Goal: Task Accomplishment & Management: Manage account settings

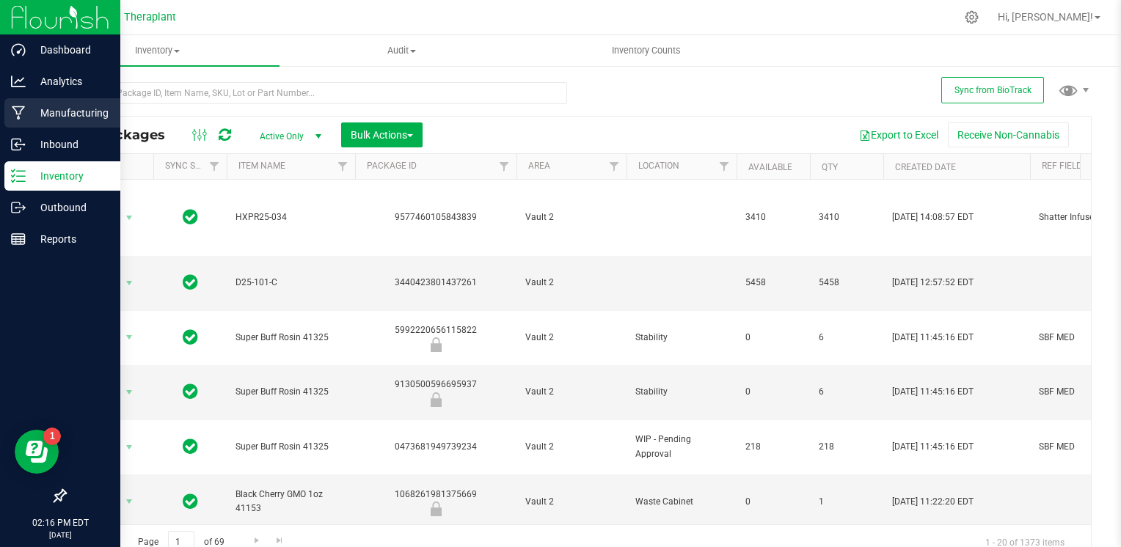
click at [39, 112] on p "Manufacturing" at bounding box center [70, 113] width 88 height 18
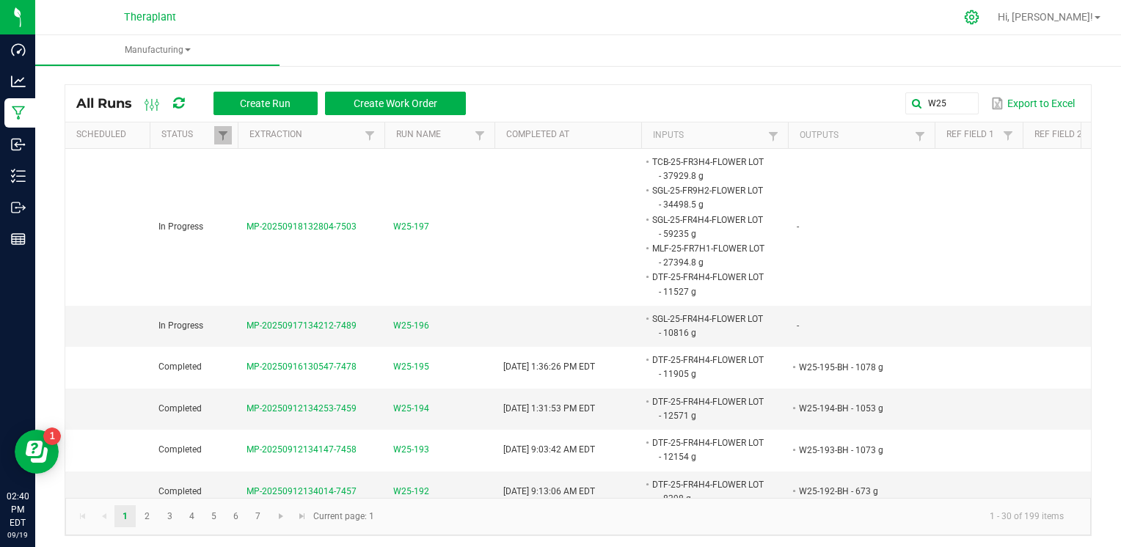
click at [979, 19] on icon at bounding box center [971, 17] width 15 height 15
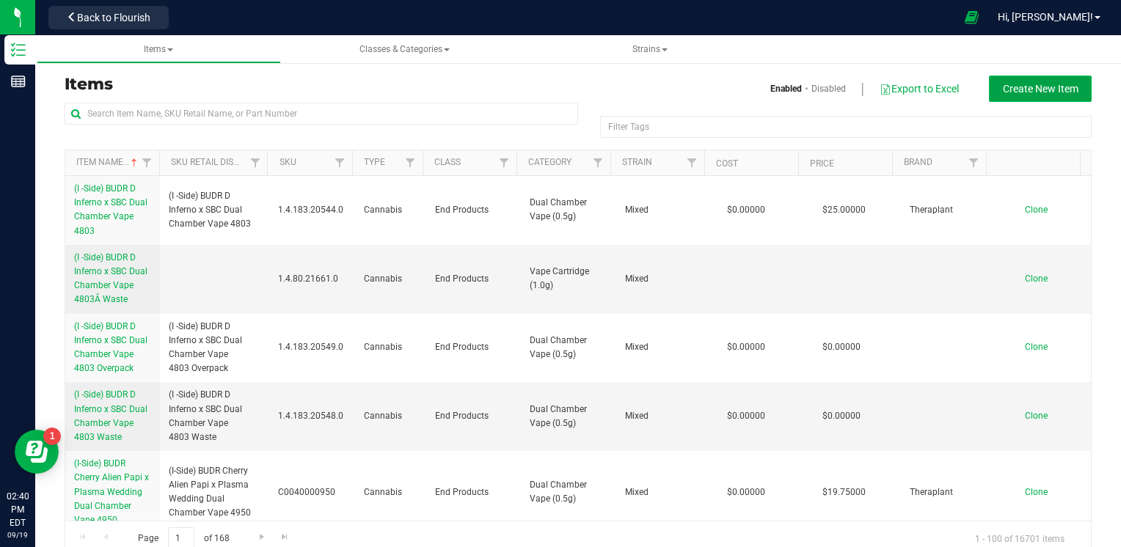
click at [1077, 84] on button "Create New Item" at bounding box center [1040, 89] width 103 height 26
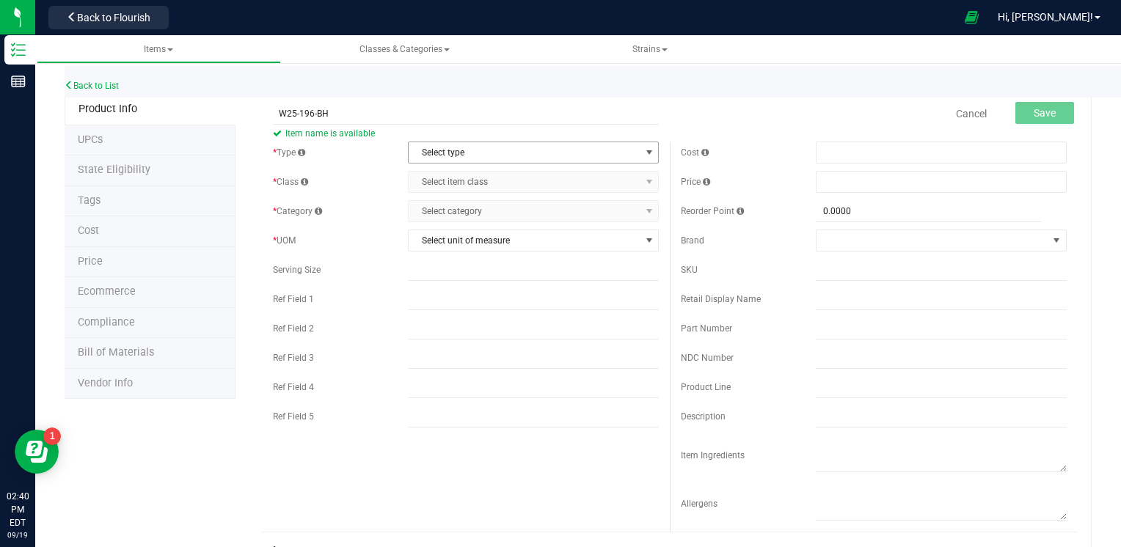
type input "W25-196-BH"
click at [465, 155] on span "Select type" at bounding box center [524, 152] width 231 height 21
drag, startPoint x: 448, startPoint y: 172, endPoint x: 475, endPoint y: 178, distance: 26.9
click at [449, 172] on li "Cannabis" at bounding box center [529, 178] width 246 height 22
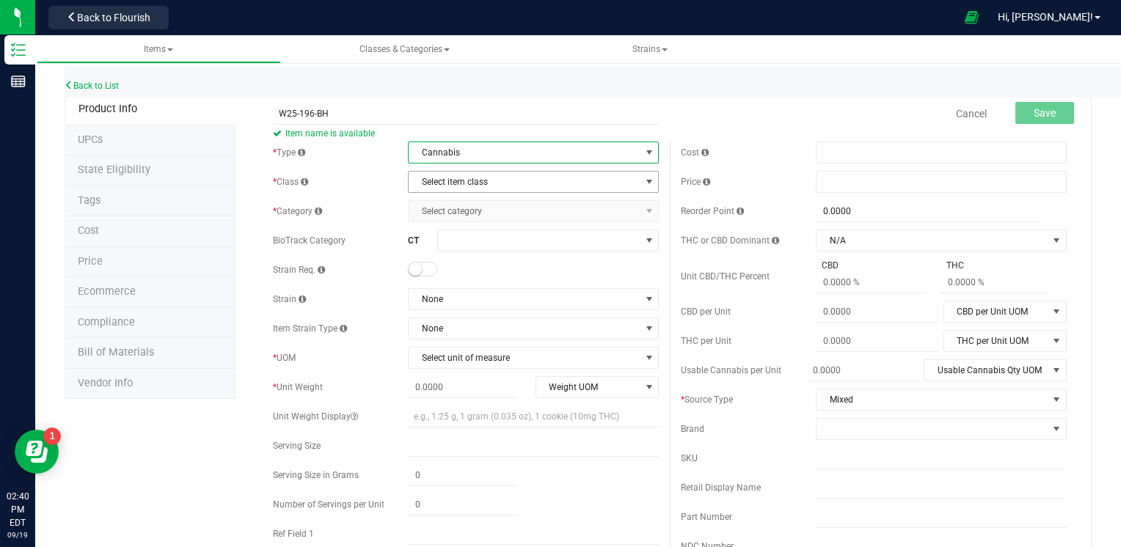
click at [493, 178] on span "Select item class" at bounding box center [524, 182] width 231 height 21
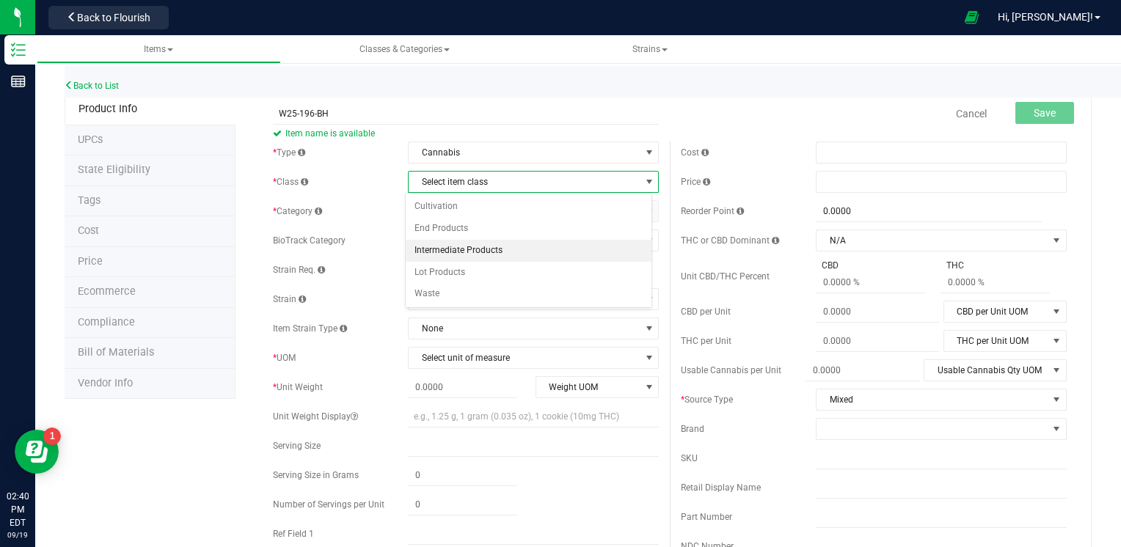
click at [440, 249] on li "Intermediate Products" at bounding box center [529, 251] width 246 height 22
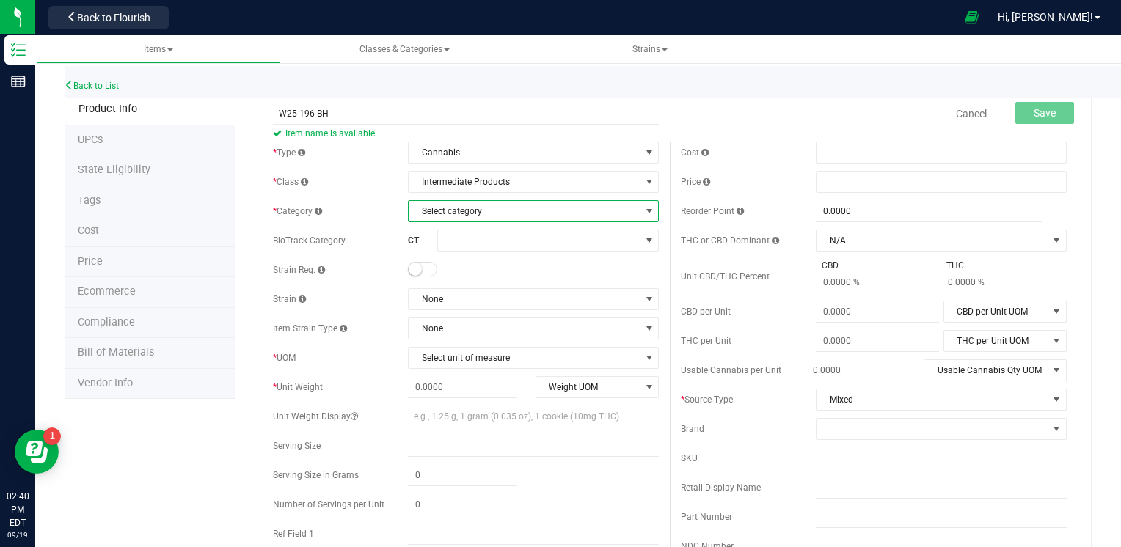
click at [498, 201] on span "Select category" at bounding box center [524, 211] width 231 height 21
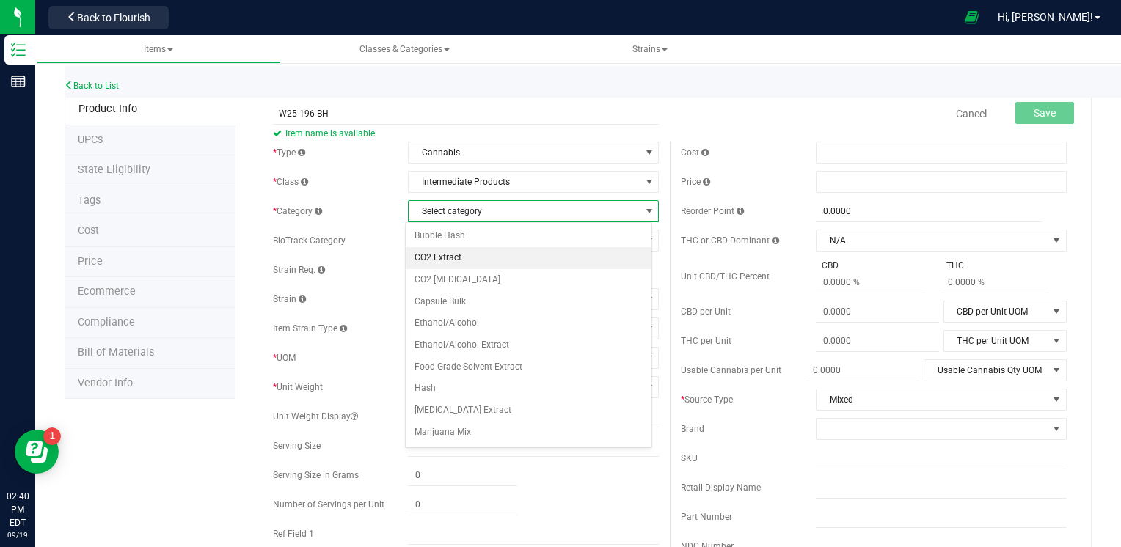
click at [472, 249] on li "CO2 Extract" at bounding box center [529, 258] width 246 height 22
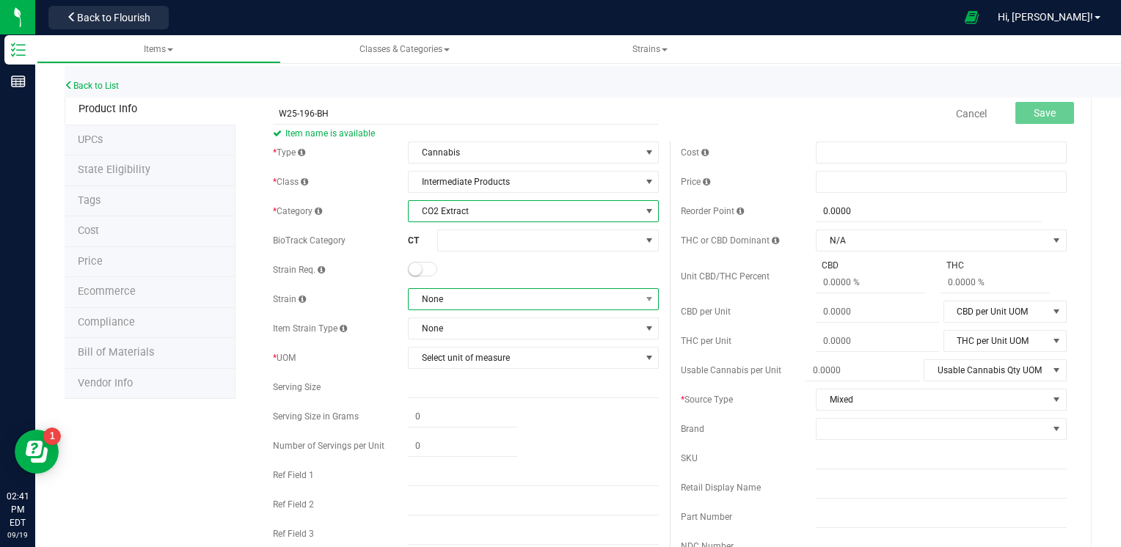
click at [458, 299] on span "None" at bounding box center [524, 299] width 231 height 21
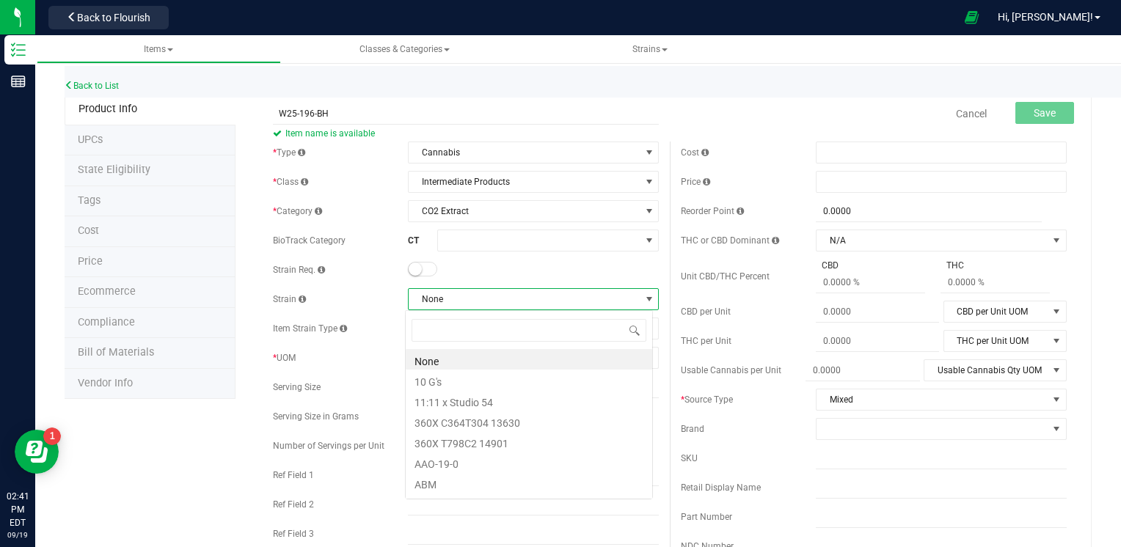
scroll to position [21, 247]
type input "MIXED"
click at [445, 354] on li "Mixed" at bounding box center [529, 359] width 246 height 21
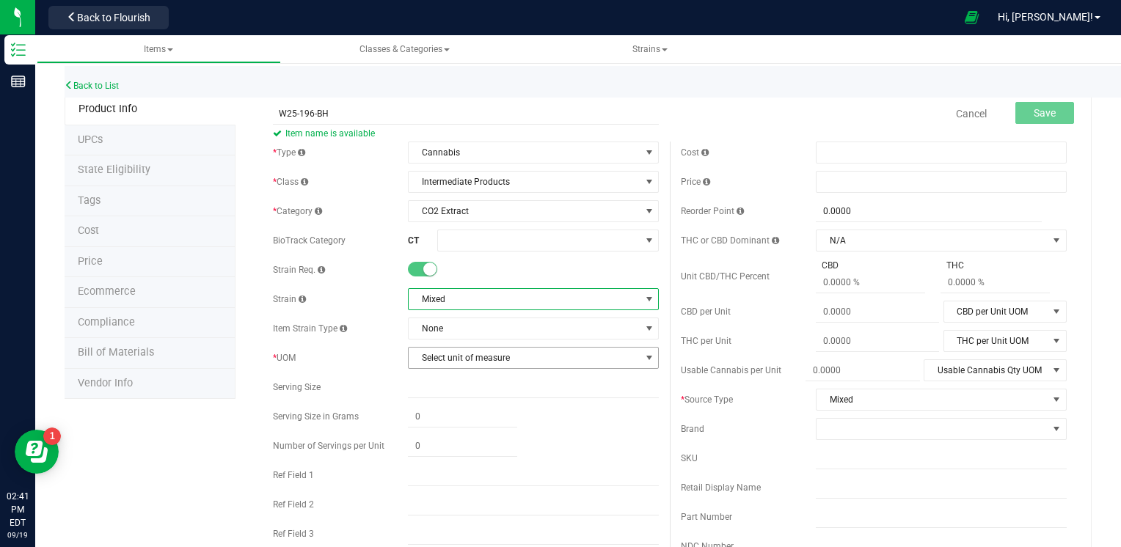
click at [496, 358] on span "Select unit of measure" at bounding box center [524, 358] width 231 height 21
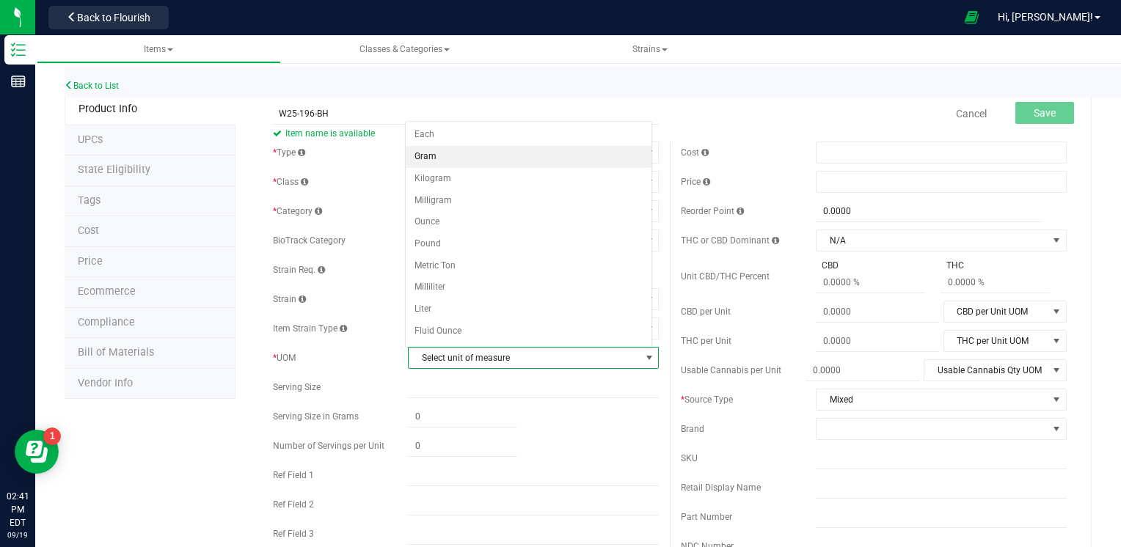
click at [453, 151] on li "Gram" at bounding box center [529, 157] width 246 height 22
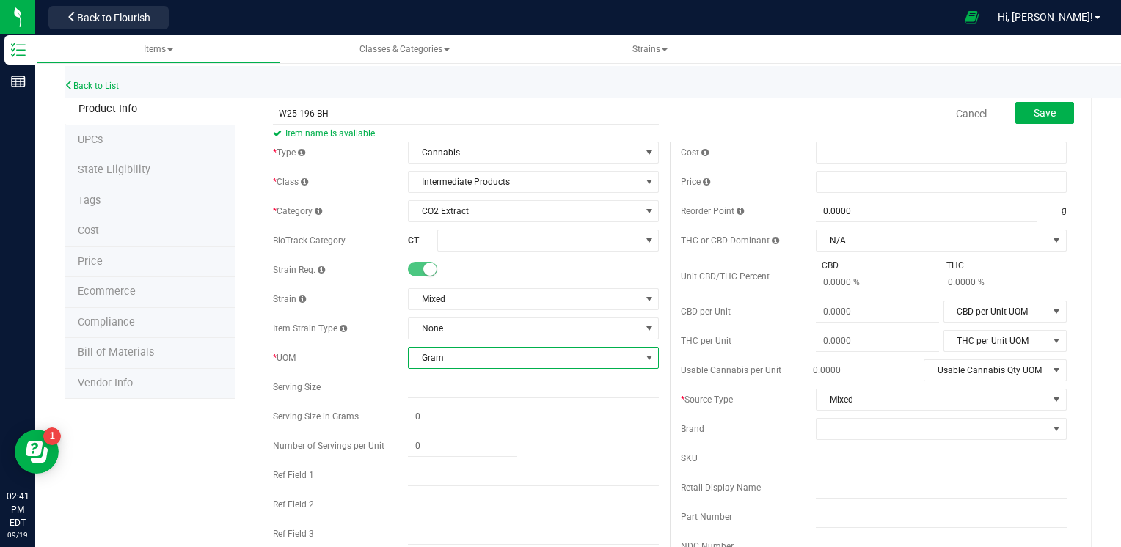
click at [691, 115] on div "Cancel Save" at bounding box center [874, 113] width 408 height 37
click at [1048, 113] on button "Save" at bounding box center [1044, 113] width 59 height 22
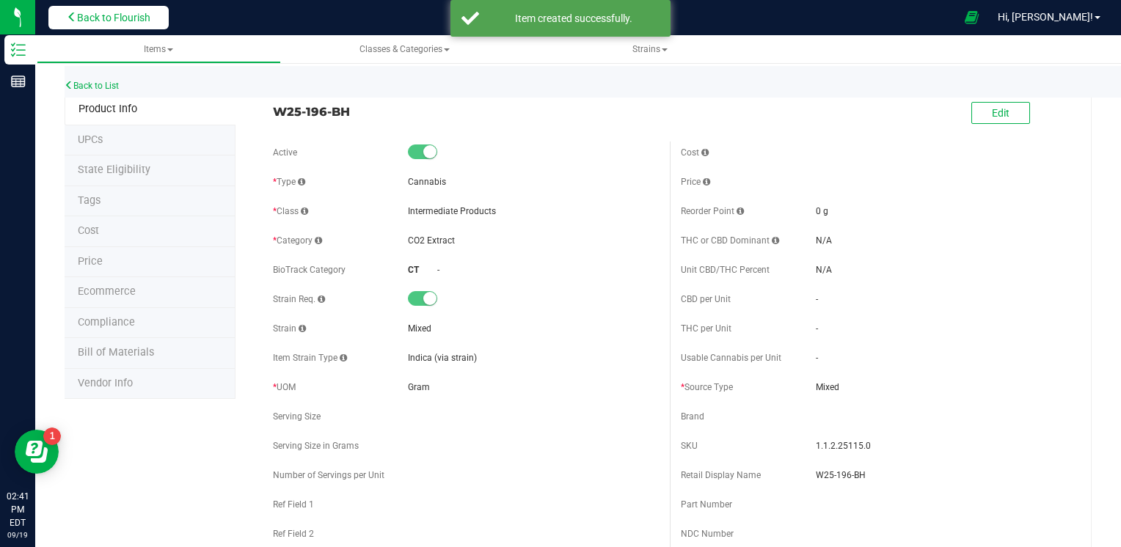
click at [150, 16] on span "Back to Flourish" at bounding box center [113, 18] width 73 height 12
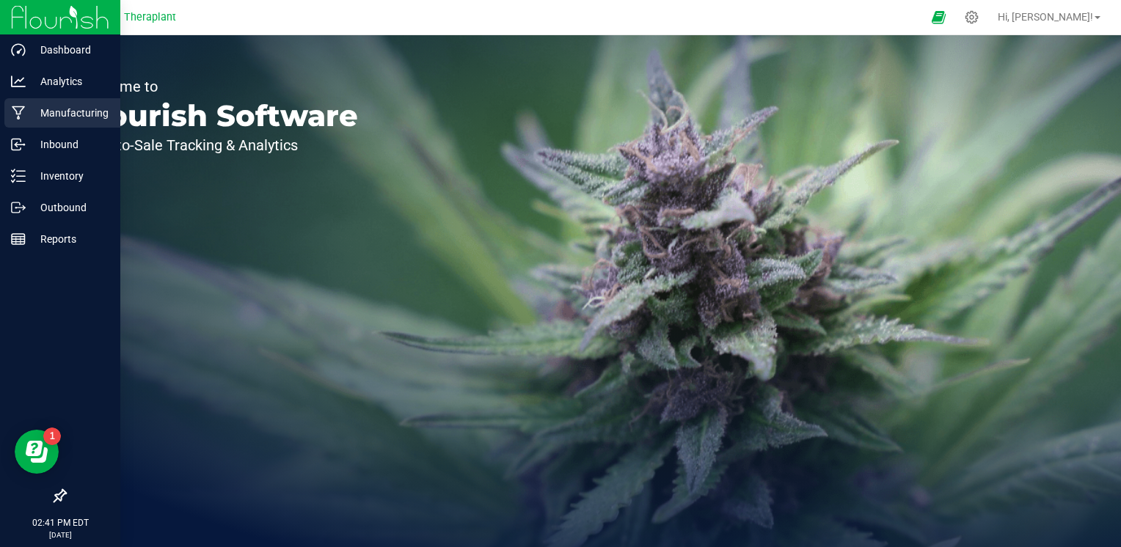
click at [79, 107] on p "Manufacturing" at bounding box center [70, 113] width 88 height 18
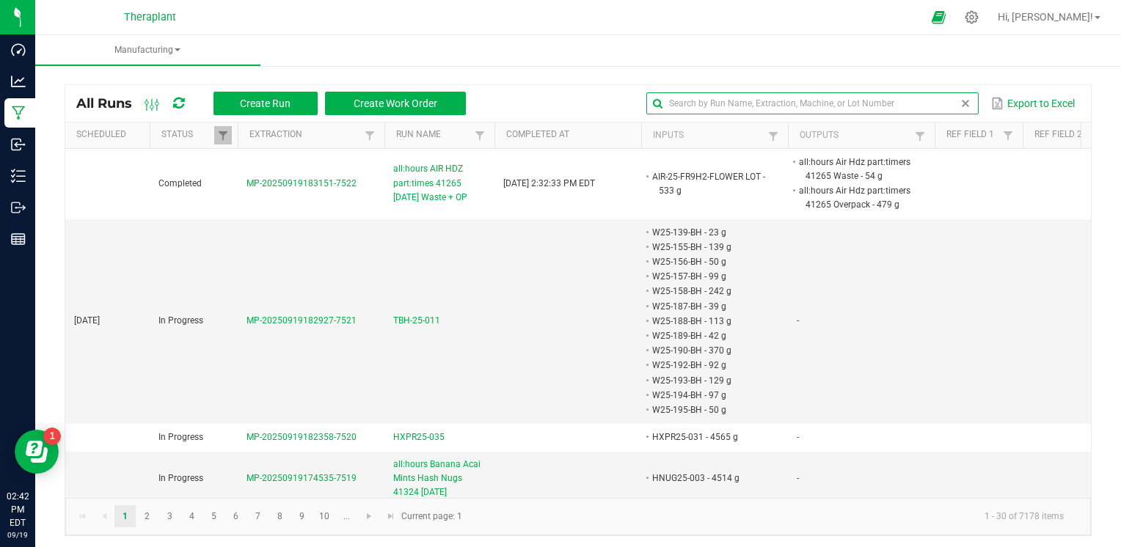
click at [939, 109] on input "text" at bounding box center [812, 103] width 332 height 22
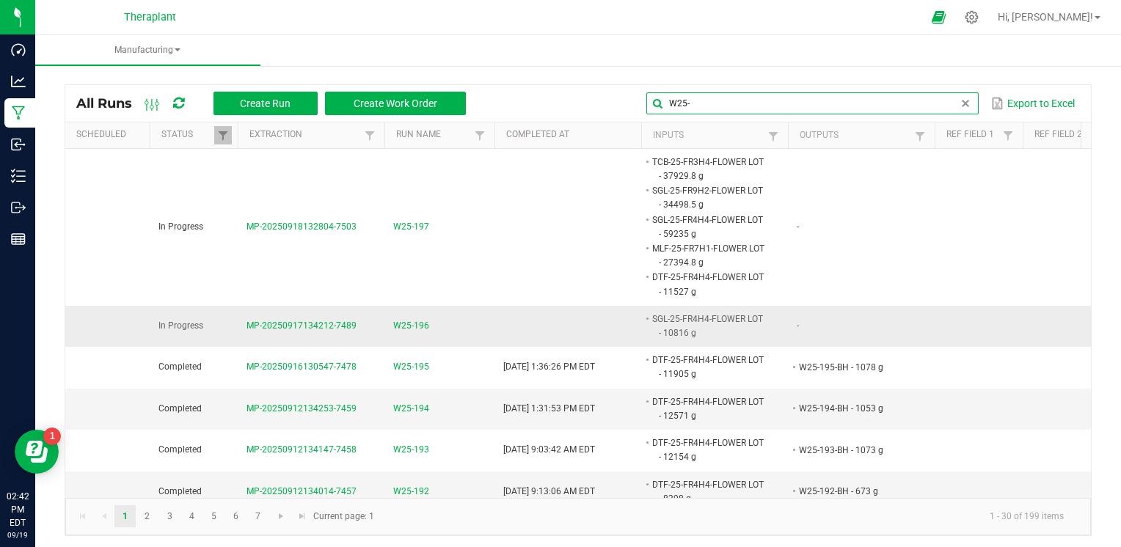
type input "W25-"
click at [418, 322] on span "W25-196" at bounding box center [411, 326] width 36 height 14
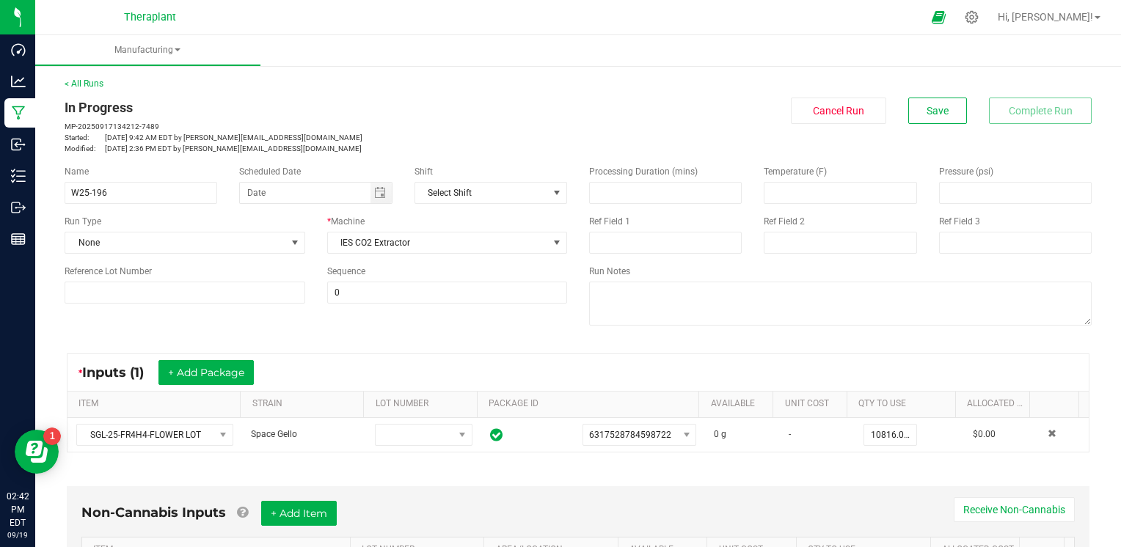
click at [464, 489] on div "Non-Cannabis Inputs + Add Item Receive Non-Cannabis ITEM LOT NUMBER AREA/LOCATI…" at bounding box center [578, 545] width 1023 height 119
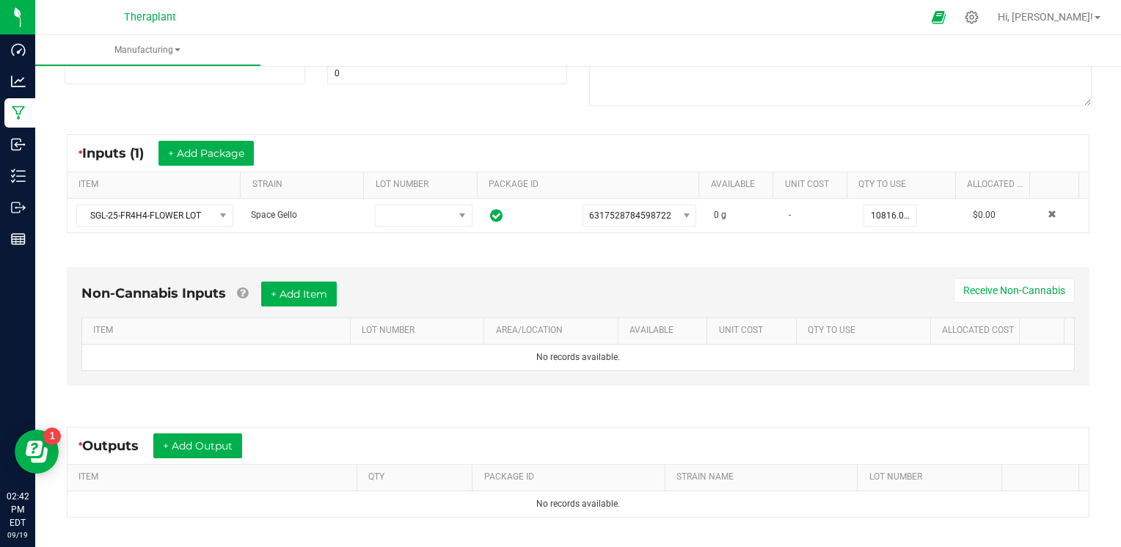
scroll to position [220, 0]
click at [239, 450] on button "+ Add Output" at bounding box center [197, 445] width 89 height 25
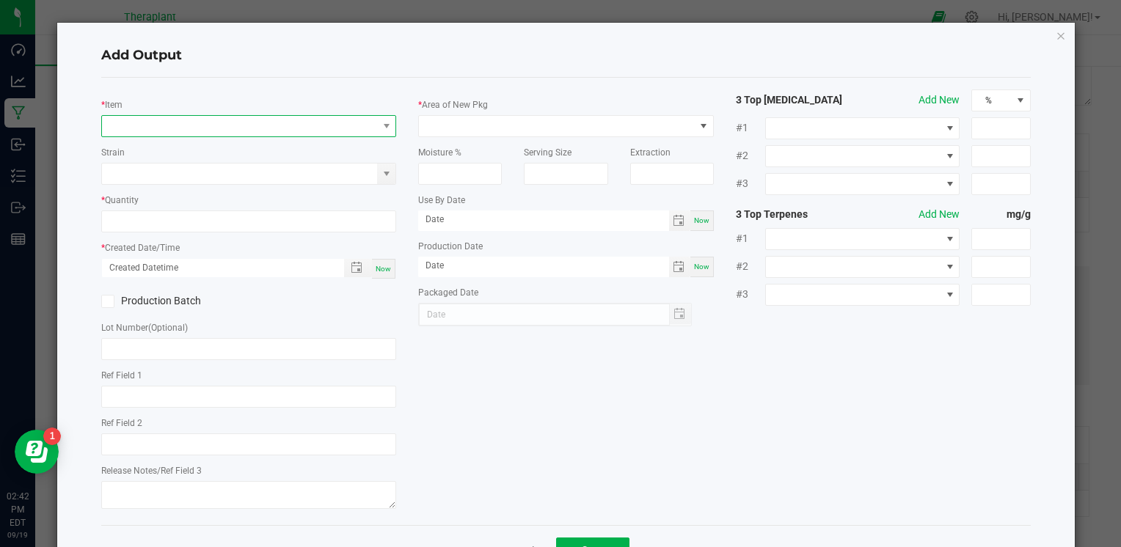
click at [188, 130] on span "NO DATA FOUND" at bounding box center [239, 126] width 275 height 21
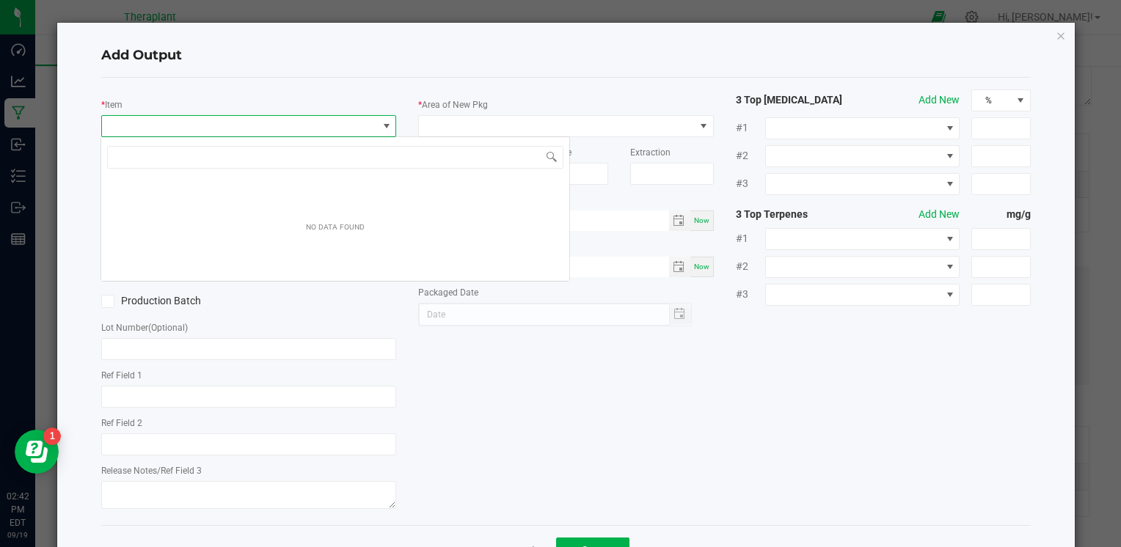
scroll to position [21, 292]
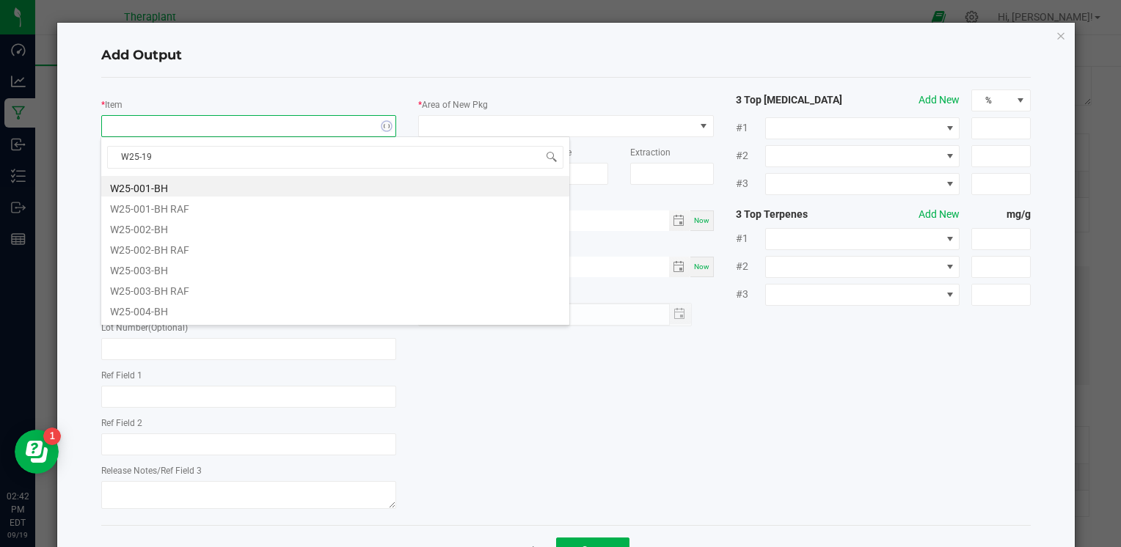
type input "W25-196"
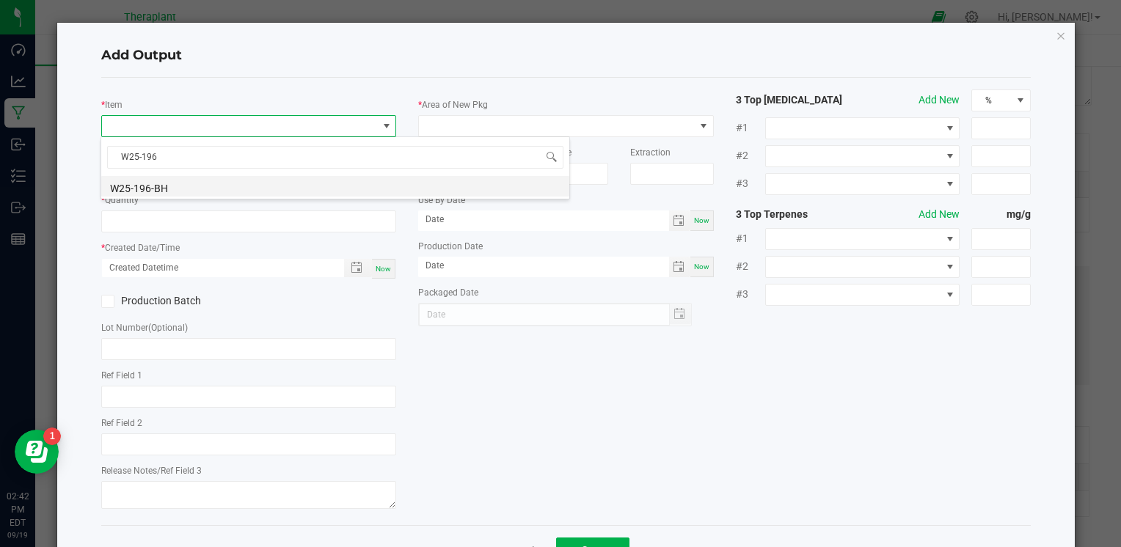
click at [197, 189] on li "W25-196-BH" at bounding box center [335, 186] width 468 height 21
type input "0.0000 g"
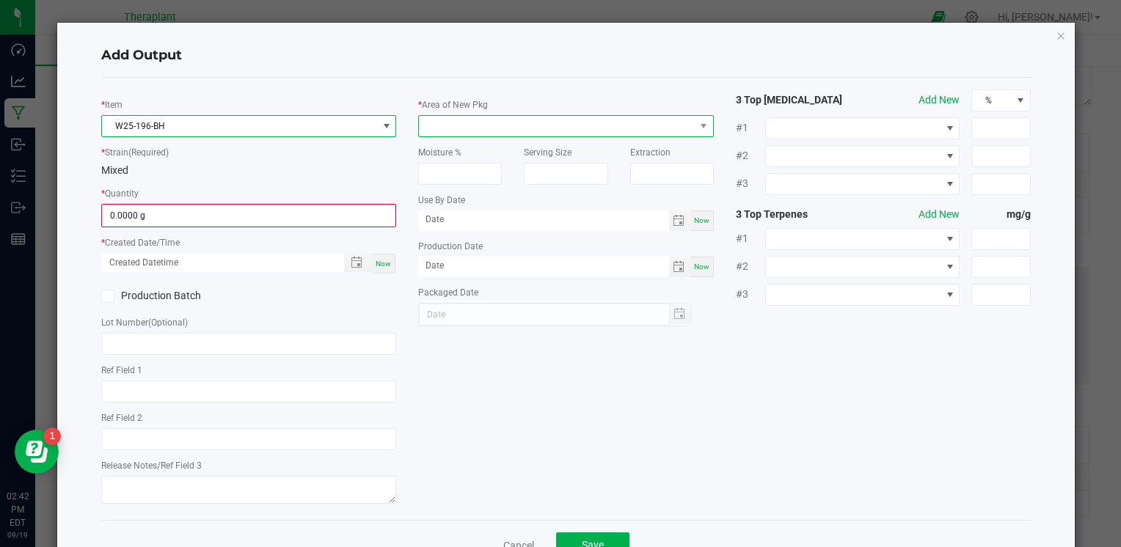
click at [581, 117] on span at bounding box center [556, 126] width 275 height 21
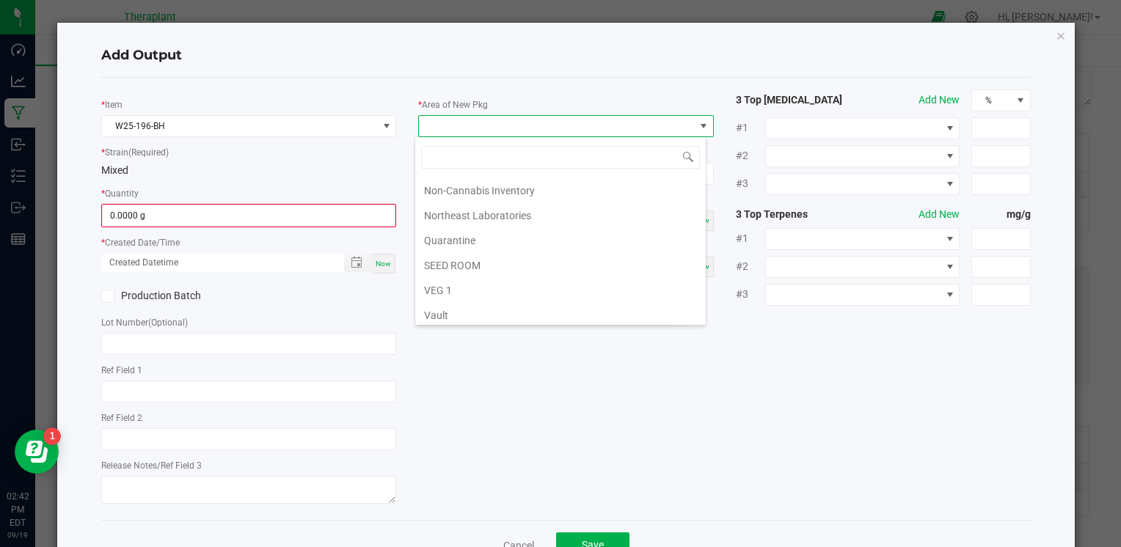
scroll to position [272, 0]
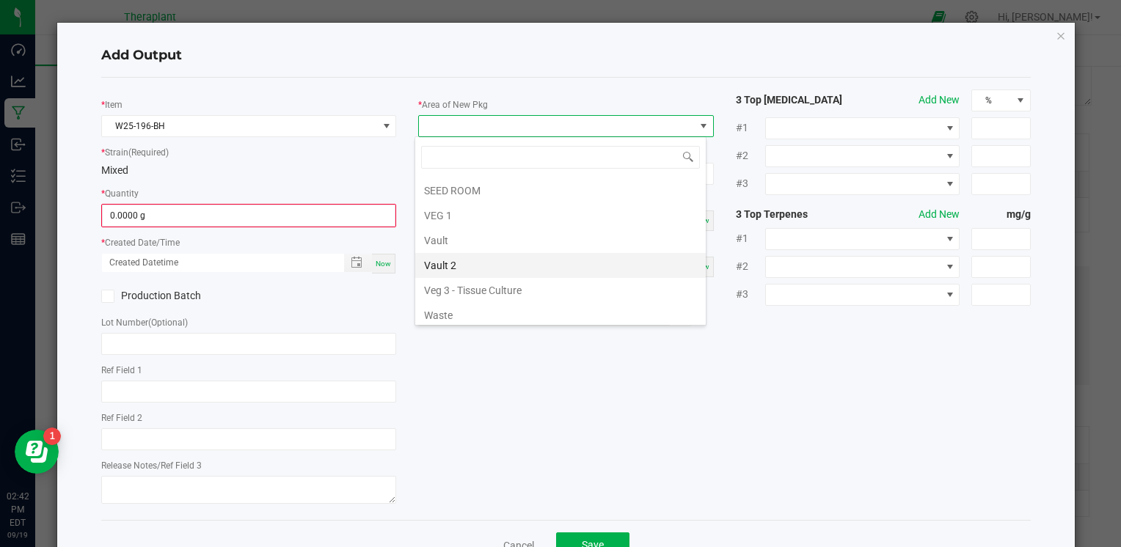
click at [483, 261] on li "Vault 2" at bounding box center [560, 265] width 291 height 25
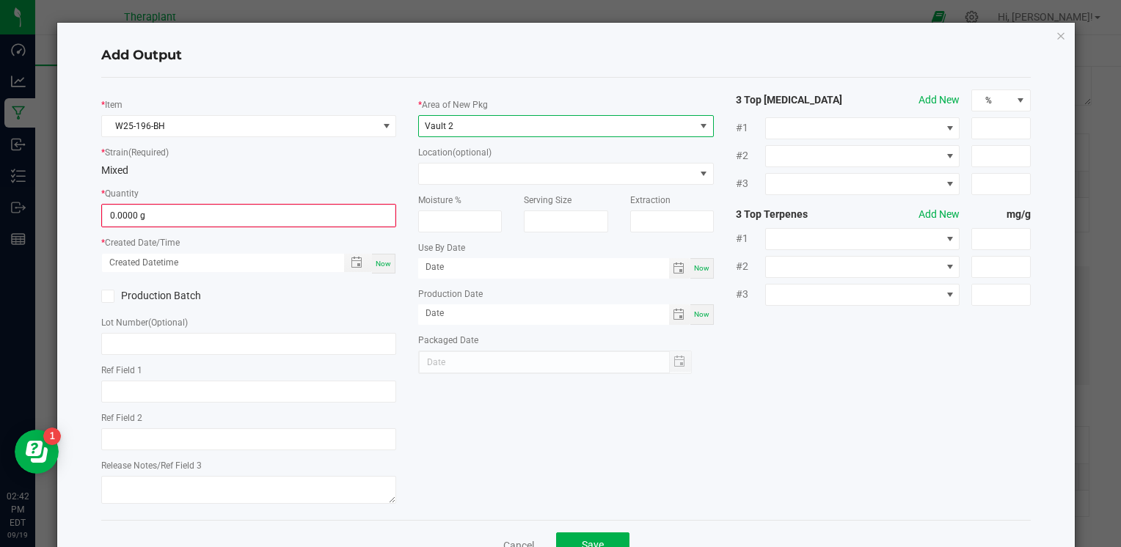
click at [387, 262] on span "Now" at bounding box center [383, 264] width 15 height 8
type input "[DATE] 2:42 PM"
type input "[DATE]"
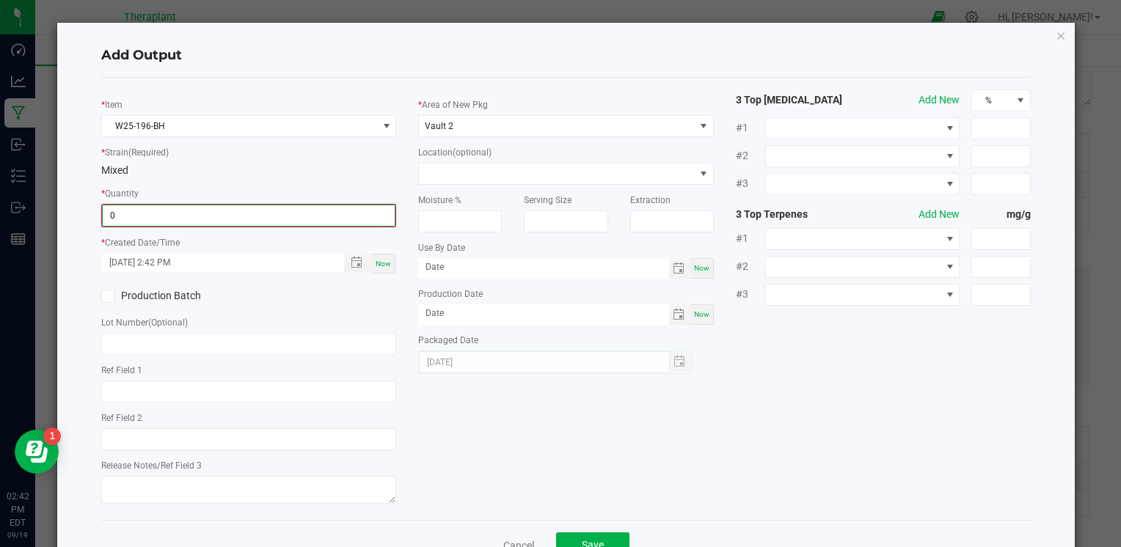
click at [139, 219] on input "0" at bounding box center [249, 215] width 292 height 21
type input "870.0000 g"
click at [550, 406] on div "* Item W25-196-BH * Strain (Required) Mixed * Quantity 870.0000 g * Created Dat…" at bounding box center [565, 298] width 951 height 417
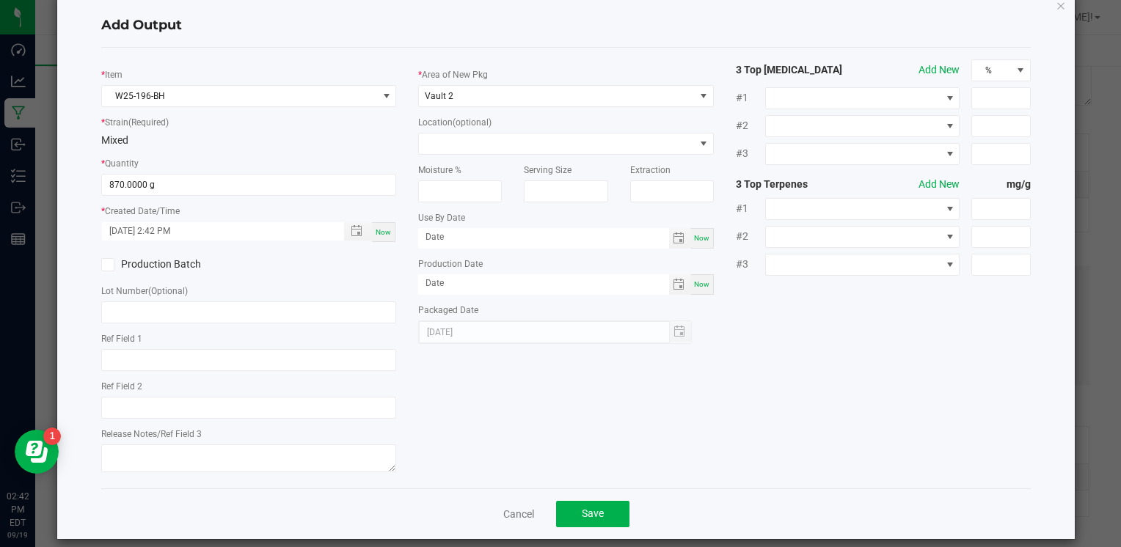
scroll to position [45, 0]
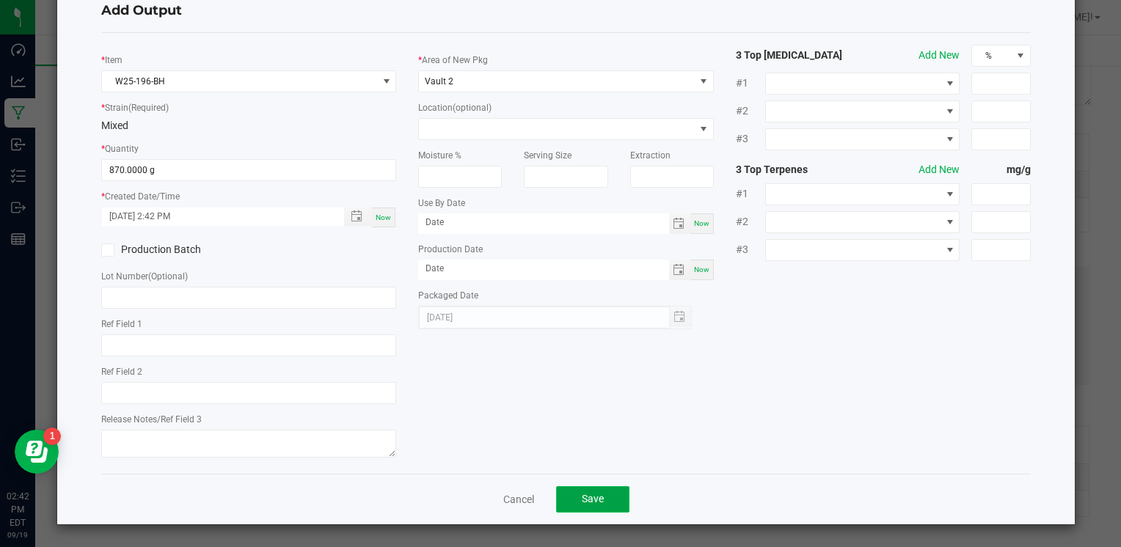
click at [600, 503] on button "Save" at bounding box center [592, 499] width 73 height 26
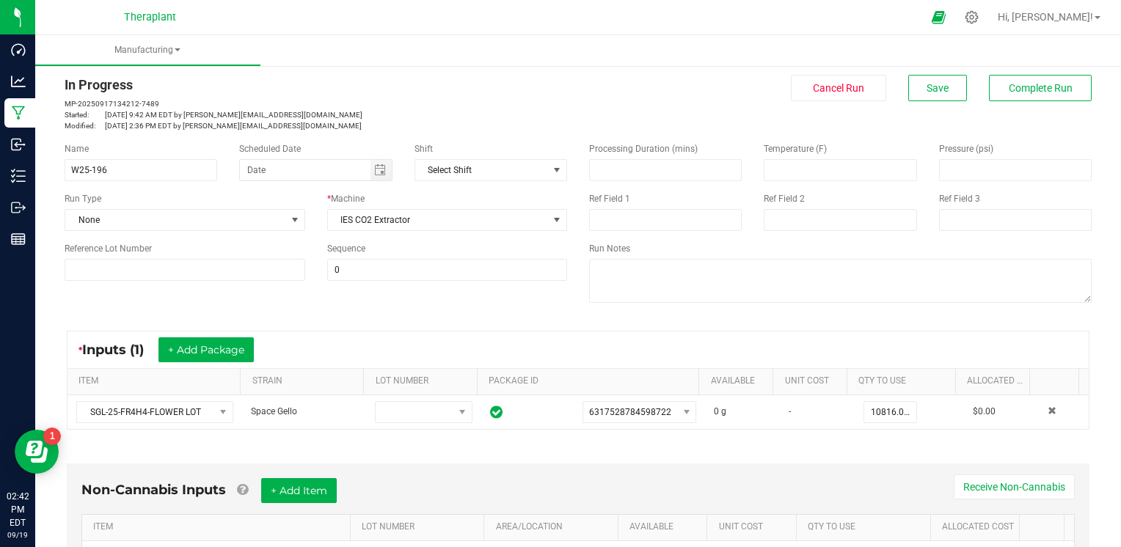
scroll to position [0, 0]
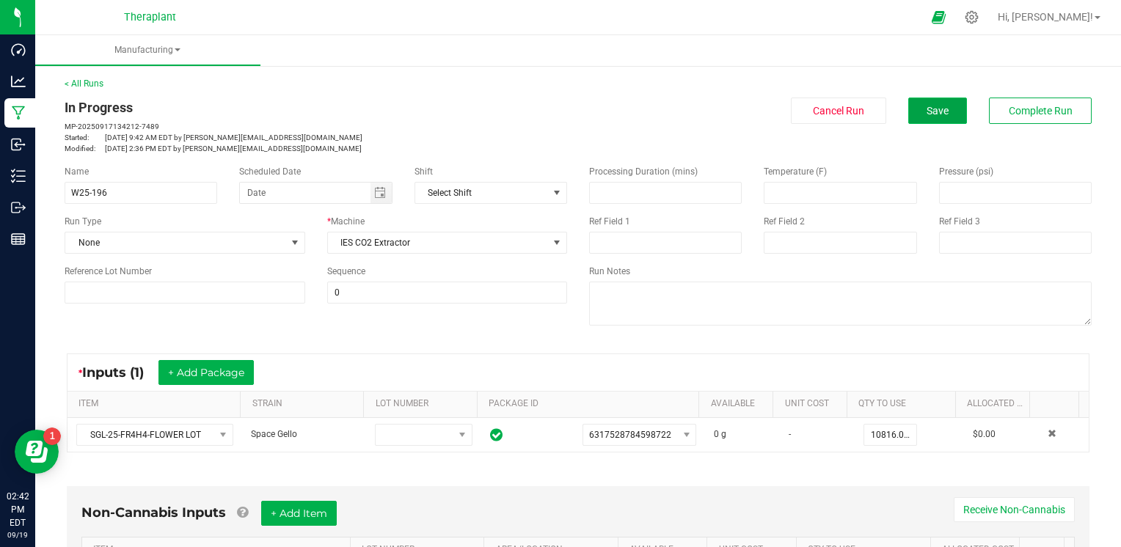
click at [927, 114] on span "Save" at bounding box center [938, 111] width 22 height 12
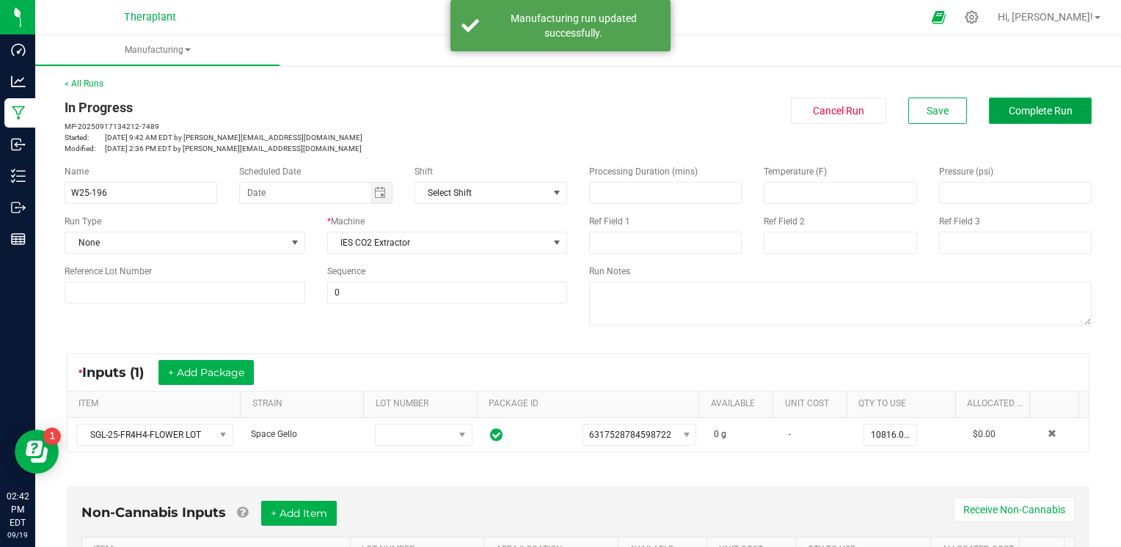
click at [1055, 110] on span "Complete Run" at bounding box center [1041, 111] width 64 height 12
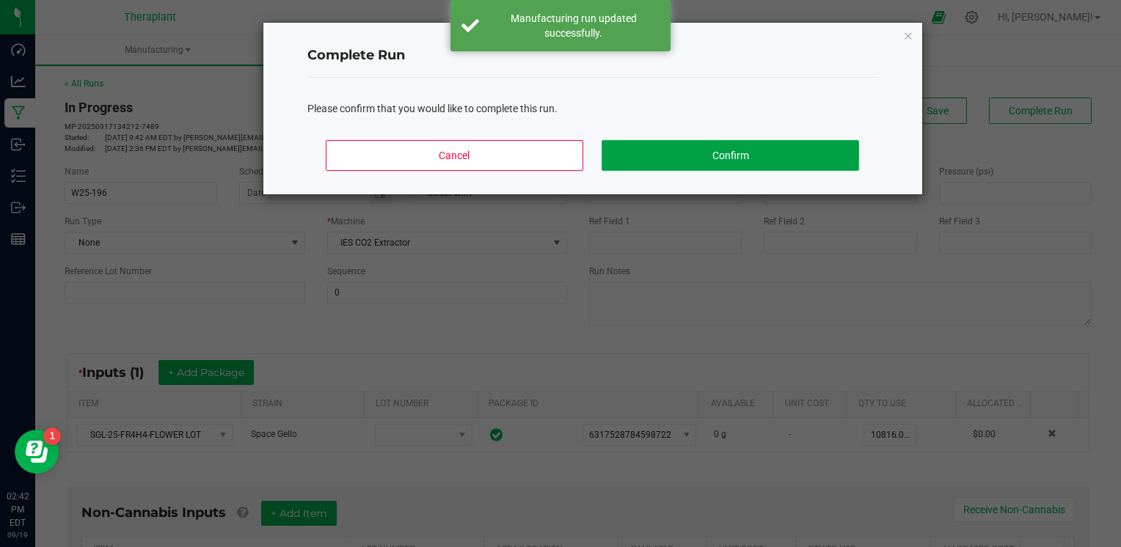
click at [717, 148] on button "Confirm" at bounding box center [730, 155] width 257 height 31
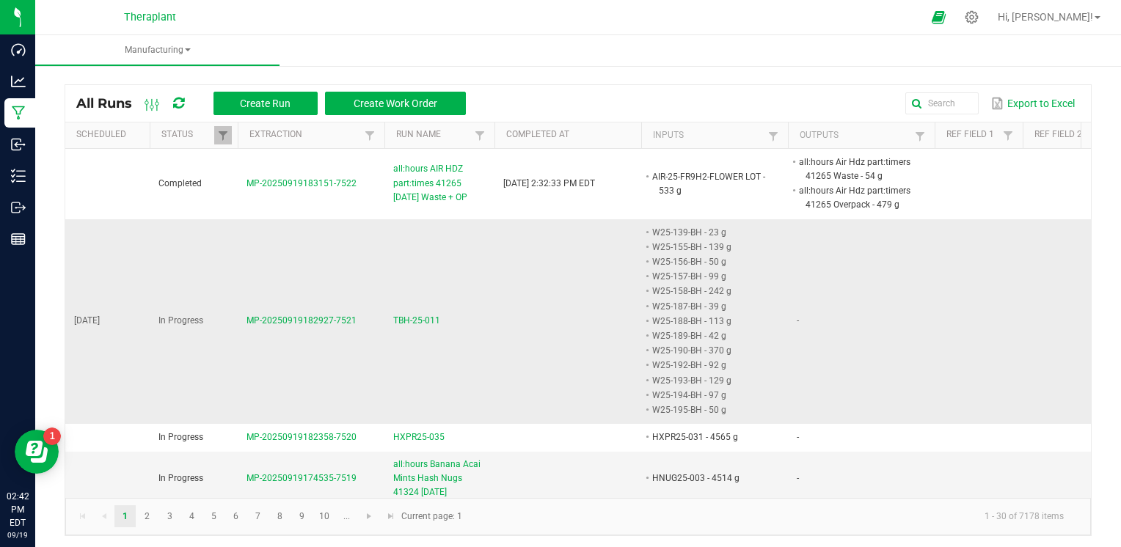
click at [433, 319] on span "TBH-25-011" at bounding box center [416, 321] width 47 height 14
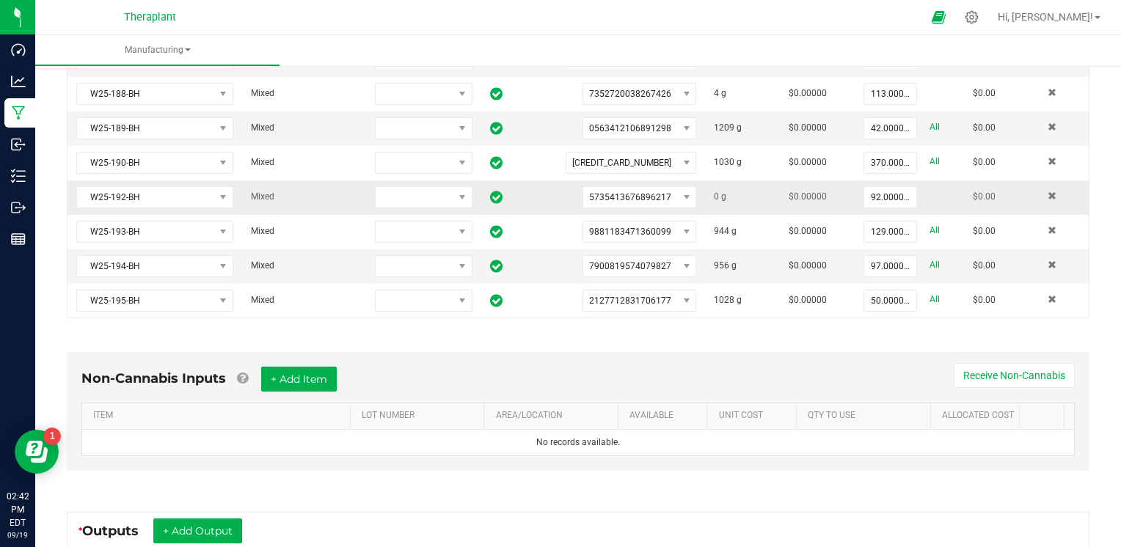
scroll to position [762, 0]
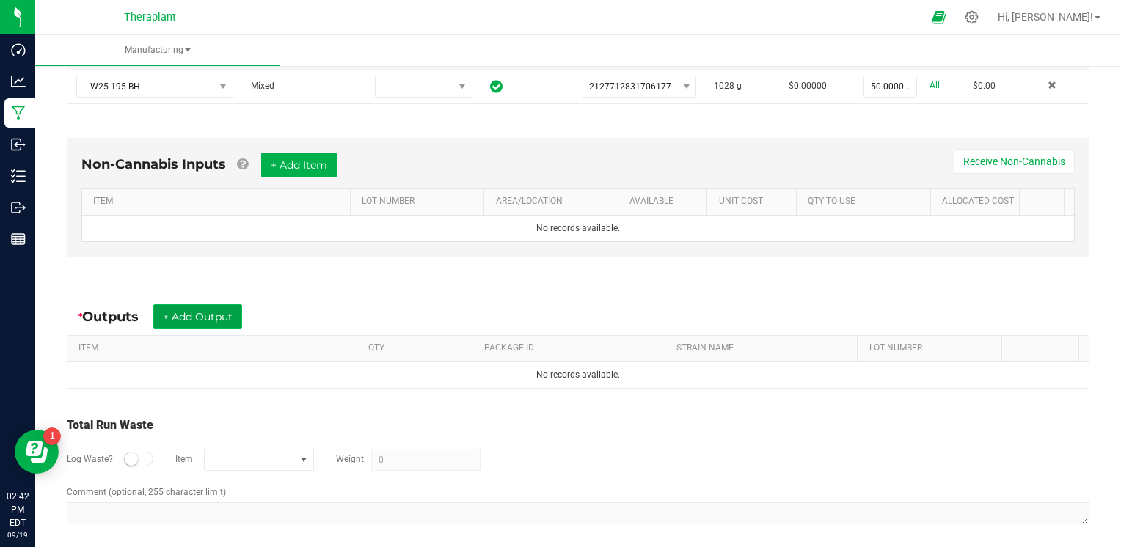
click at [238, 306] on button "+ Add Output" at bounding box center [197, 316] width 89 height 25
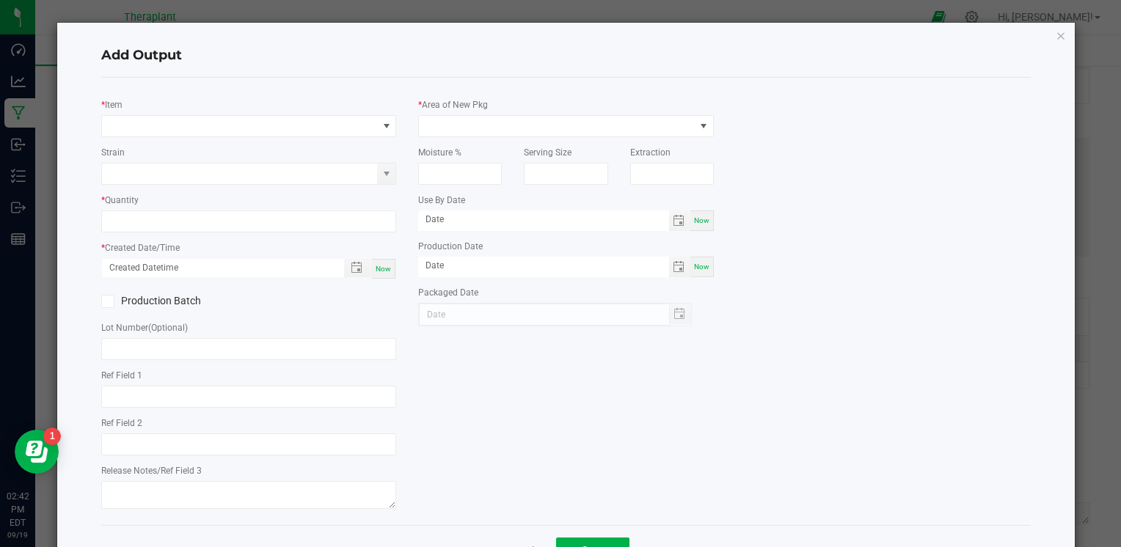
type input "BH Infusion"
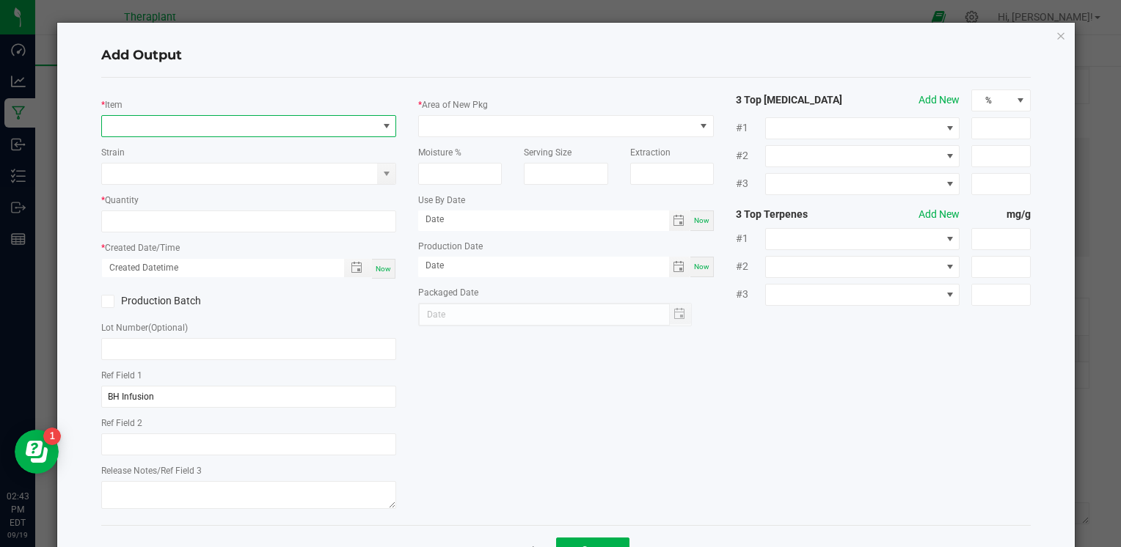
click at [386, 127] on span "NO DATA FOUND" at bounding box center [387, 126] width 12 height 12
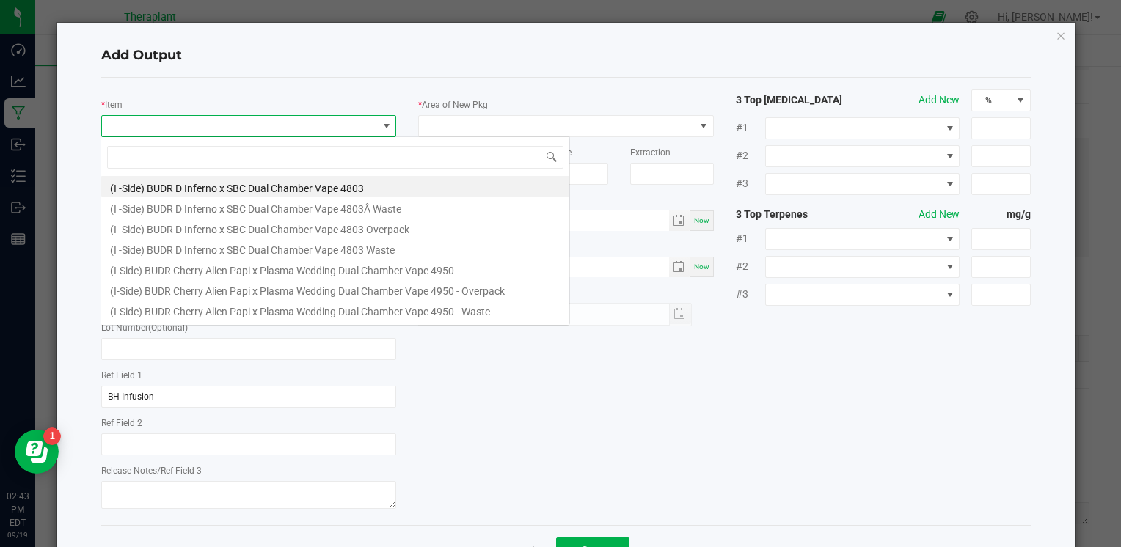
scroll to position [21, 292]
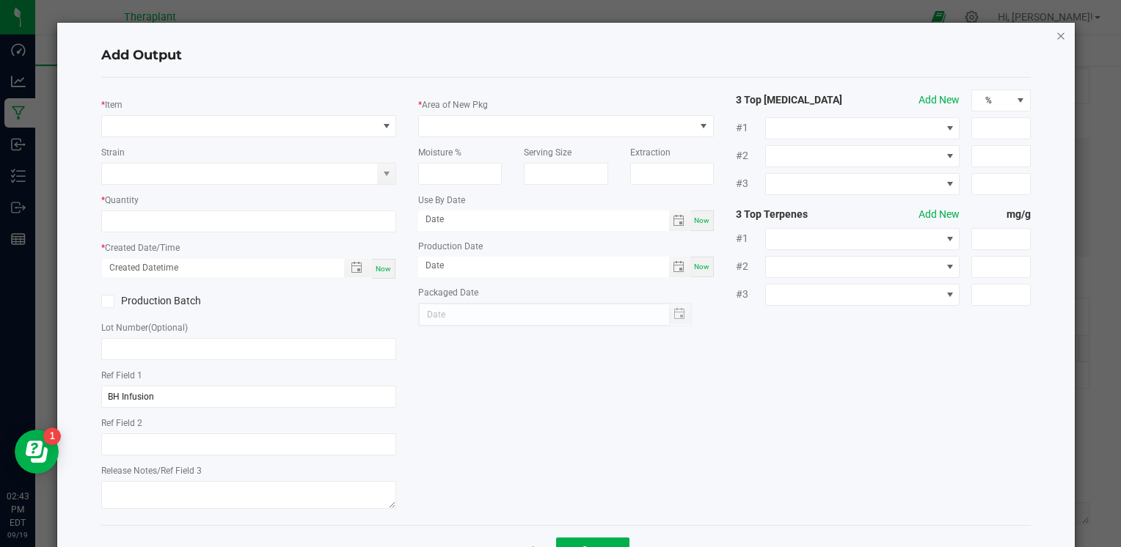
click at [1056, 34] on icon "button" at bounding box center [1061, 35] width 10 height 18
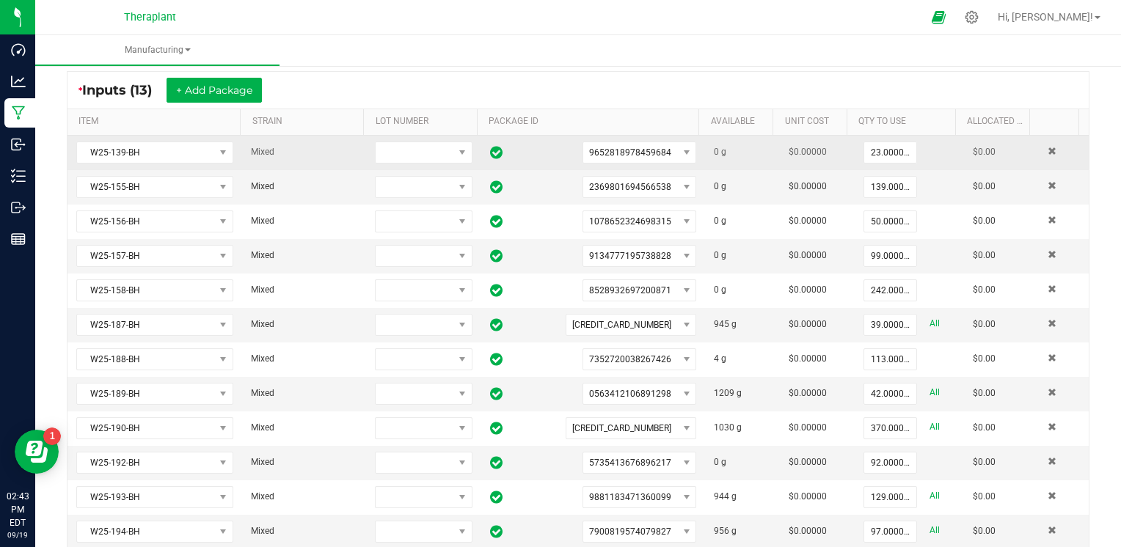
scroll to position [249, 0]
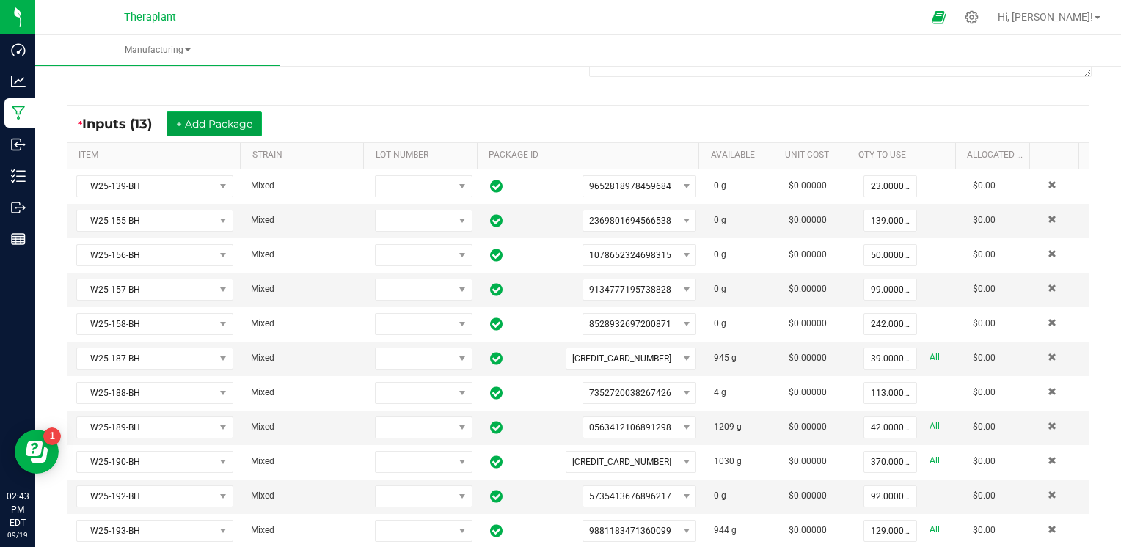
click at [241, 130] on button "+ Add Package" at bounding box center [214, 124] width 95 height 25
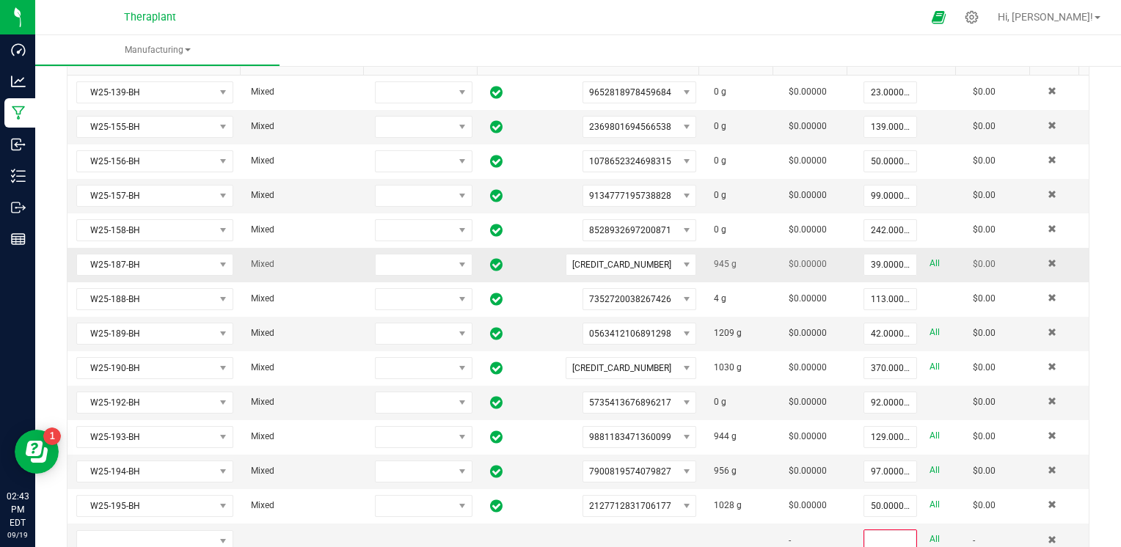
scroll to position [689, 0]
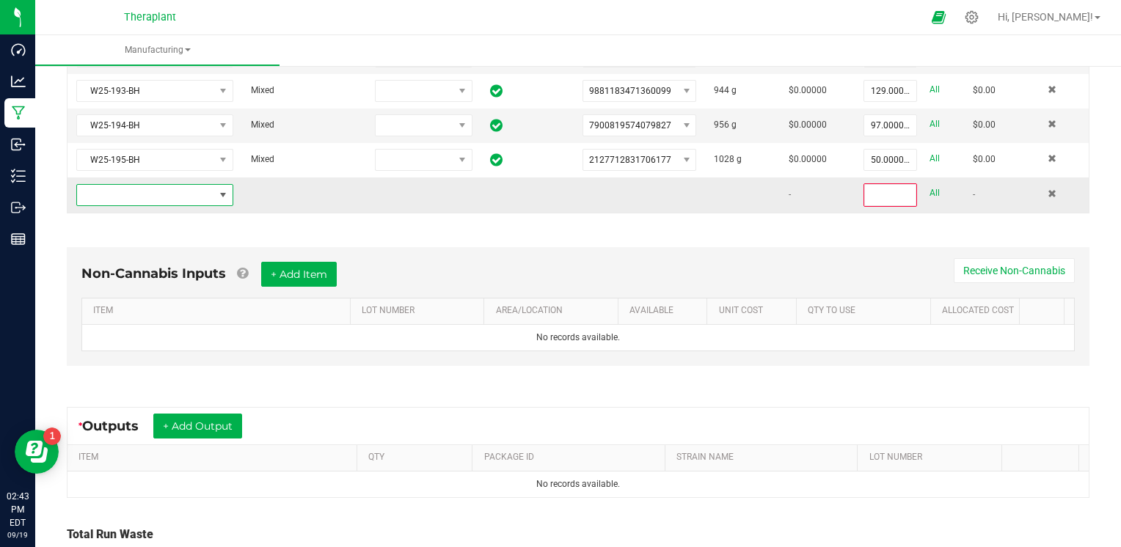
click at [158, 189] on span "NO DATA FOUND" at bounding box center [145, 195] width 137 height 21
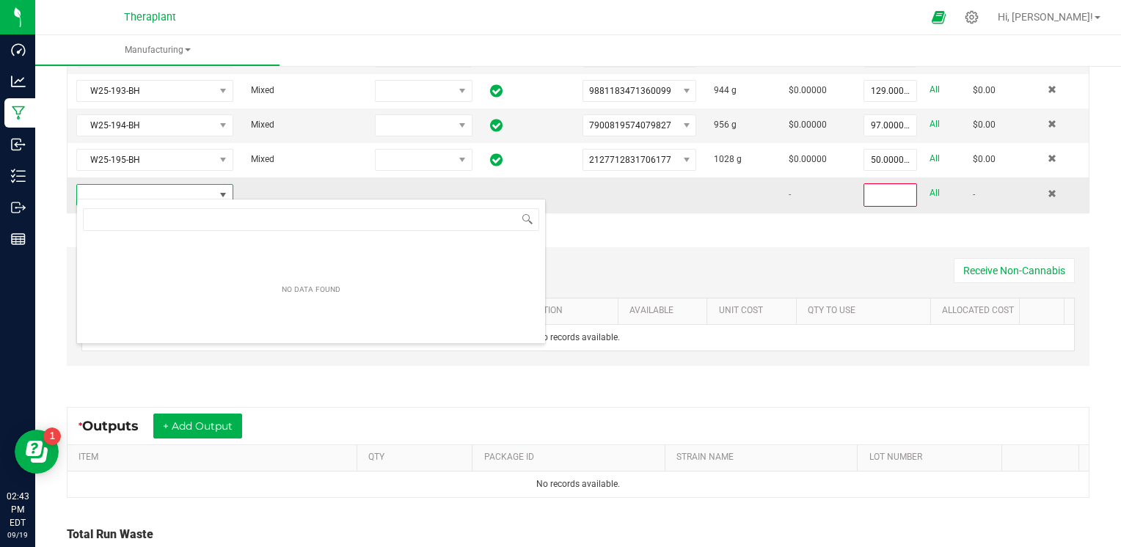
scroll to position [21, 153]
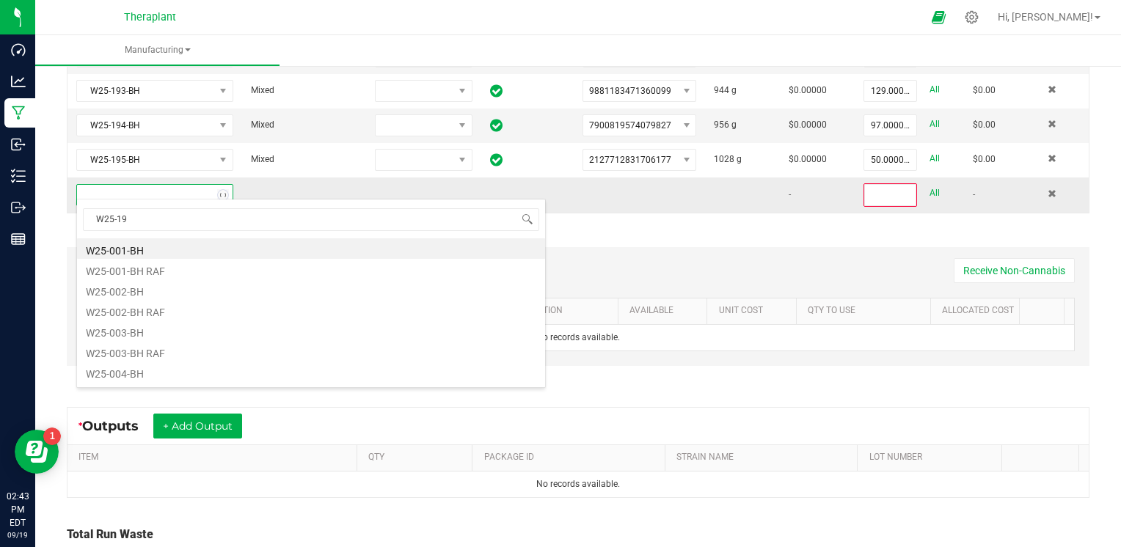
type input "W25-196"
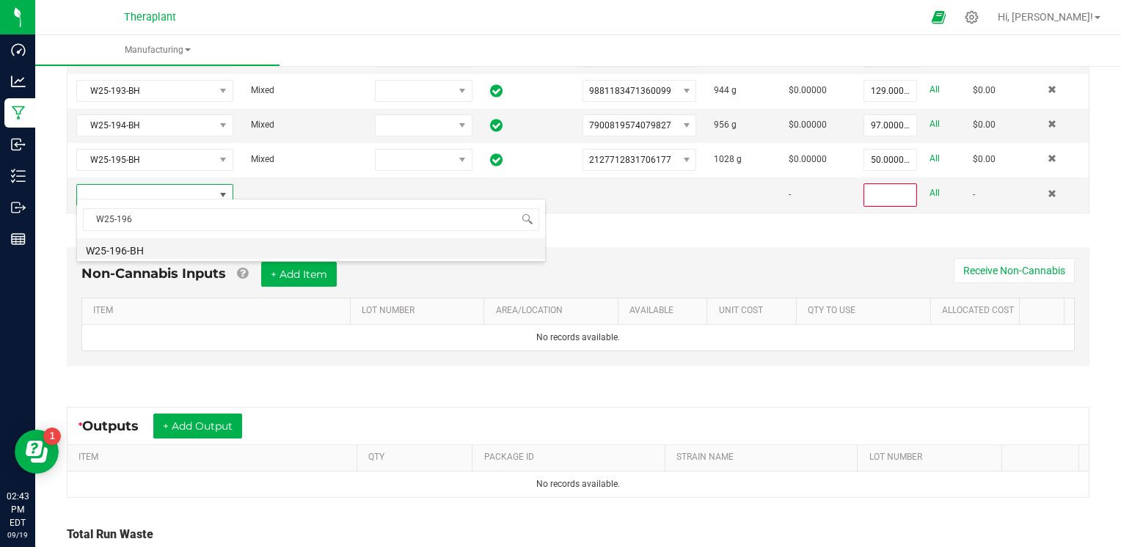
click at [138, 245] on li "W25-196-BH" at bounding box center [311, 248] width 468 height 21
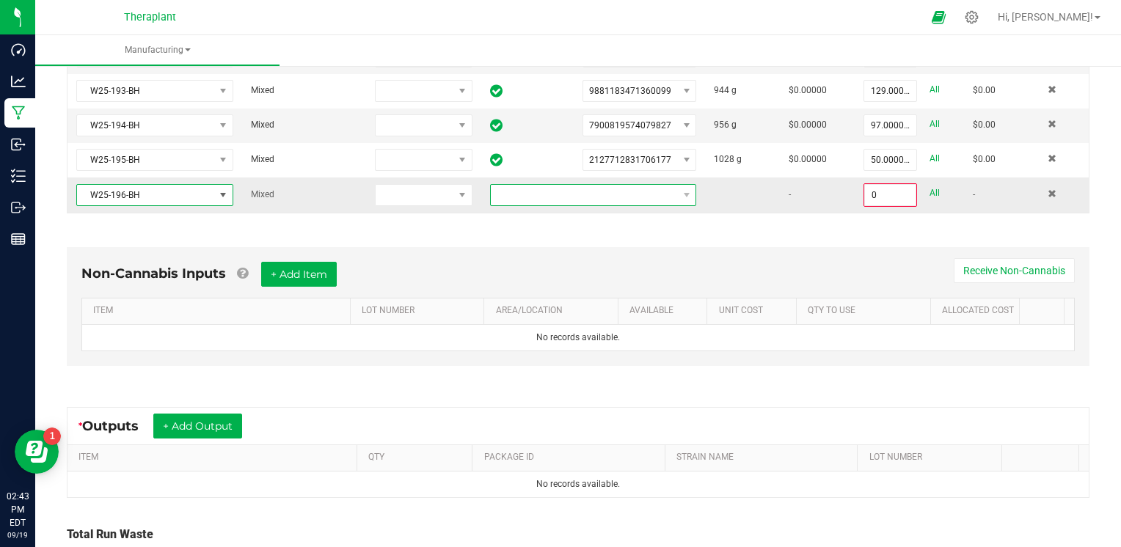
click at [528, 186] on span at bounding box center [584, 195] width 187 height 21
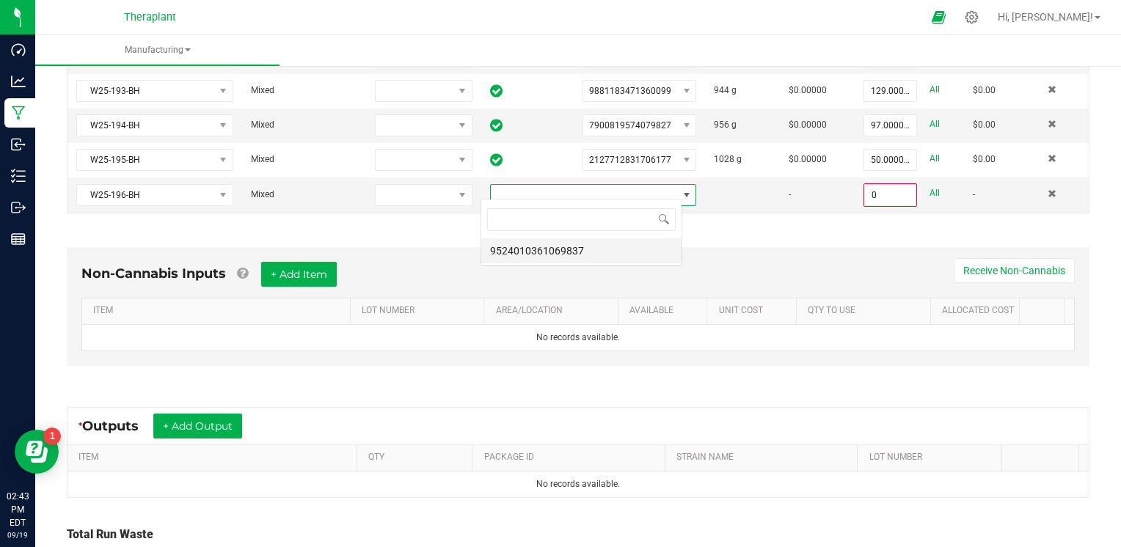
scroll to position [21, 201]
click at [511, 255] on li "9524010361069837" at bounding box center [581, 250] width 200 height 25
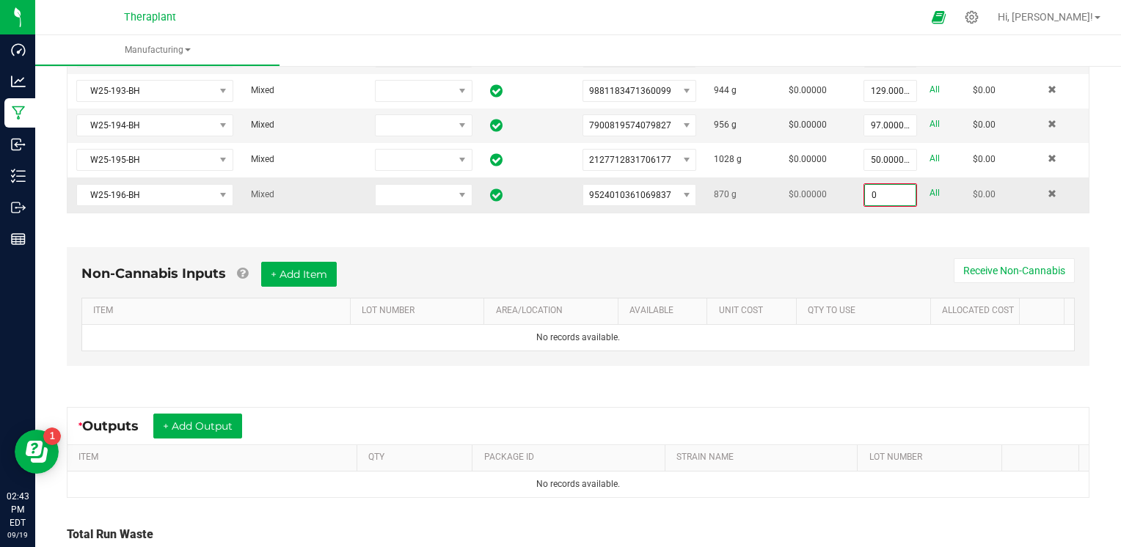
click at [872, 186] on input "0" at bounding box center [890, 195] width 51 height 21
type input "12.0000 g"
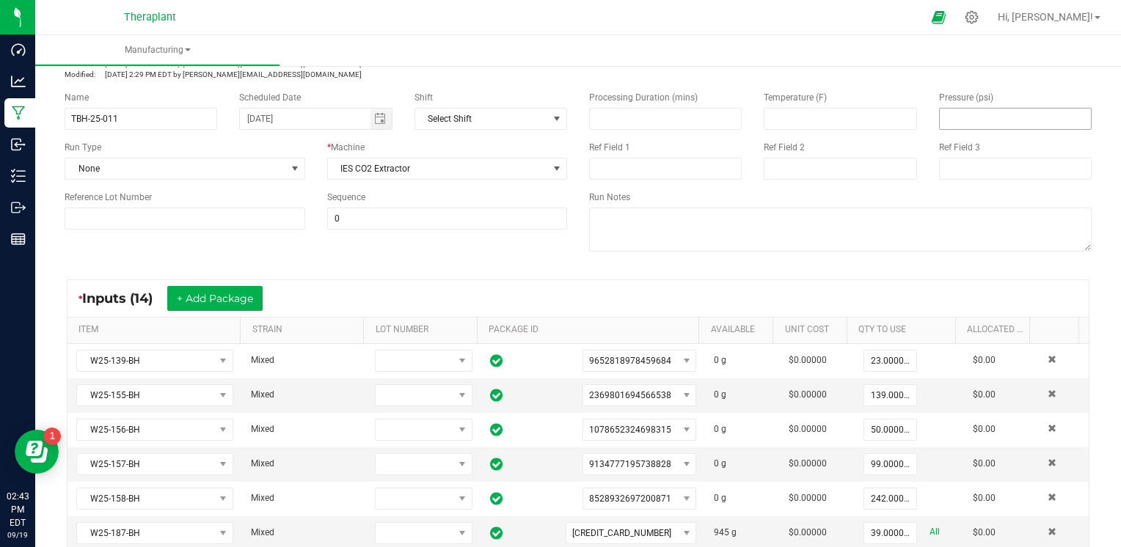
scroll to position [0, 0]
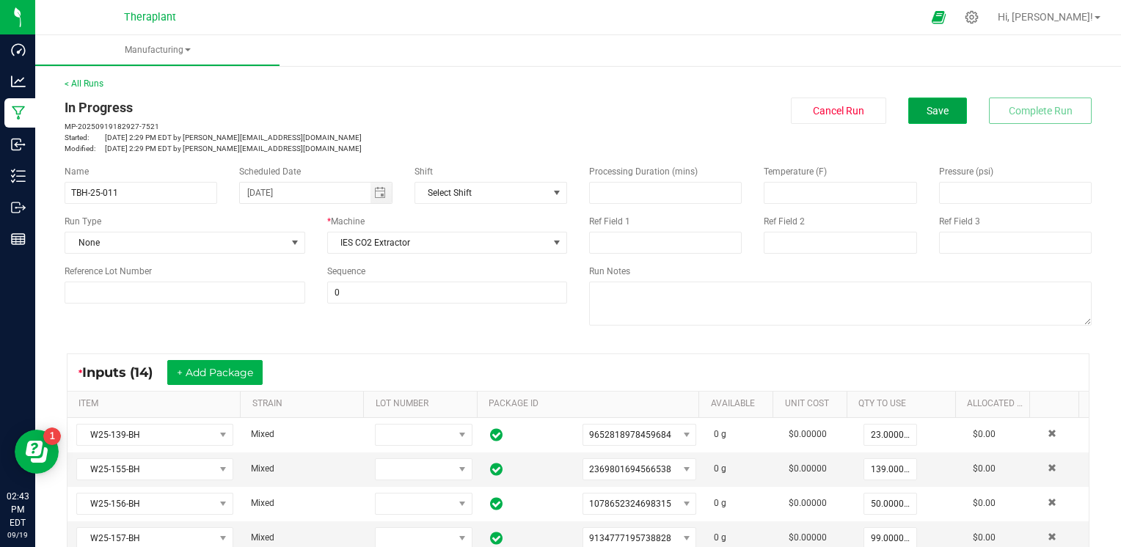
click at [945, 107] on button "Save" at bounding box center [937, 111] width 59 height 26
click at [943, 107] on button "Save" at bounding box center [937, 111] width 59 height 26
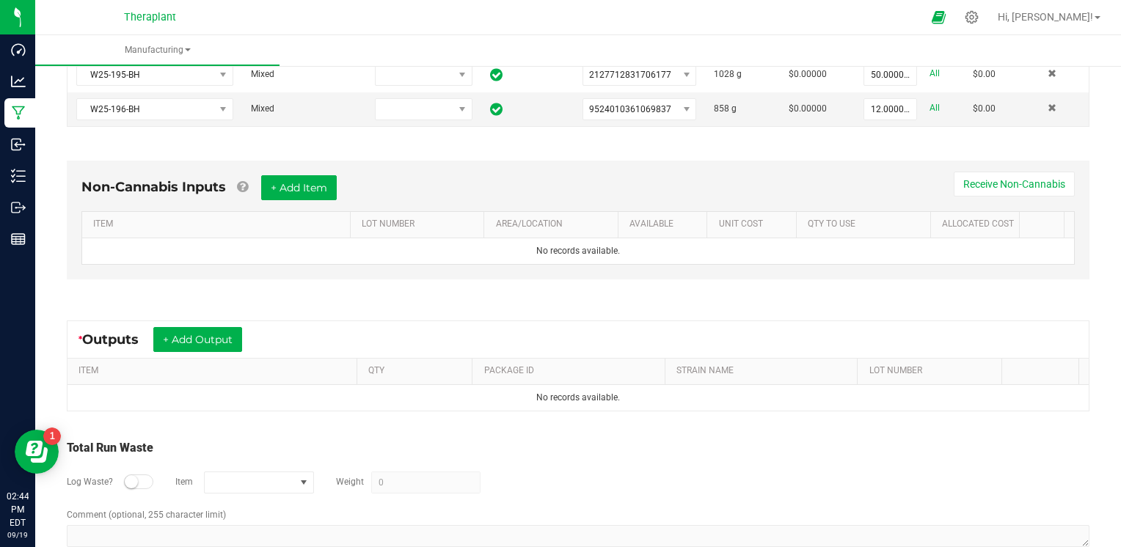
scroll to position [796, 0]
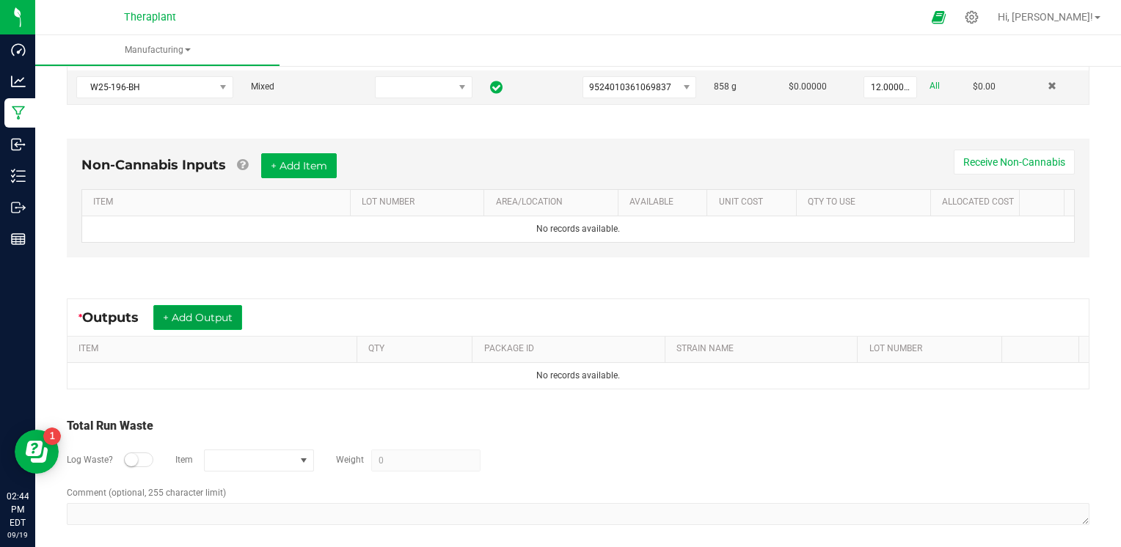
click at [238, 305] on button "+ Add Output" at bounding box center [197, 317] width 89 height 25
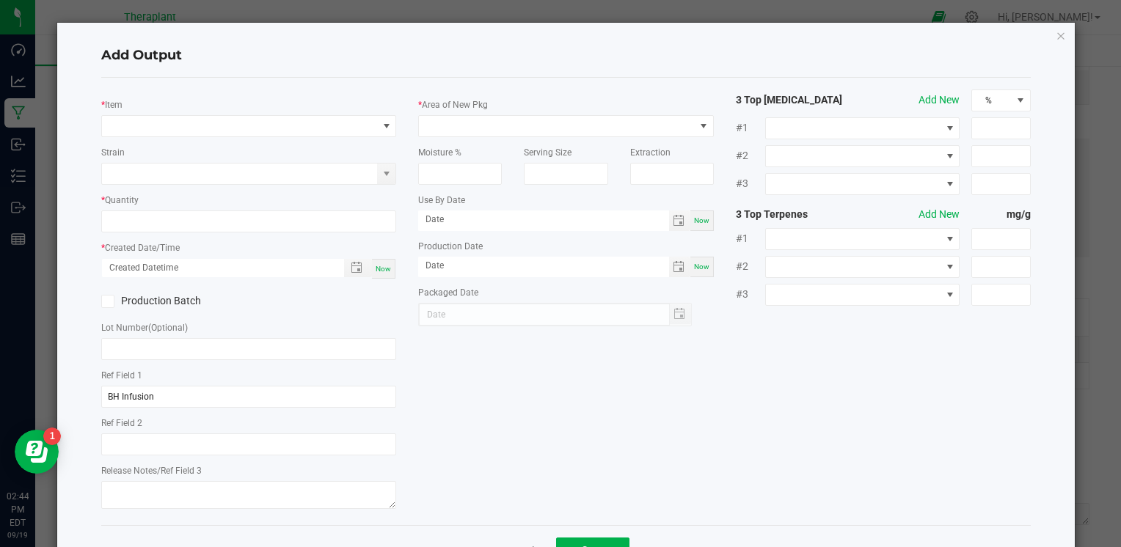
click at [1056, 42] on div "Add Output * Item Strain * Quantity * Created Date/Time Now Production Batch Lo…" at bounding box center [566, 299] width 1018 height 553
click at [1056, 37] on icon "button" at bounding box center [1061, 35] width 10 height 18
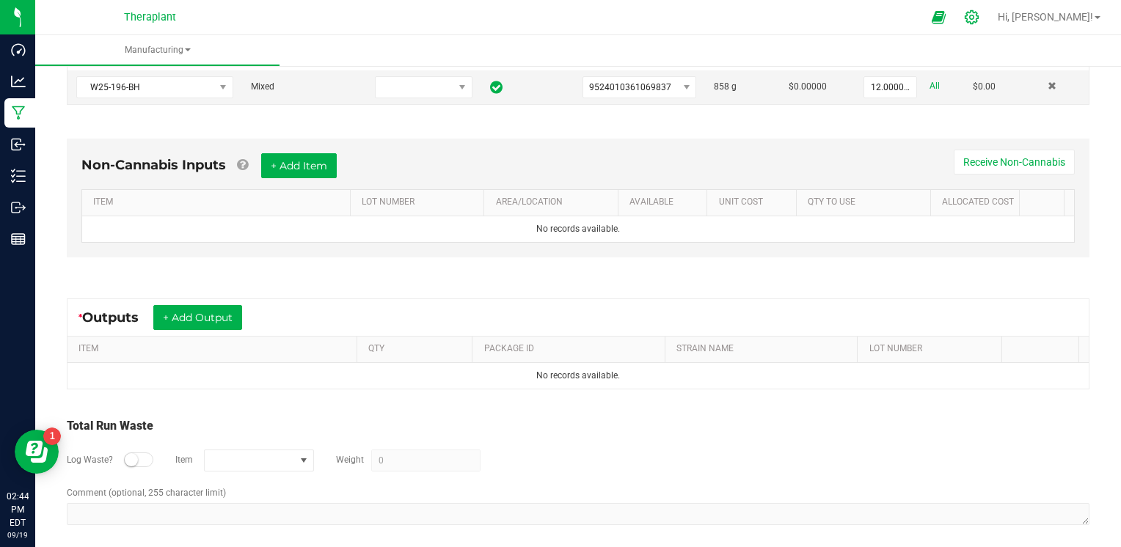
click at [979, 19] on icon at bounding box center [971, 17] width 15 height 15
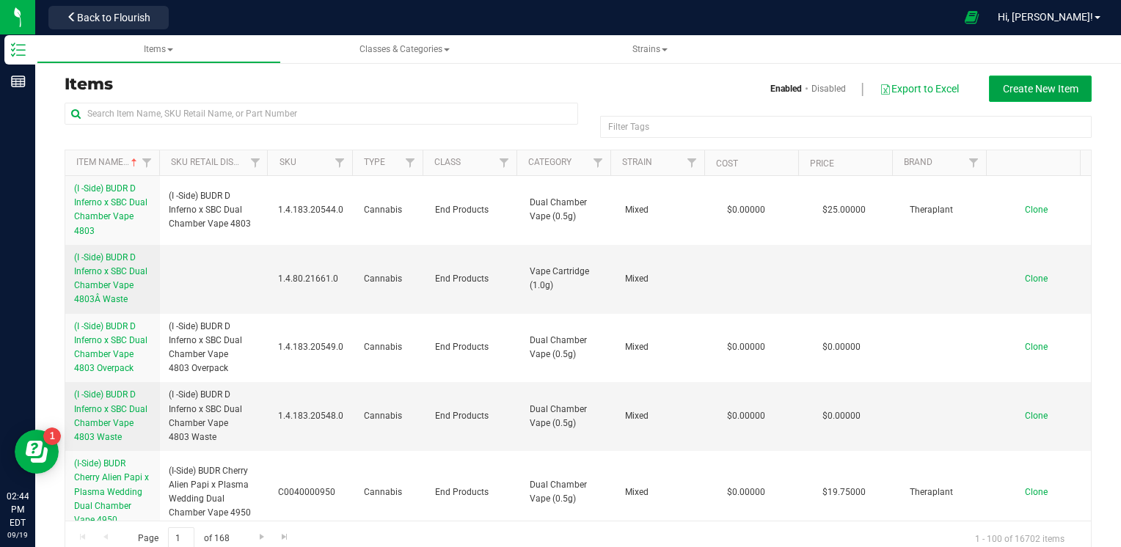
click at [1066, 90] on span "Create New Item" at bounding box center [1041, 89] width 76 height 12
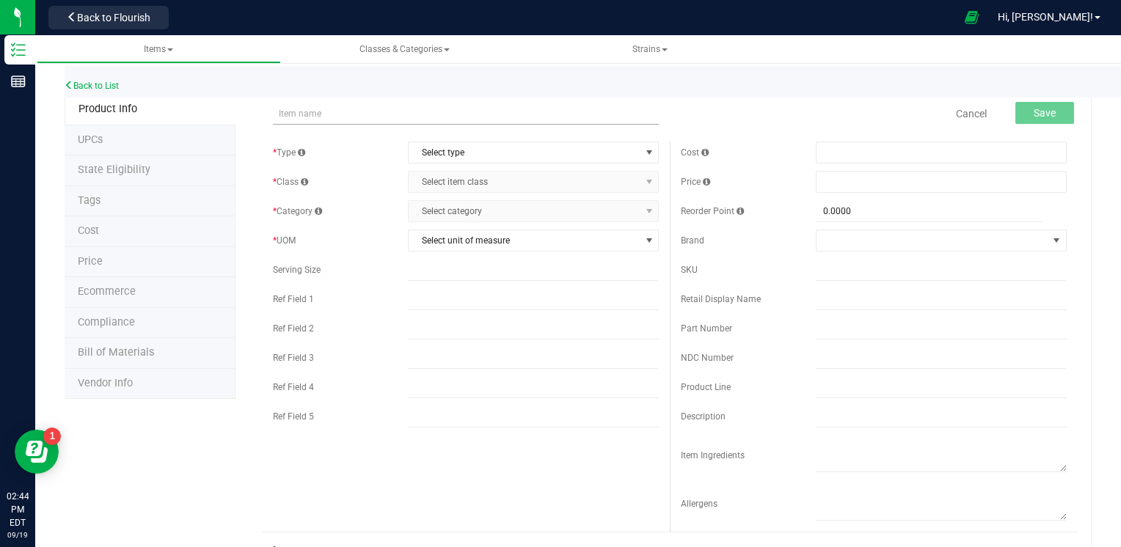
click at [303, 109] on input "text" at bounding box center [466, 114] width 386 height 22
type input "TBH-25-011"
click at [468, 149] on span "Select type" at bounding box center [524, 152] width 231 height 21
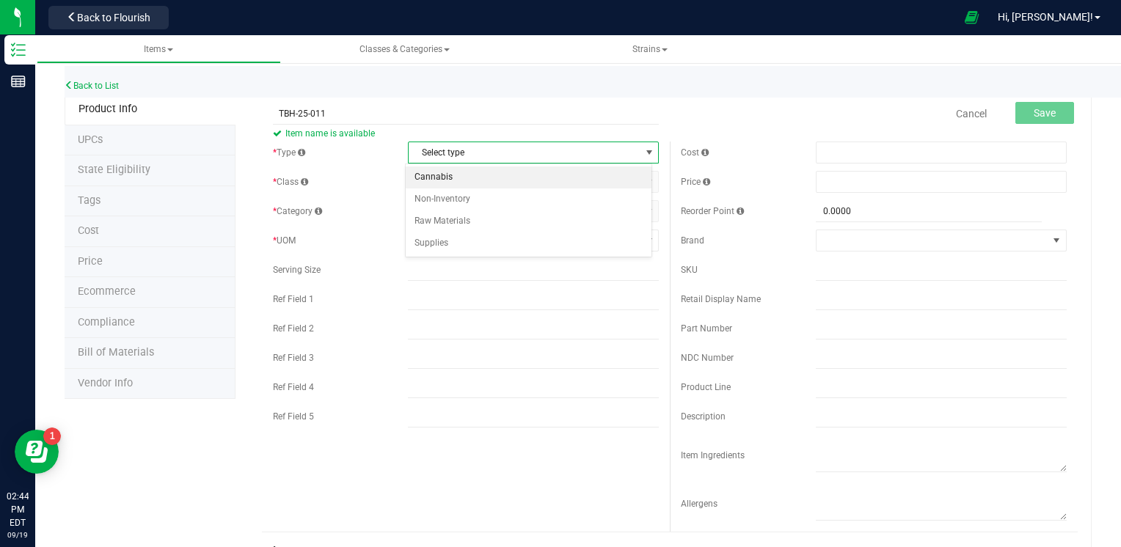
click at [484, 171] on li "Cannabis" at bounding box center [529, 178] width 246 height 22
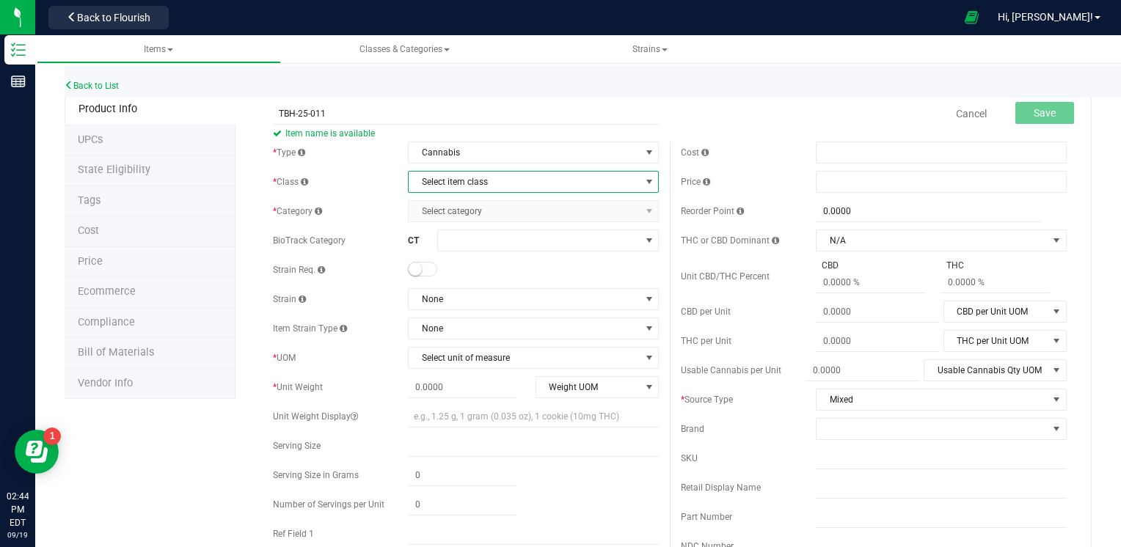
click at [522, 175] on span "Select item class" at bounding box center [524, 182] width 231 height 21
click at [464, 246] on li "Intermediate Products" at bounding box center [529, 251] width 246 height 22
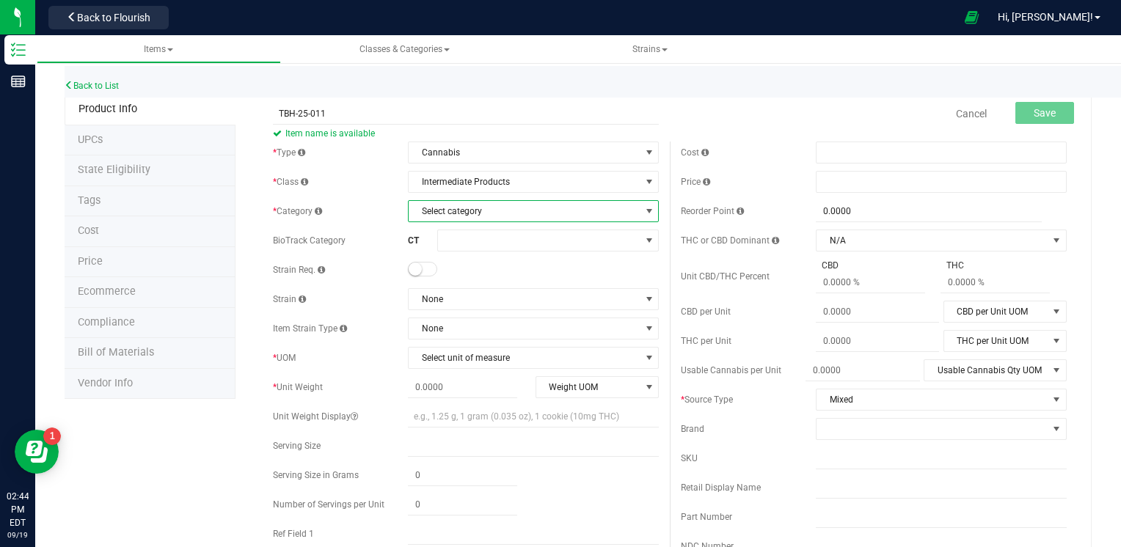
click at [496, 214] on span "Select category" at bounding box center [524, 211] width 231 height 21
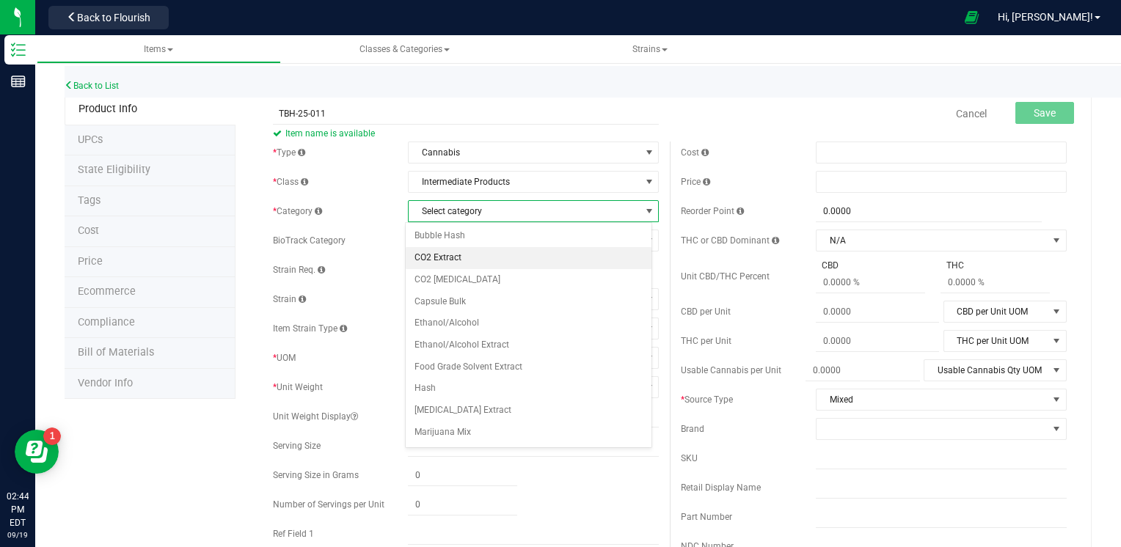
click at [478, 256] on li "CO2 Extract" at bounding box center [529, 258] width 246 height 22
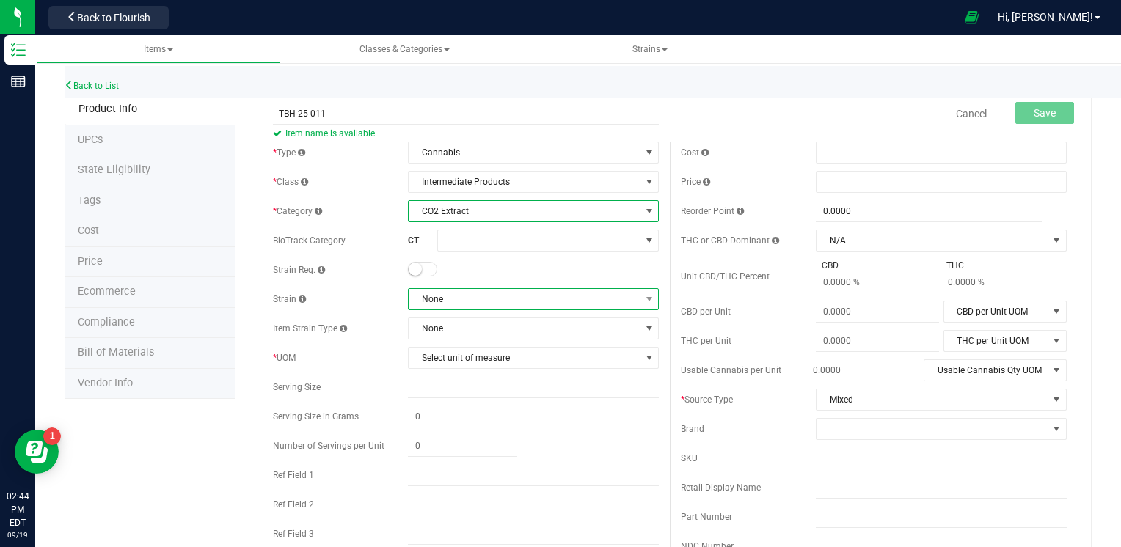
click at [487, 300] on span "None" at bounding box center [524, 299] width 231 height 21
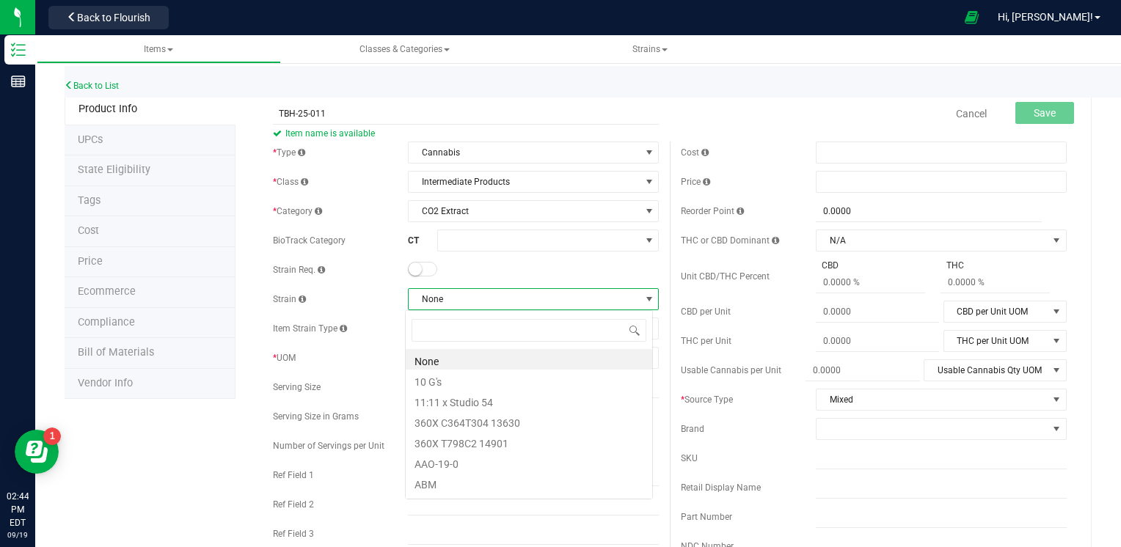
scroll to position [21, 247]
type input "MIXED"
click at [443, 357] on li "Mixed" at bounding box center [529, 359] width 246 height 21
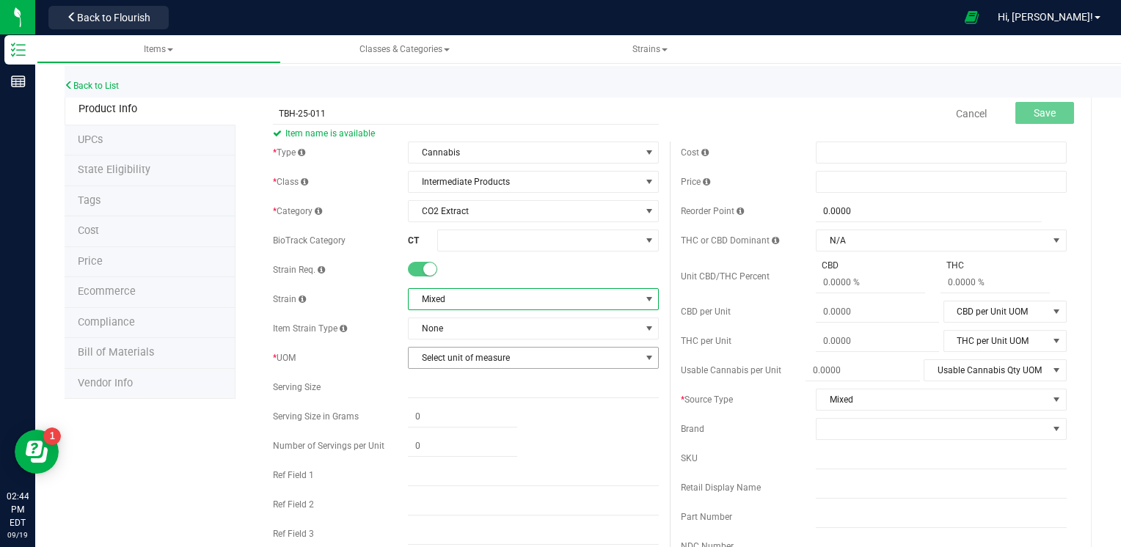
click at [464, 357] on span "Select unit of measure" at bounding box center [524, 358] width 231 height 21
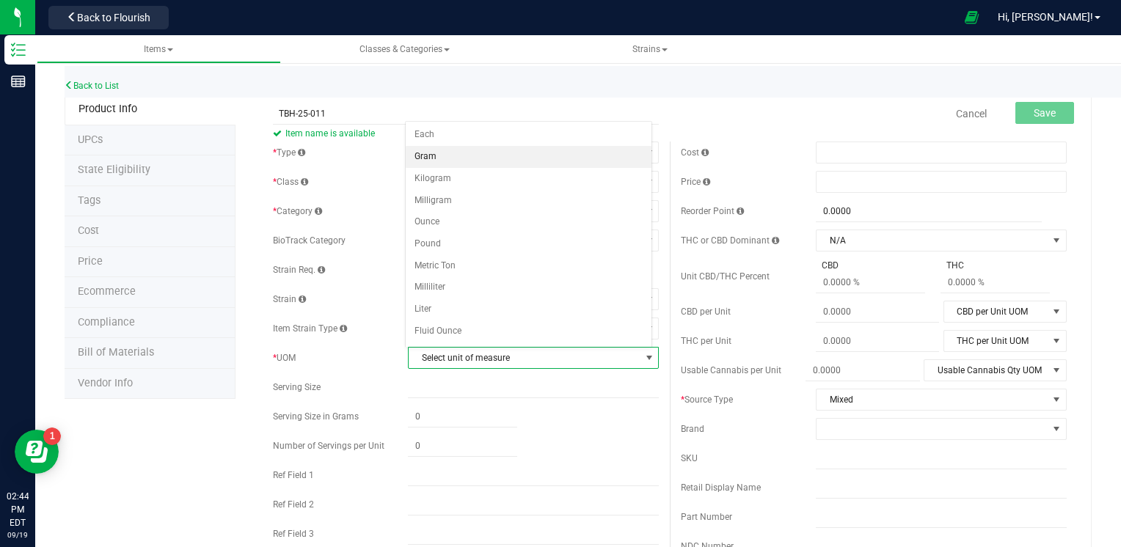
click at [453, 157] on li "Gram" at bounding box center [529, 157] width 246 height 22
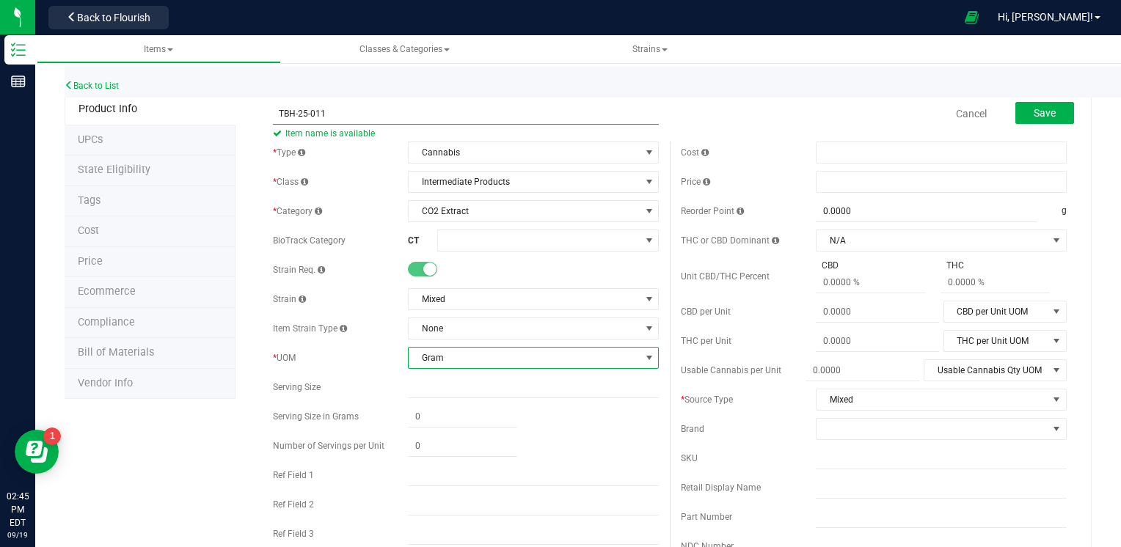
click at [638, 103] on input "TBH-25-011" at bounding box center [466, 114] width 386 height 22
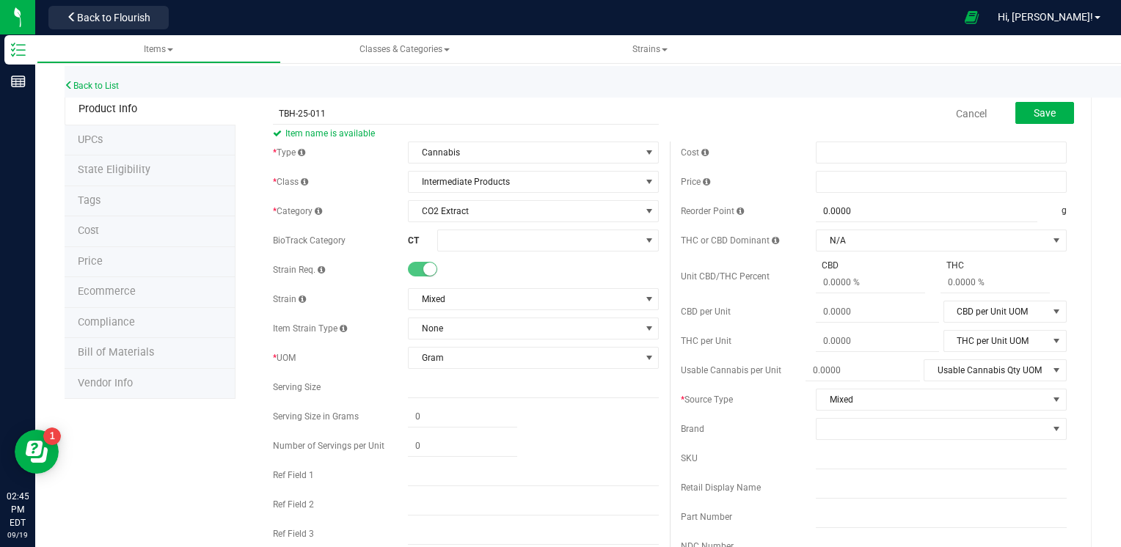
click at [701, 116] on div "Cancel Save" at bounding box center [874, 113] width 408 height 37
click at [1053, 114] on button "Save" at bounding box center [1044, 113] width 59 height 22
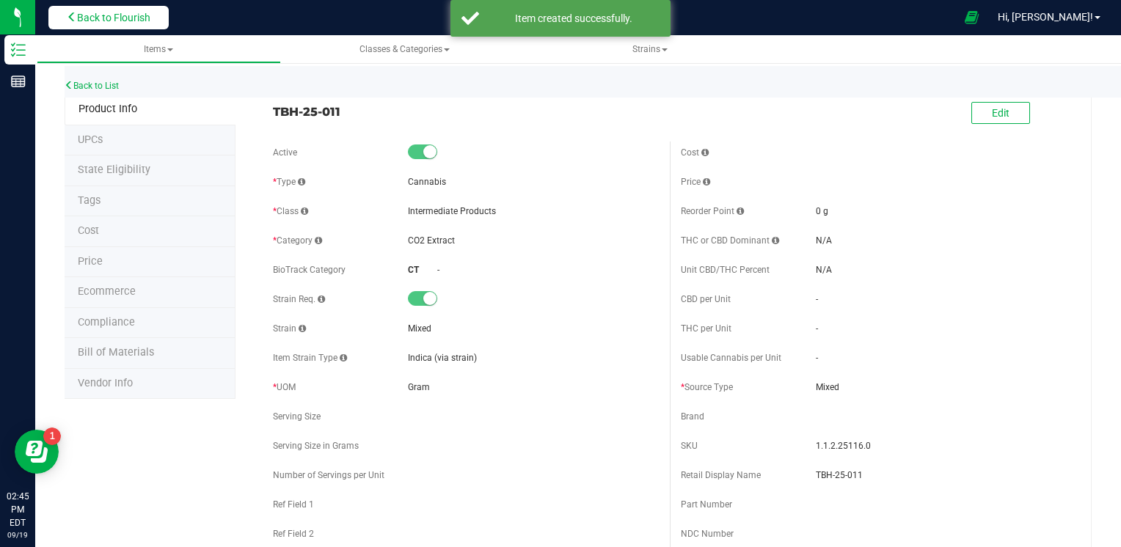
click at [136, 14] on span "Back to Flourish" at bounding box center [113, 18] width 73 height 12
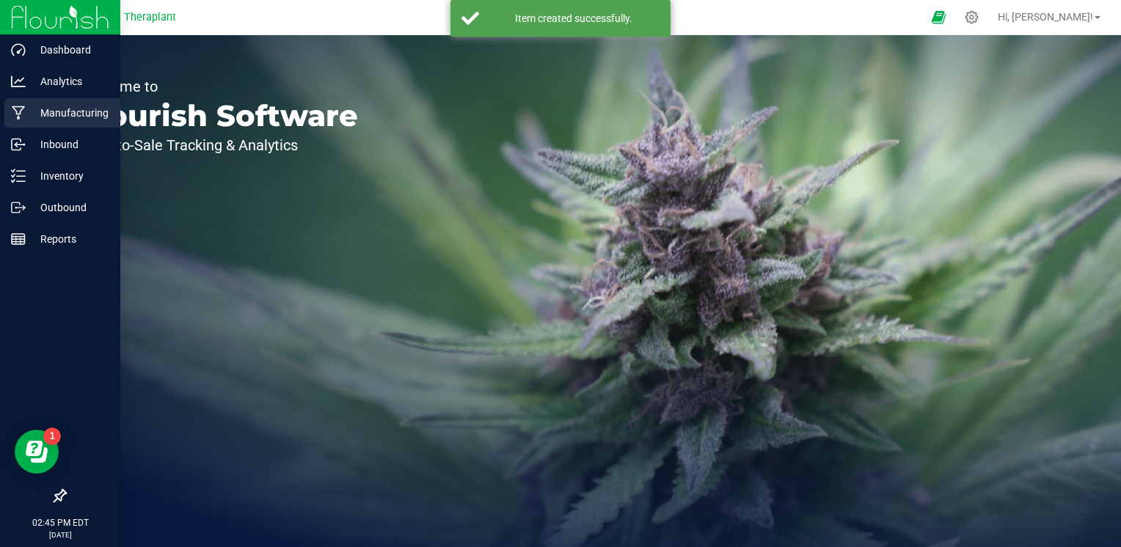
click at [72, 112] on p "Manufacturing" at bounding box center [70, 113] width 88 height 18
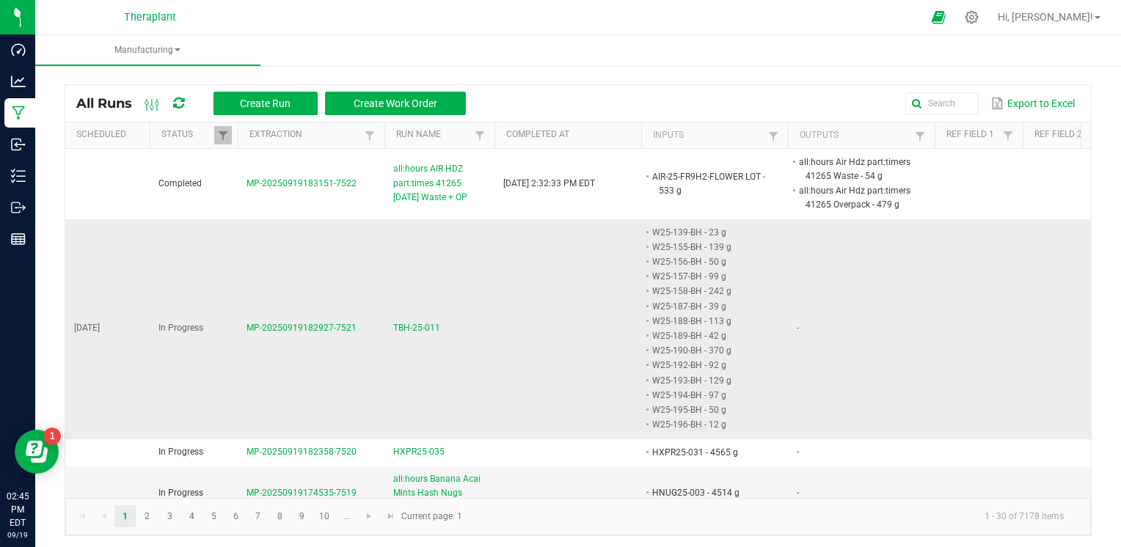
click at [423, 322] on span "TBH-25-011" at bounding box center [416, 328] width 47 height 14
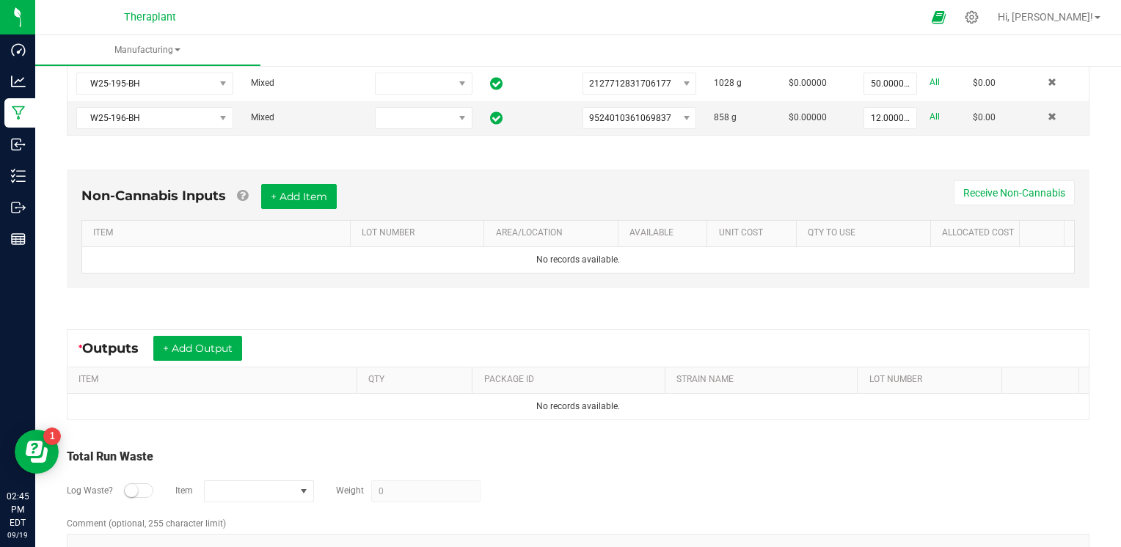
scroll to position [796, 0]
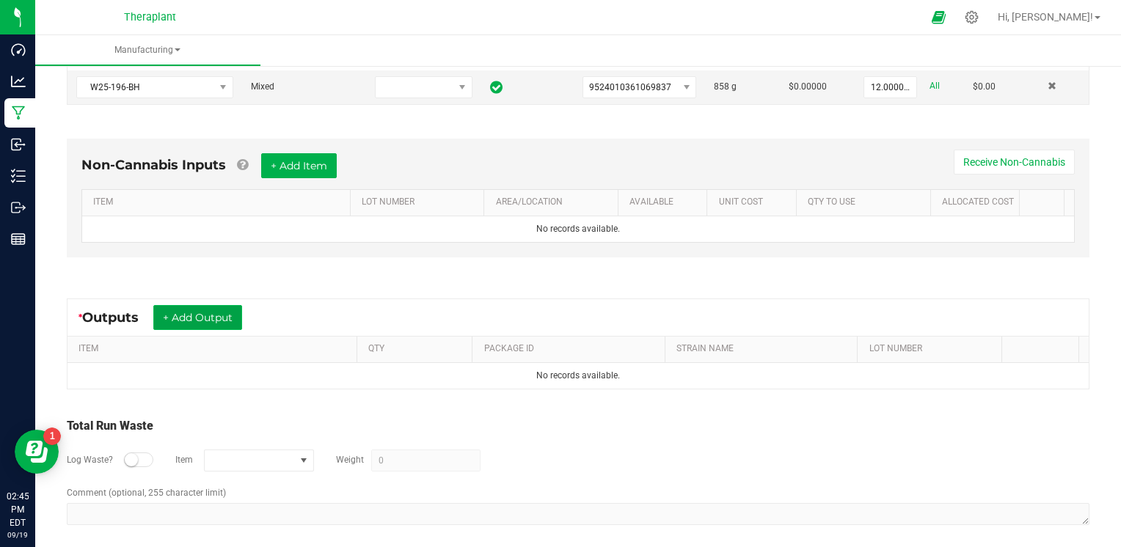
click at [242, 305] on button "+ Add Output" at bounding box center [197, 317] width 89 height 25
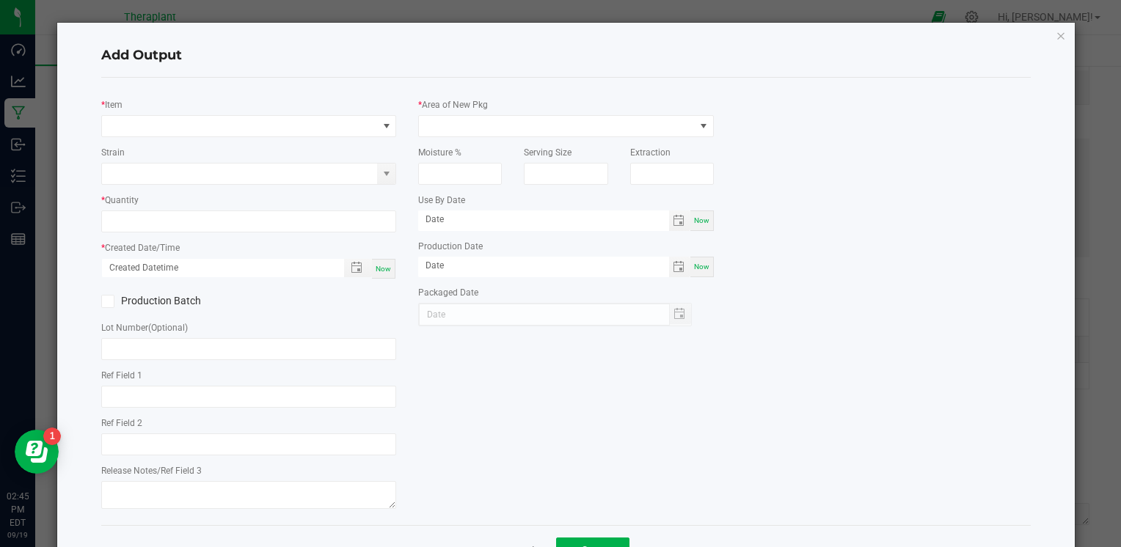
type input "BH Infusion"
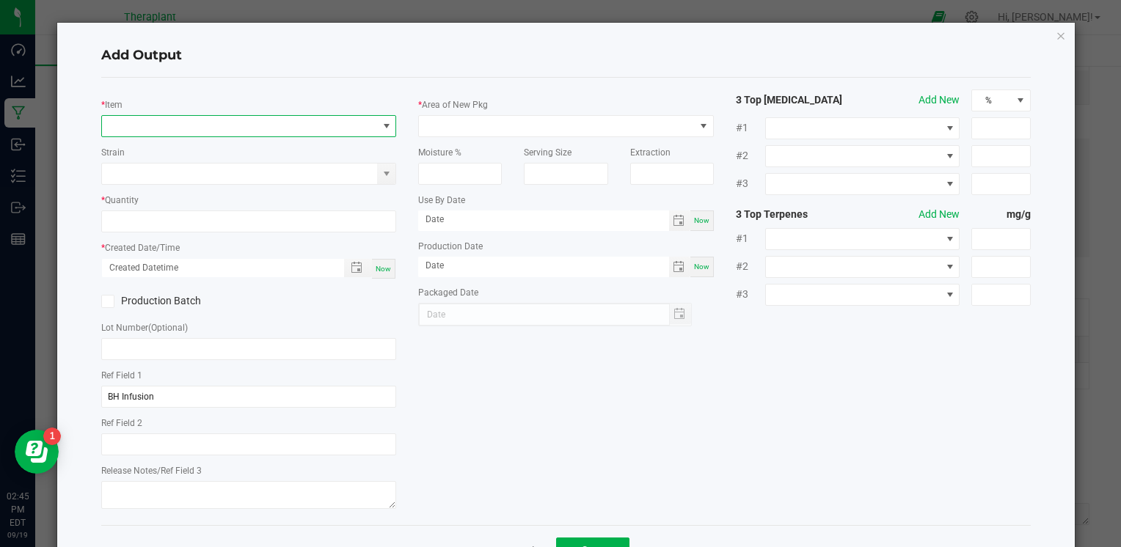
click at [178, 128] on span "NO DATA FOUND" at bounding box center [239, 126] width 275 height 21
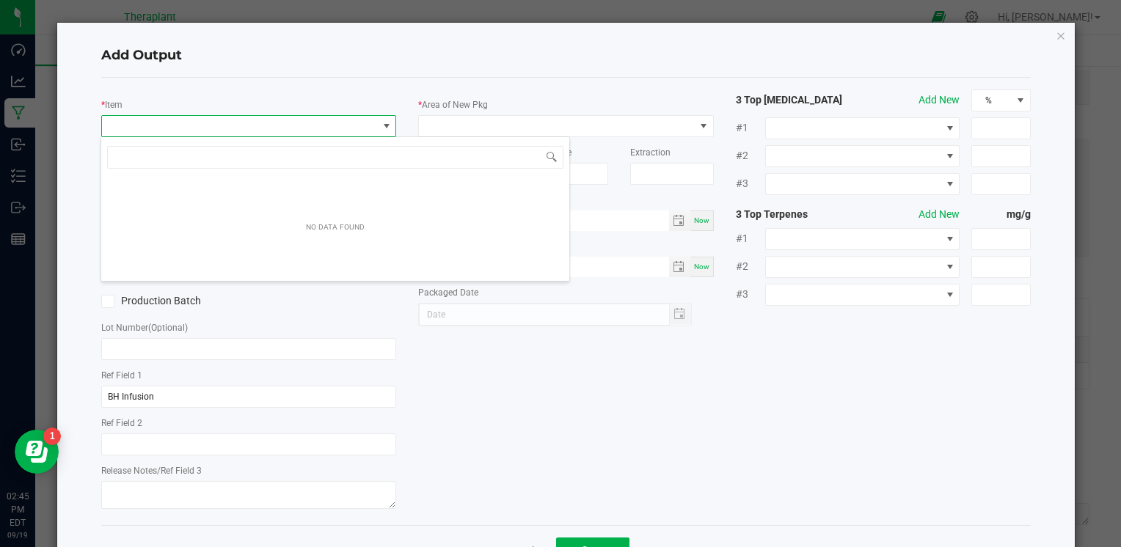
scroll to position [21, 292]
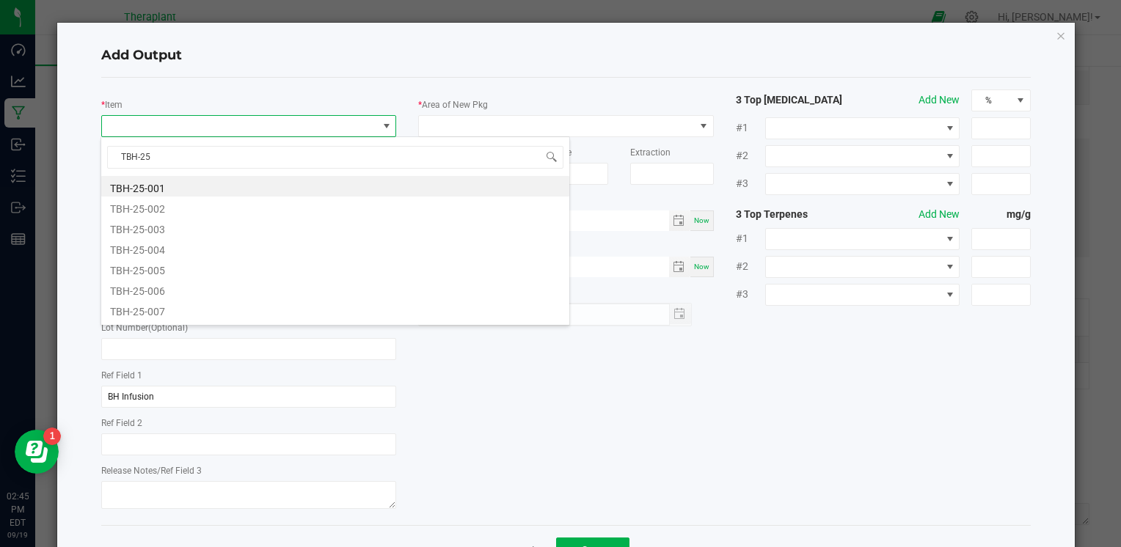
type input "TBH-25-"
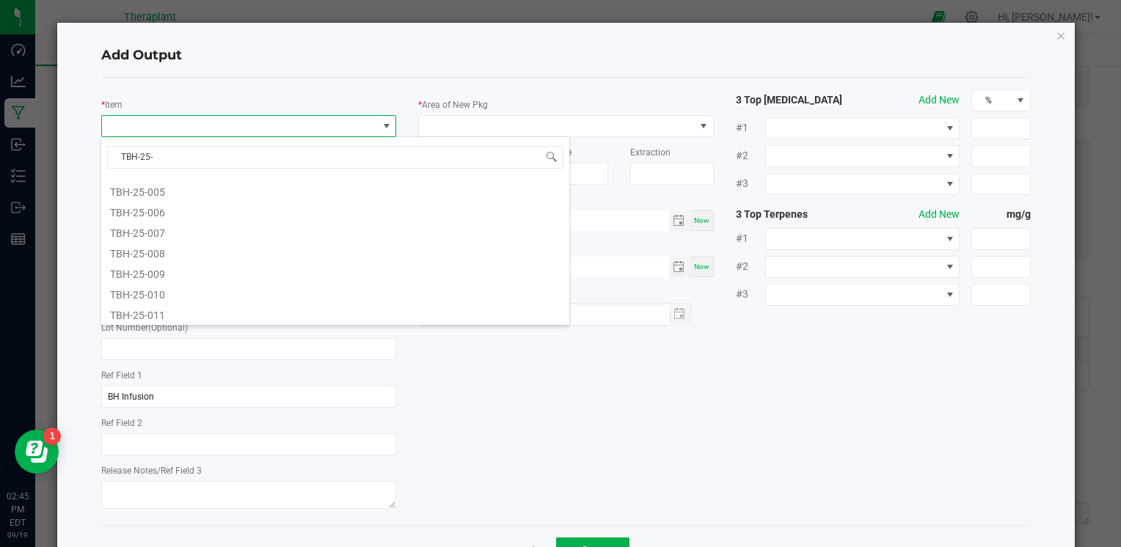
scroll to position [79, 0]
click at [178, 312] on li "TBH-25-011" at bounding box center [335, 312] width 468 height 21
type input "0.0000 g"
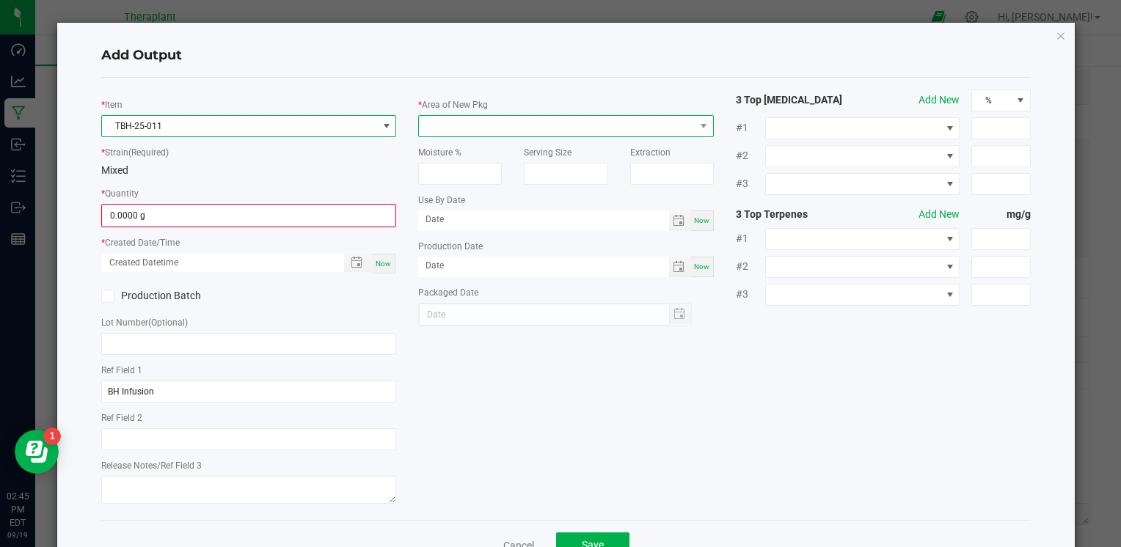
click at [440, 121] on span at bounding box center [556, 126] width 275 height 21
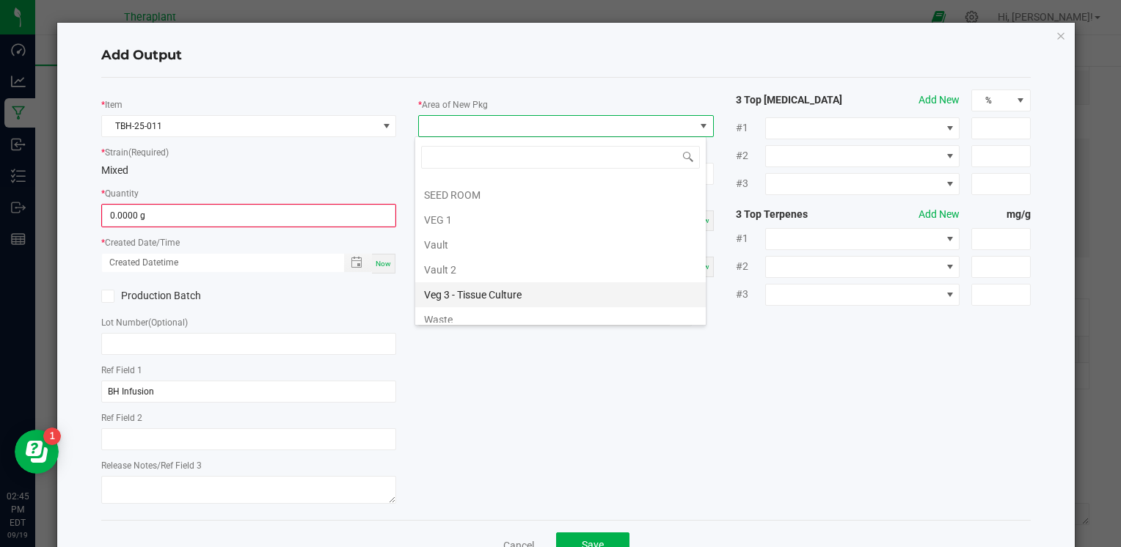
scroll to position [272, 0]
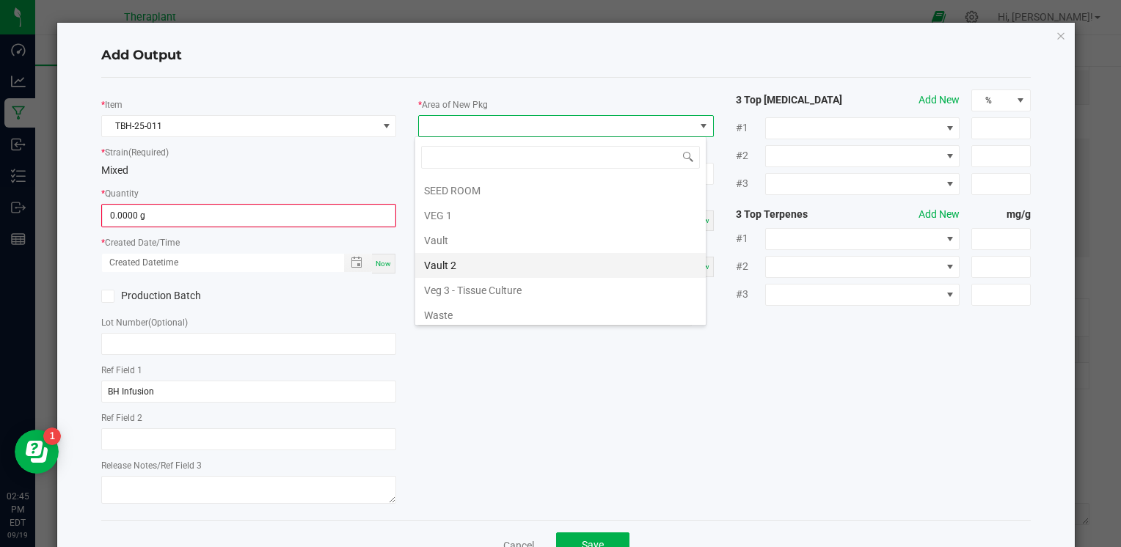
click at [470, 260] on li "Vault 2" at bounding box center [560, 265] width 291 height 25
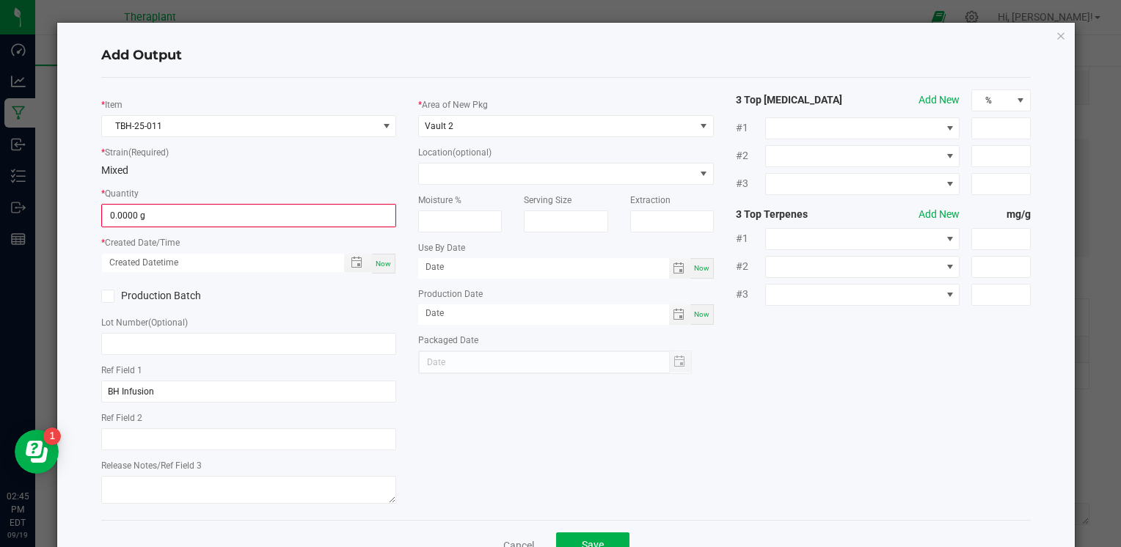
click at [381, 265] on span "Now" at bounding box center [383, 264] width 15 height 8
type input "[DATE] 2:45 PM"
type input "[DATE]"
click at [120, 210] on input "0" at bounding box center [249, 215] width 292 height 21
type input "1544.0000 g"
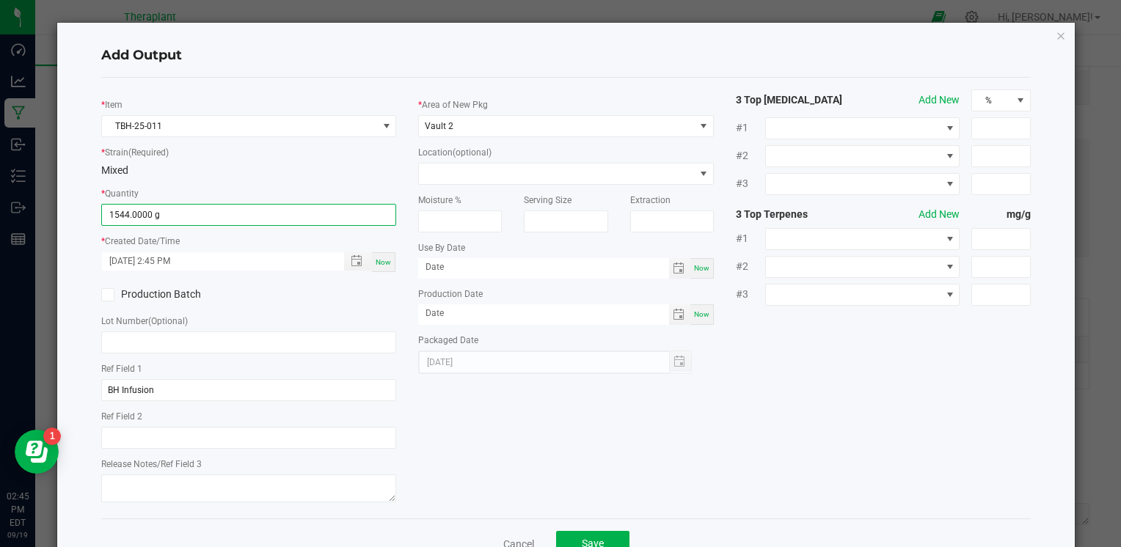
click at [533, 361] on div "[DATE]" at bounding box center [554, 362] width 273 height 23
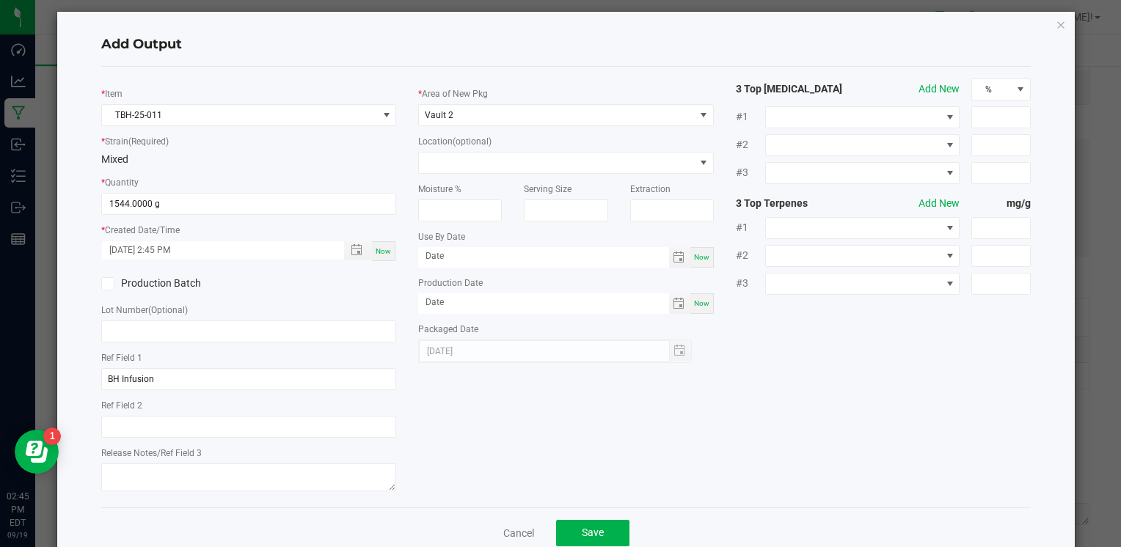
scroll to position [45, 0]
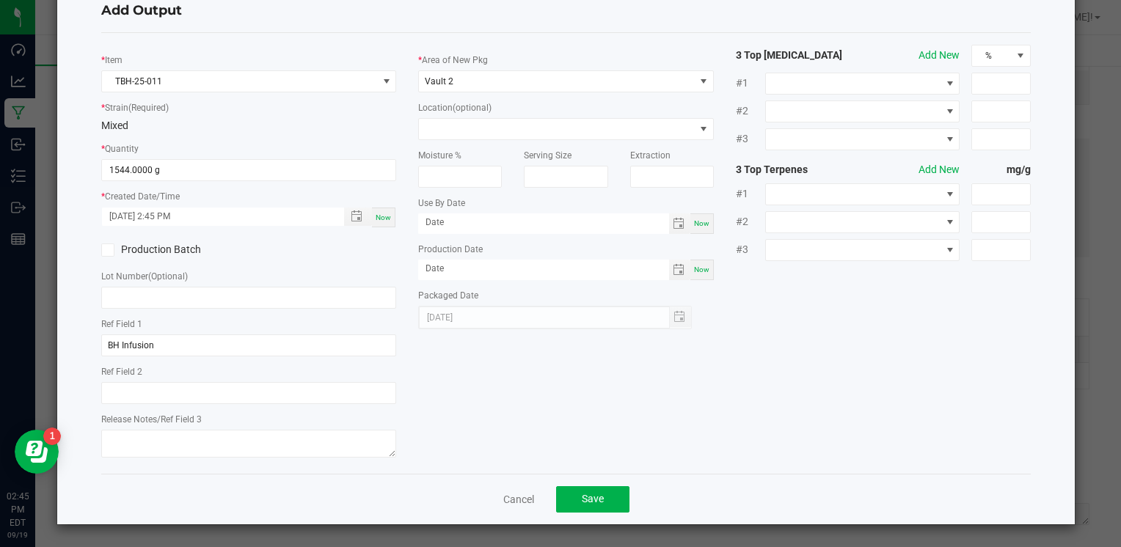
click at [624, 508] on div "Cancel Save" at bounding box center [565, 499] width 929 height 51
click at [618, 508] on button "Save" at bounding box center [592, 499] width 73 height 26
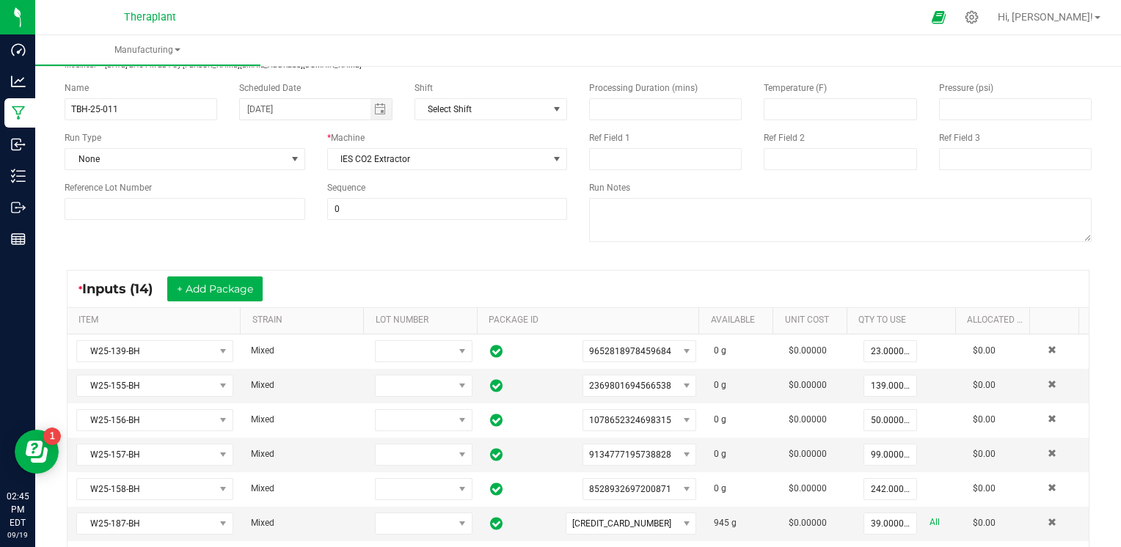
scroll to position [0, 0]
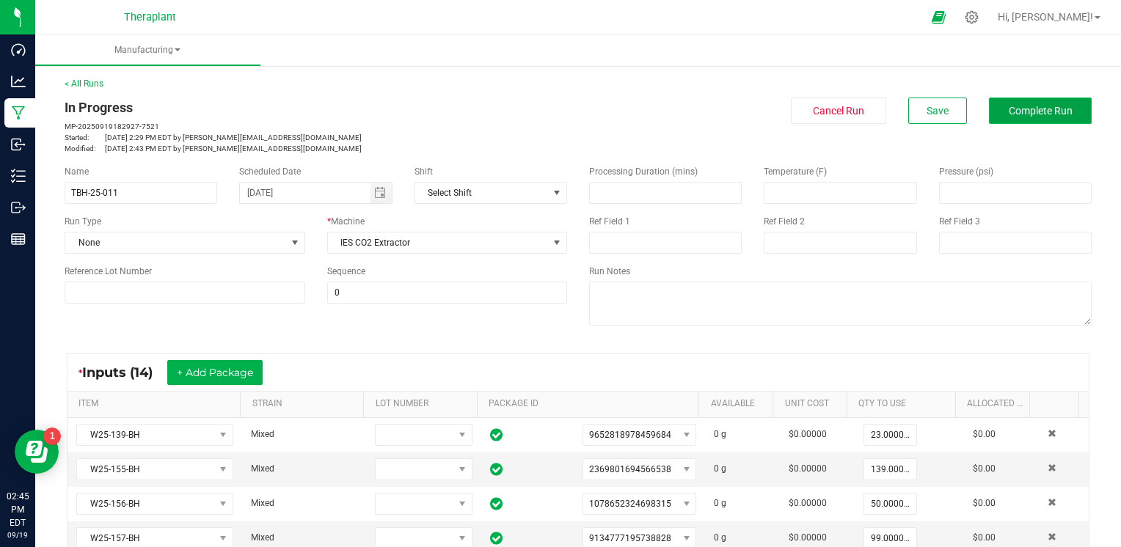
click at [1074, 110] on button "Complete Run" at bounding box center [1040, 111] width 103 height 26
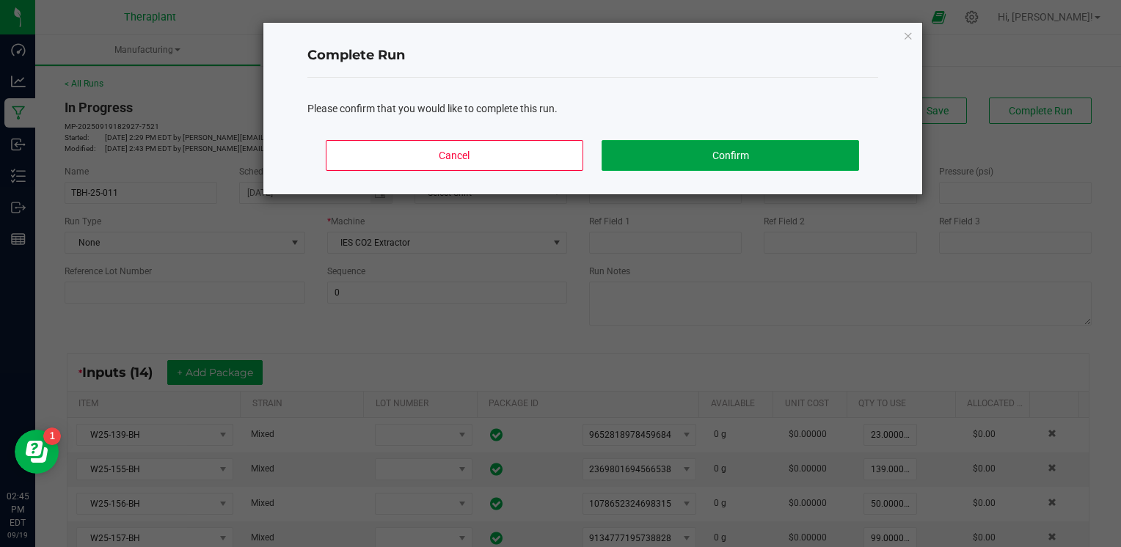
drag, startPoint x: 761, startPoint y: 153, endPoint x: 752, endPoint y: 154, distance: 8.8
click at [759, 153] on button "Confirm" at bounding box center [730, 155] width 257 height 31
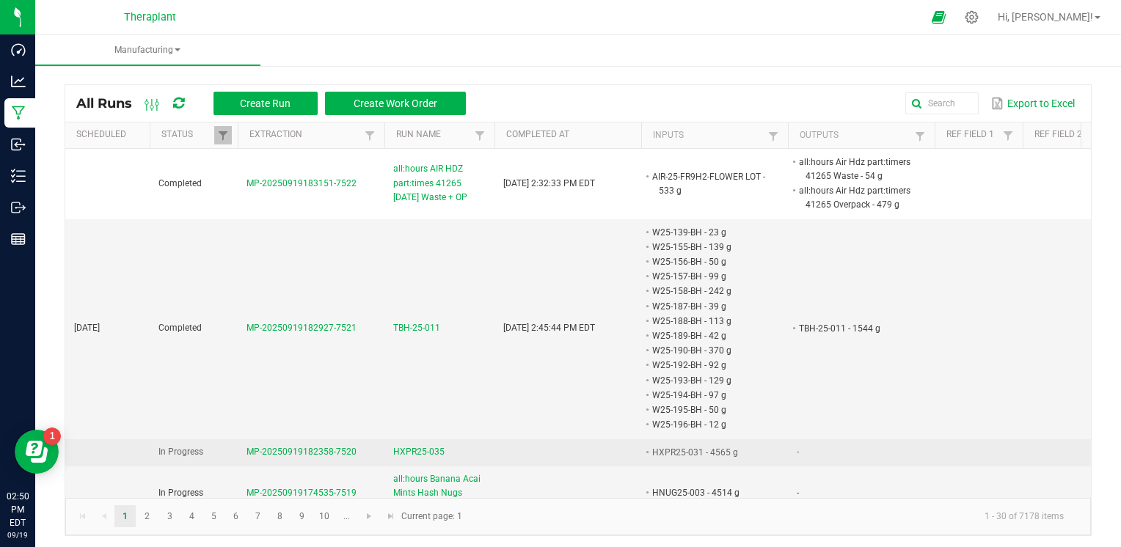
click at [424, 447] on span "HXPR25-035" at bounding box center [418, 452] width 51 height 14
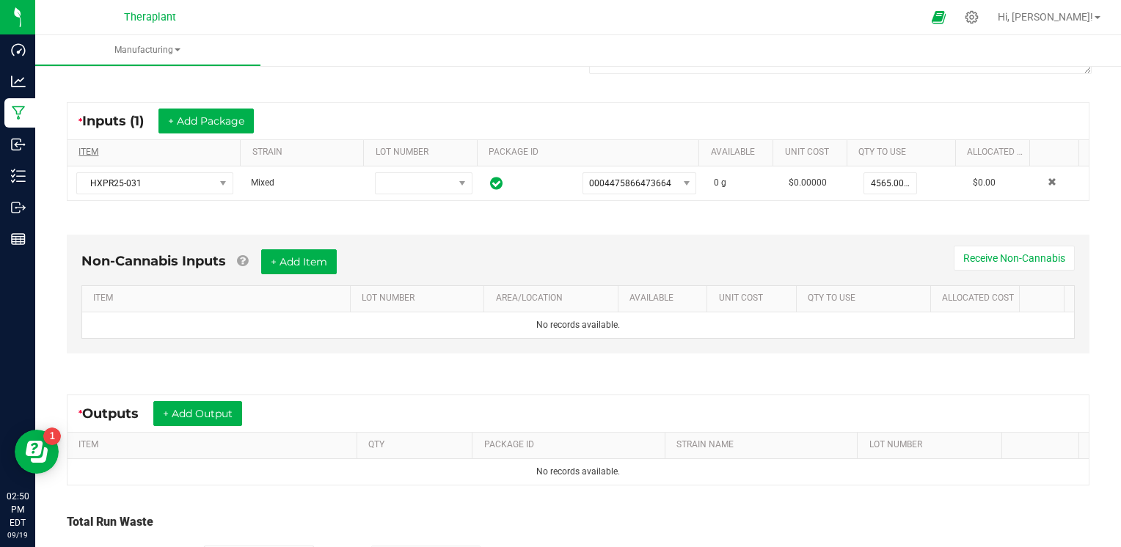
scroll to position [220, 0]
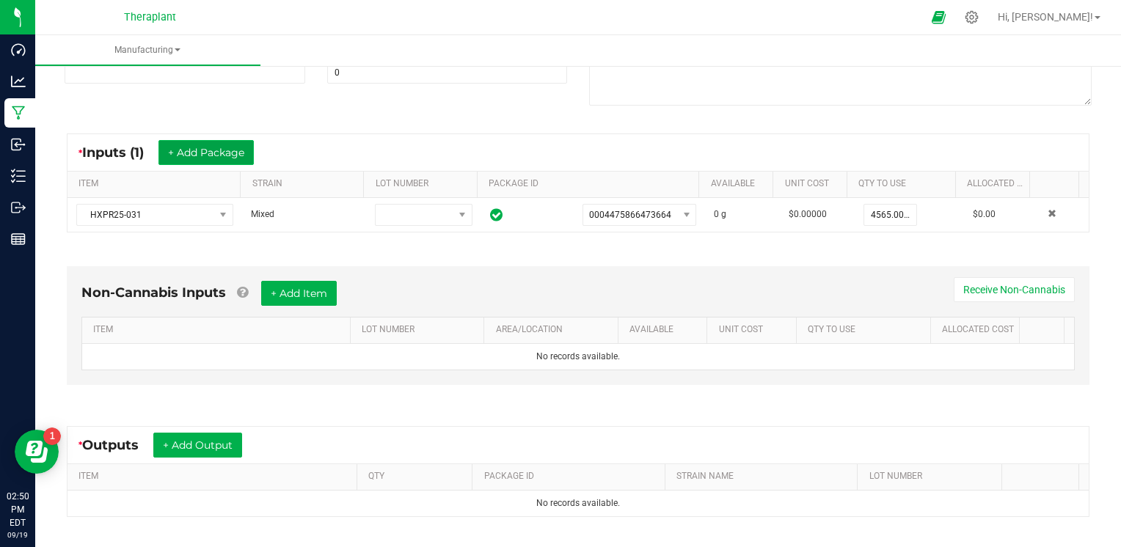
click at [220, 153] on button "+ Add Package" at bounding box center [205, 152] width 95 height 25
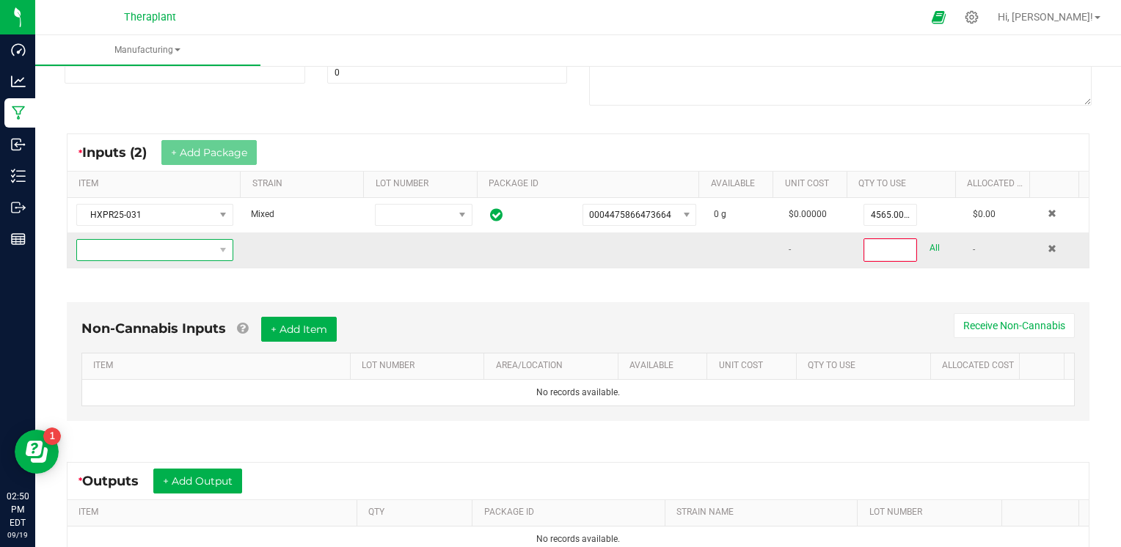
click at [194, 252] on span "NO DATA FOUND" at bounding box center [145, 250] width 137 height 21
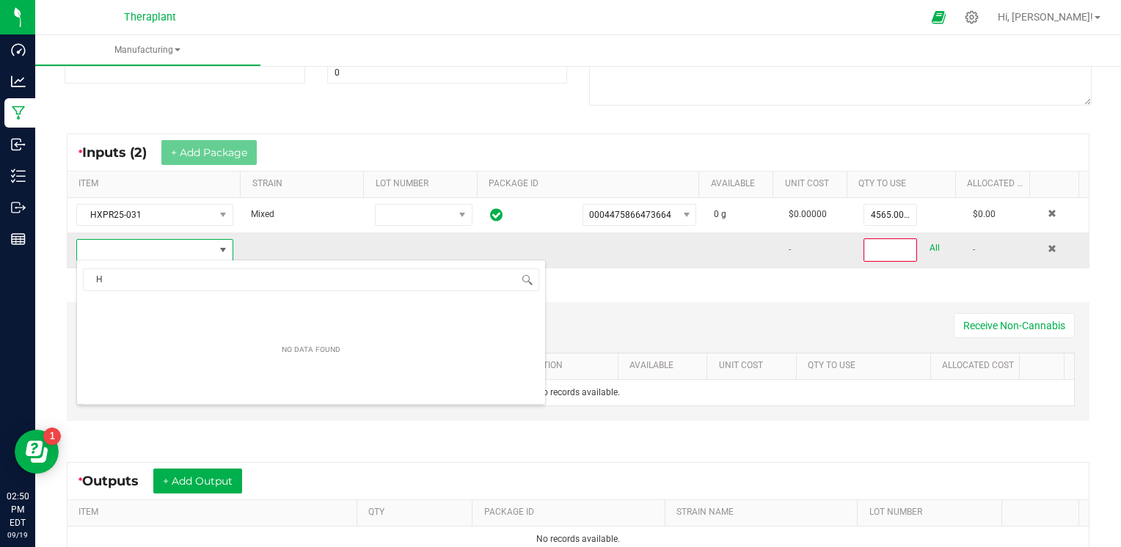
scroll to position [21, 151]
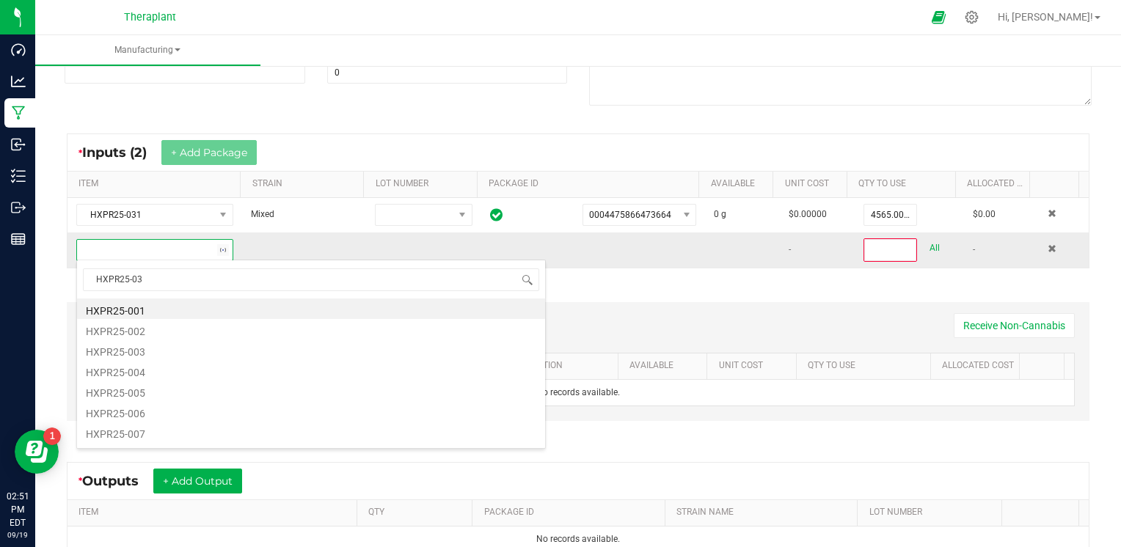
type input "HXPR25-034"
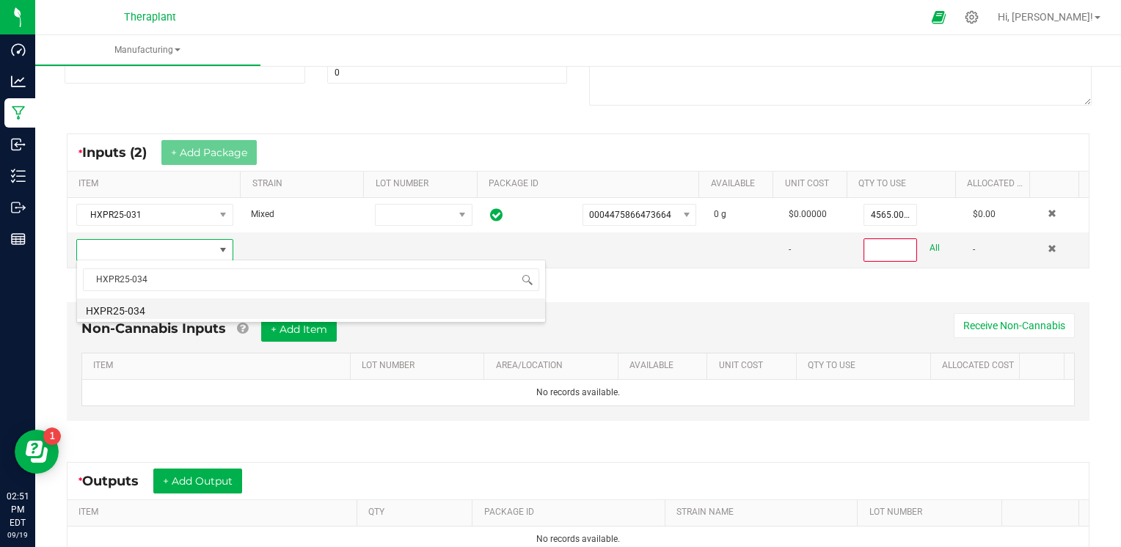
click at [139, 313] on li "HXPR25-034" at bounding box center [311, 309] width 468 height 21
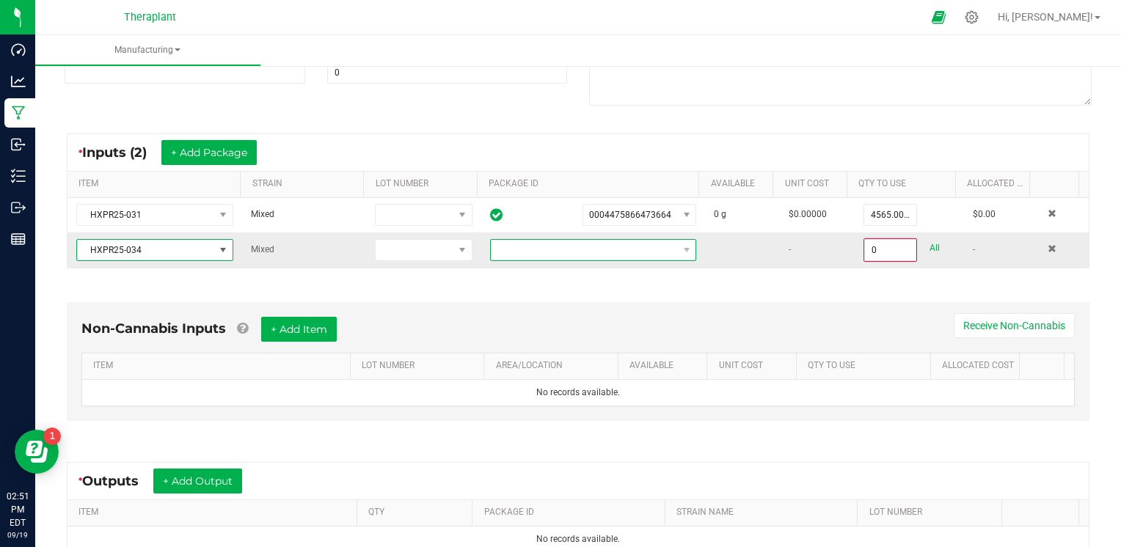
click at [575, 249] on span at bounding box center [584, 250] width 187 height 21
click at [566, 304] on li "9577460105843839" at bounding box center [581, 311] width 200 height 25
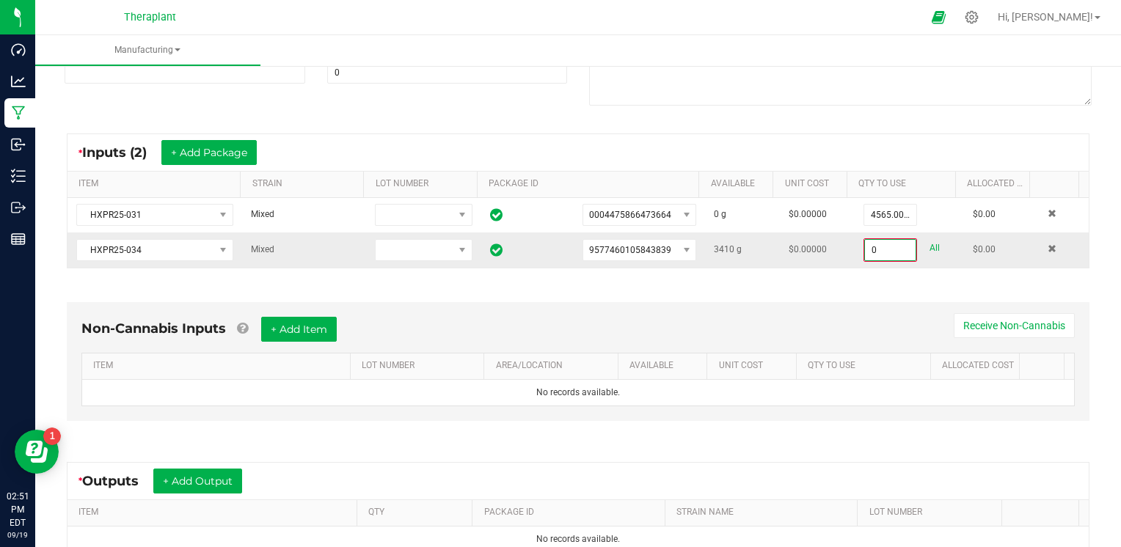
click at [877, 253] on input "0" at bounding box center [890, 250] width 51 height 21
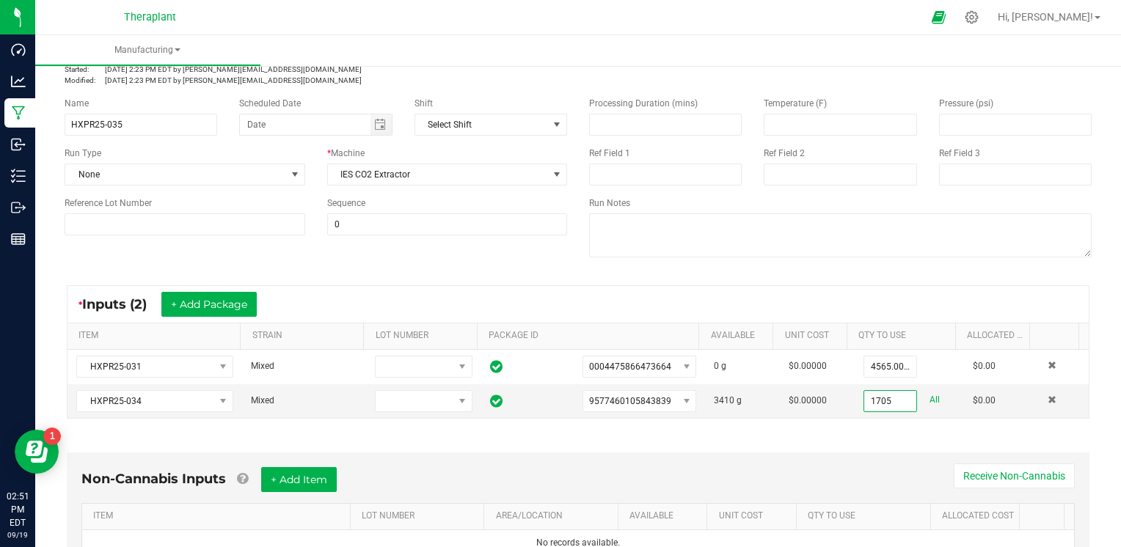
scroll to position [0, 0]
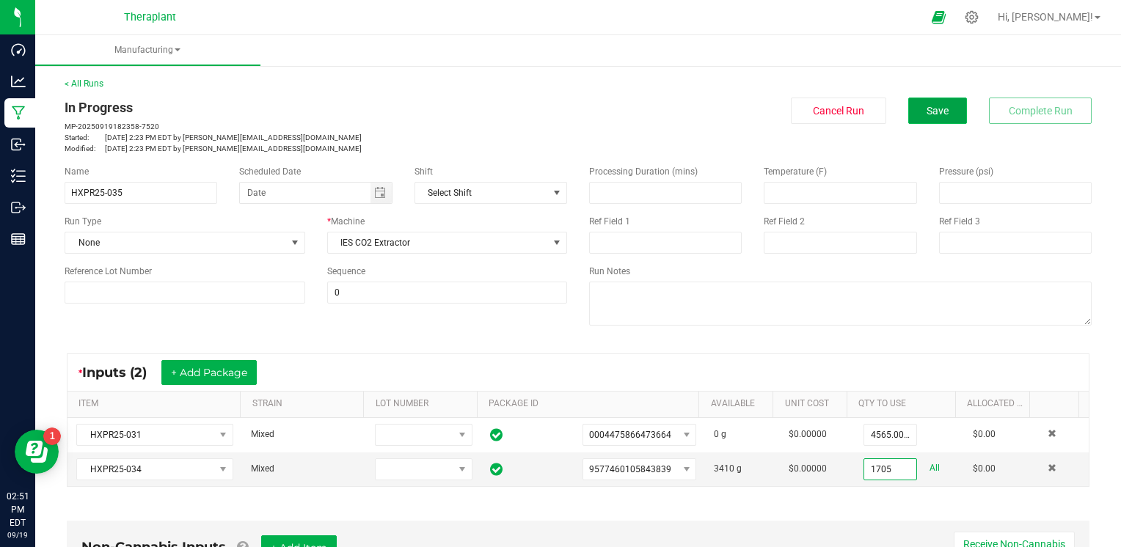
type input "1705.0000 g"
click at [935, 100] on button "Save" at bounding box center [937, 111] width 59 height 26
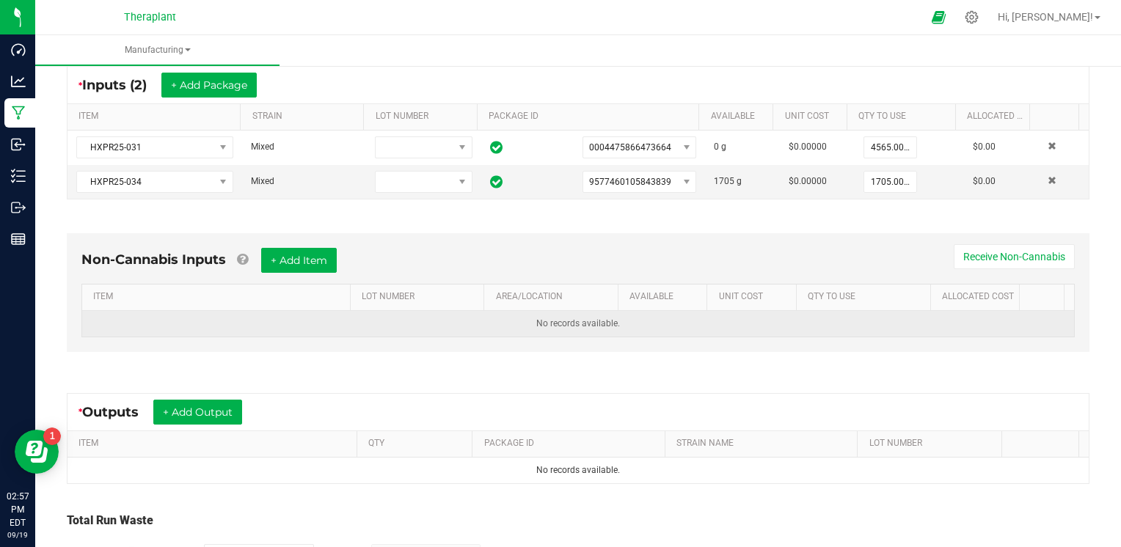
scroll to position [367, 0]
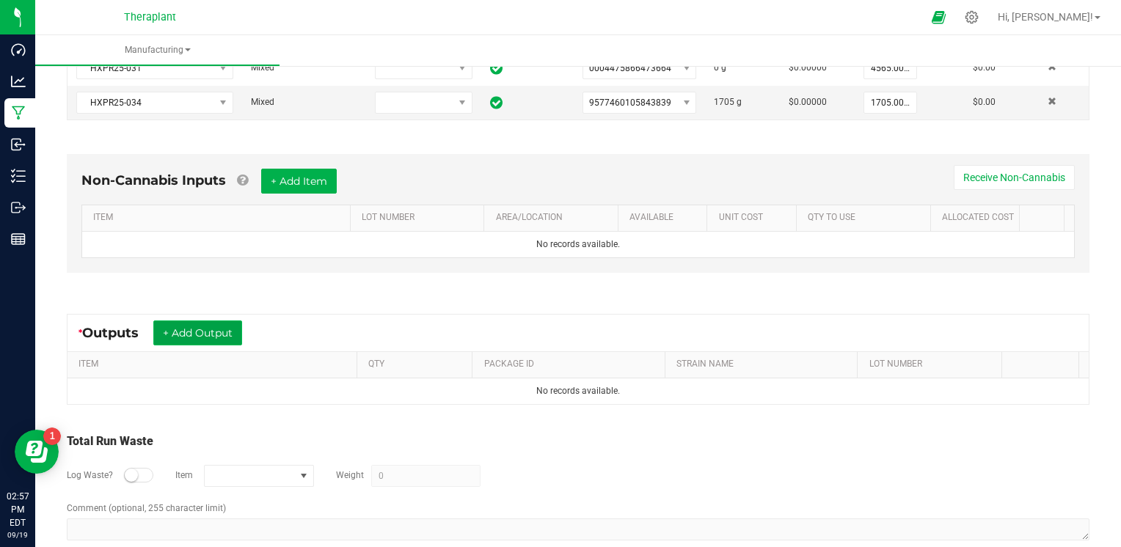
click at [235, 329] on button "+ Add Output" at bounding box center [197, 333] width 89 height 25
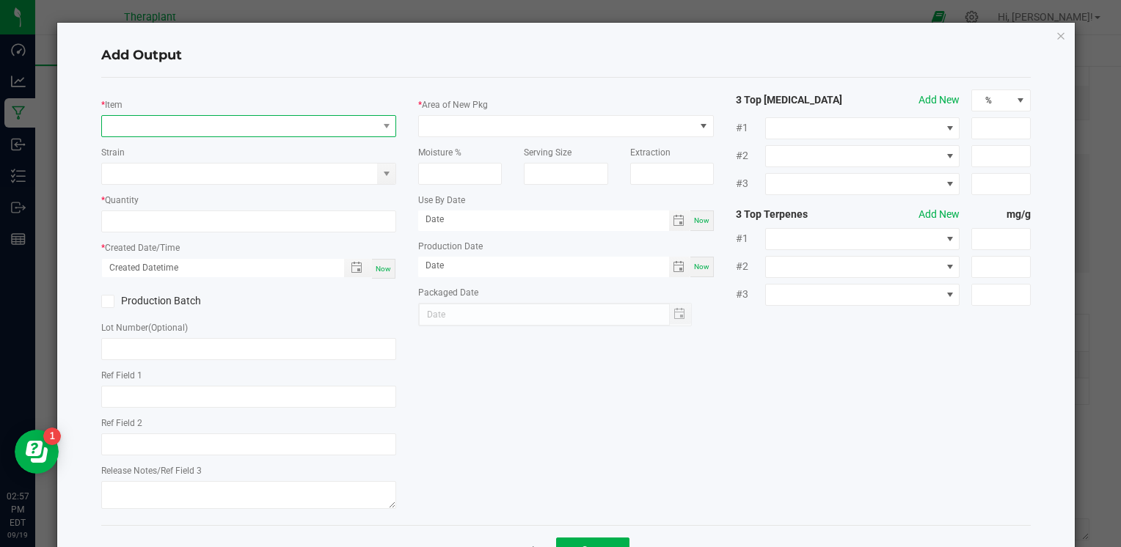
click at [179, 129] on span "NO DATA FOUND" at bounding box center [239, 126] width 275 height 21
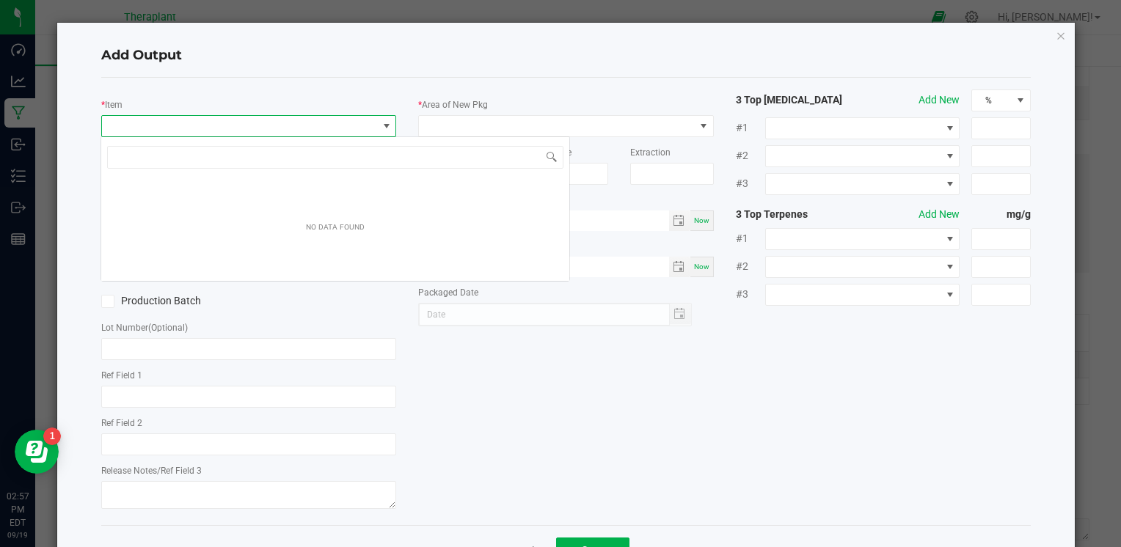
scroll to position [21, 292]
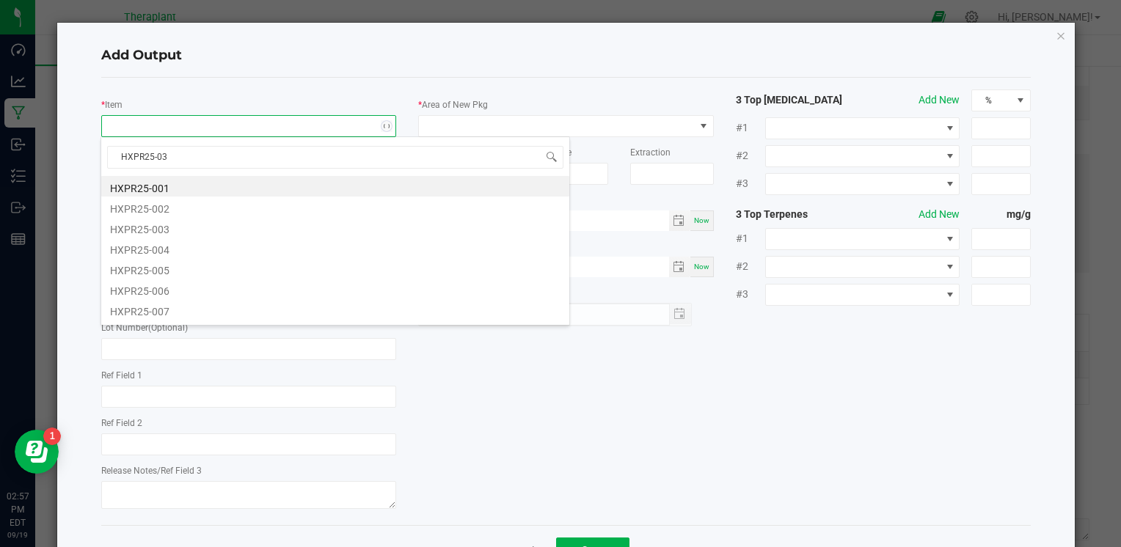
type input "HXPR25-035"
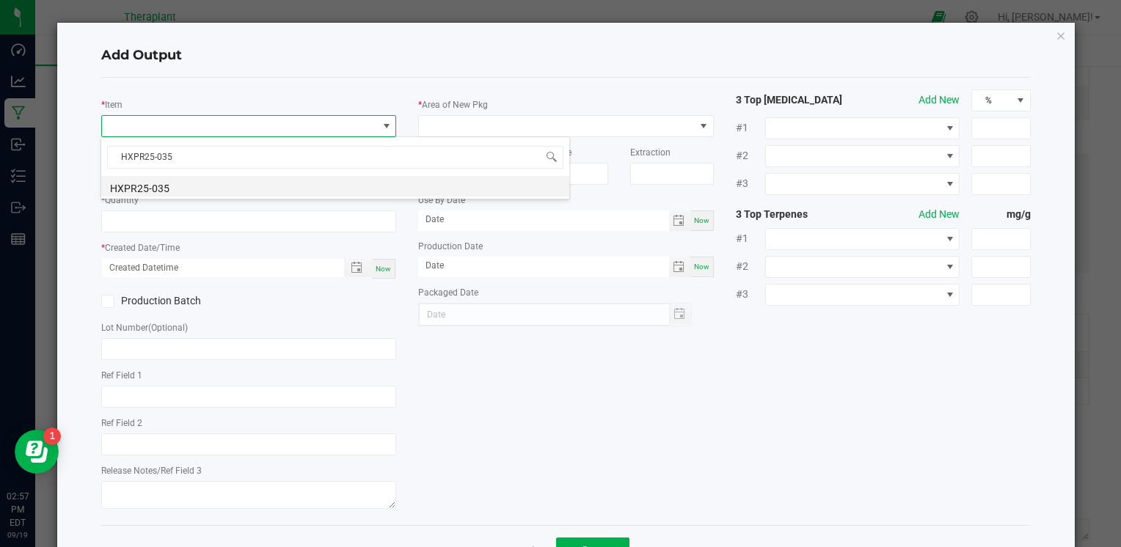
click at [157, 182] on li "HXPR25-035" at bounding box center [335, 186] width 468 height 21
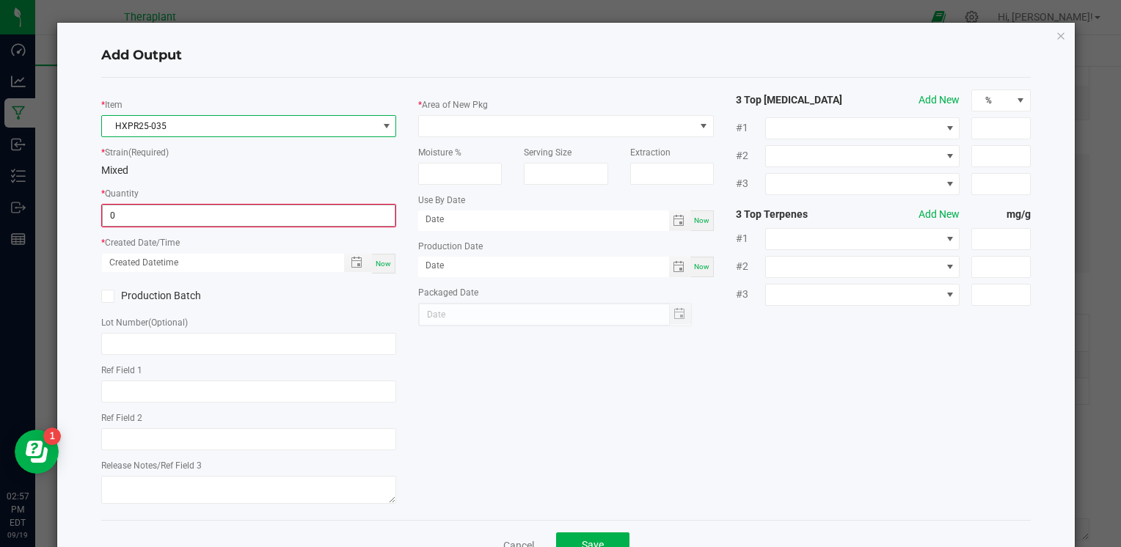
click at [160, 210] on input "0" at bounding box center [249, 215] width 292 height 21
click at [158, 222] on input "0" at bounding box center [249, 215] width 292 height 21
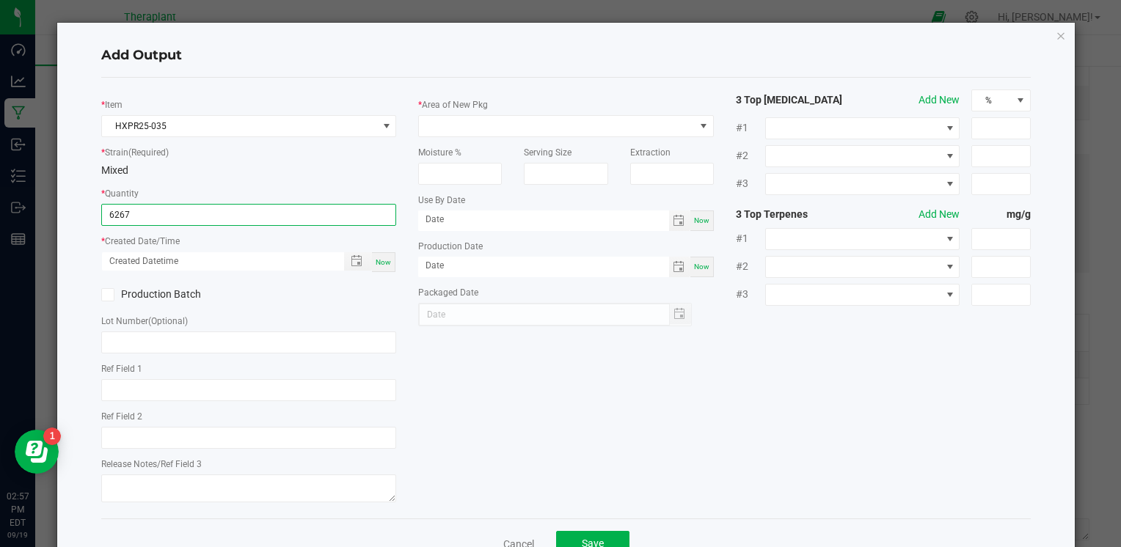
type input "6267.0000 g"
click at [387, 253] on div "Now" at bounding box center [383, 262] width 23 height 20
type input "[DATE] 2:57 PM"
type input "[DATE]"
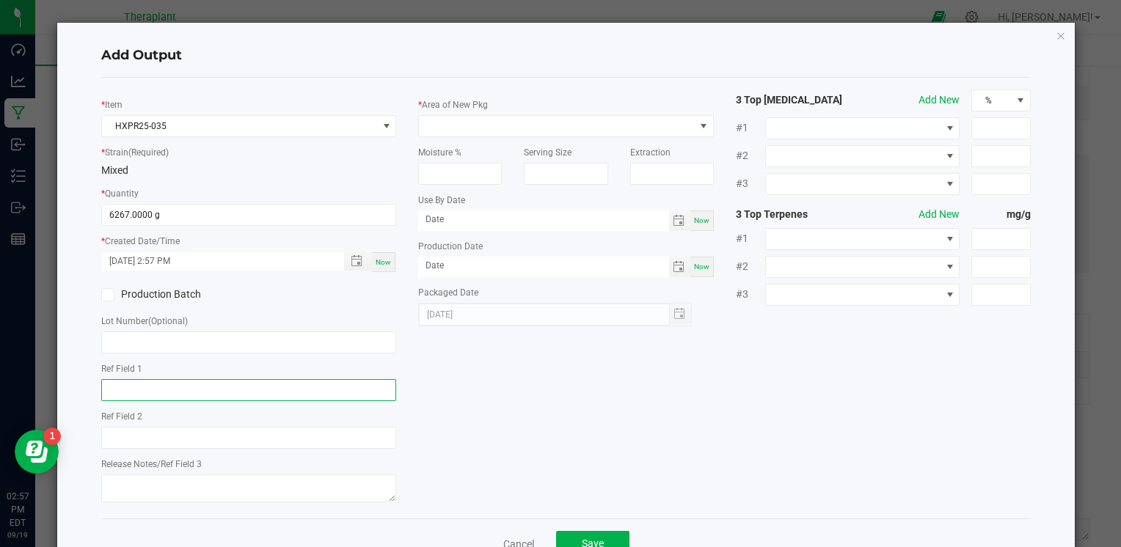
click at [152, 394] on input "text" at bounding box center [248, 390] width 295 height 22
type input "Ghost Face Shatter Infused"
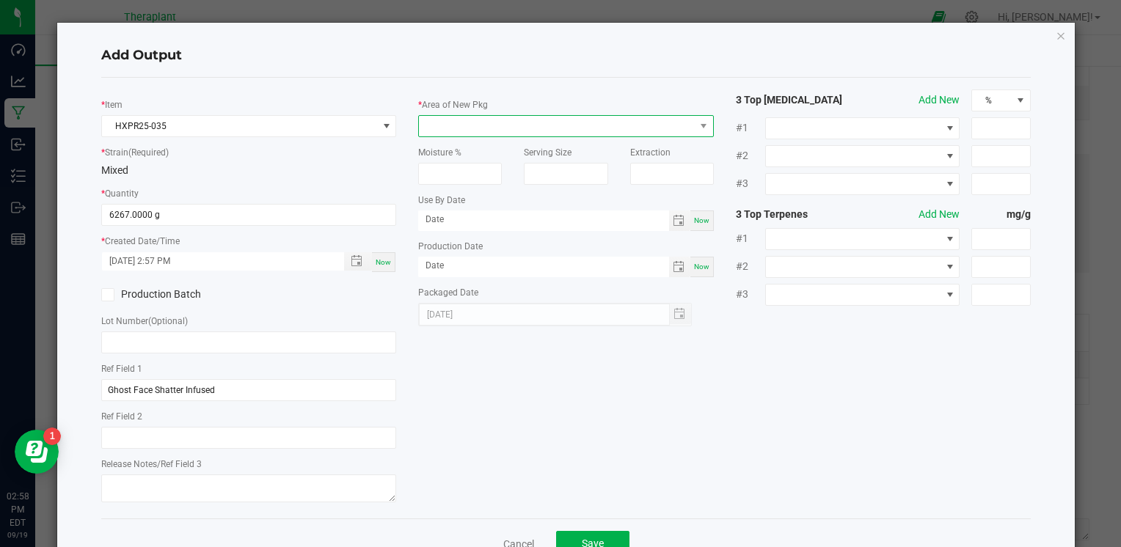
click at [467, 133] on span at bounding box center [556, 126] width 275 height 21
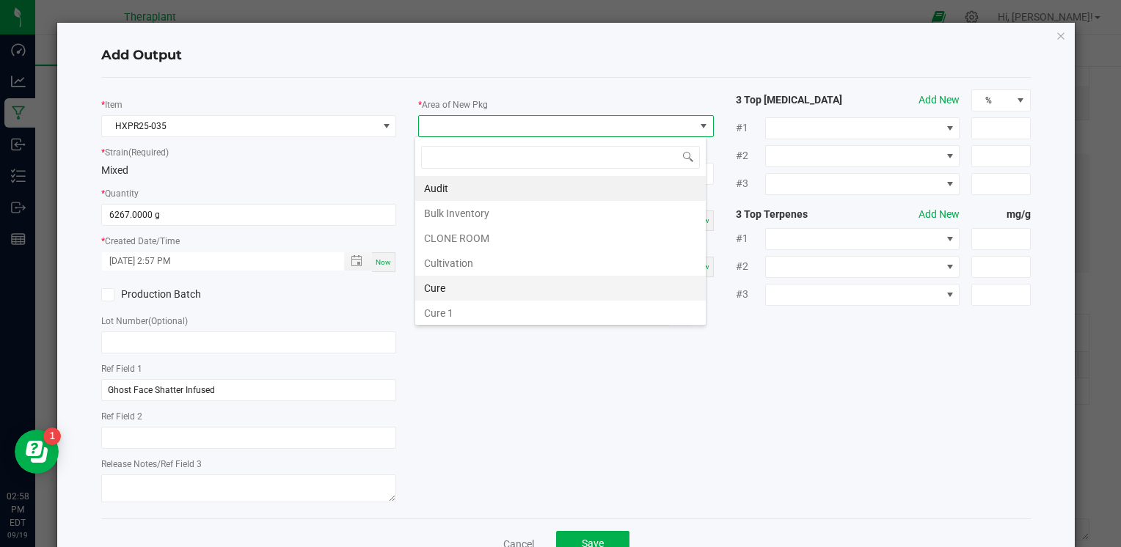
scroll to position [272, 0]
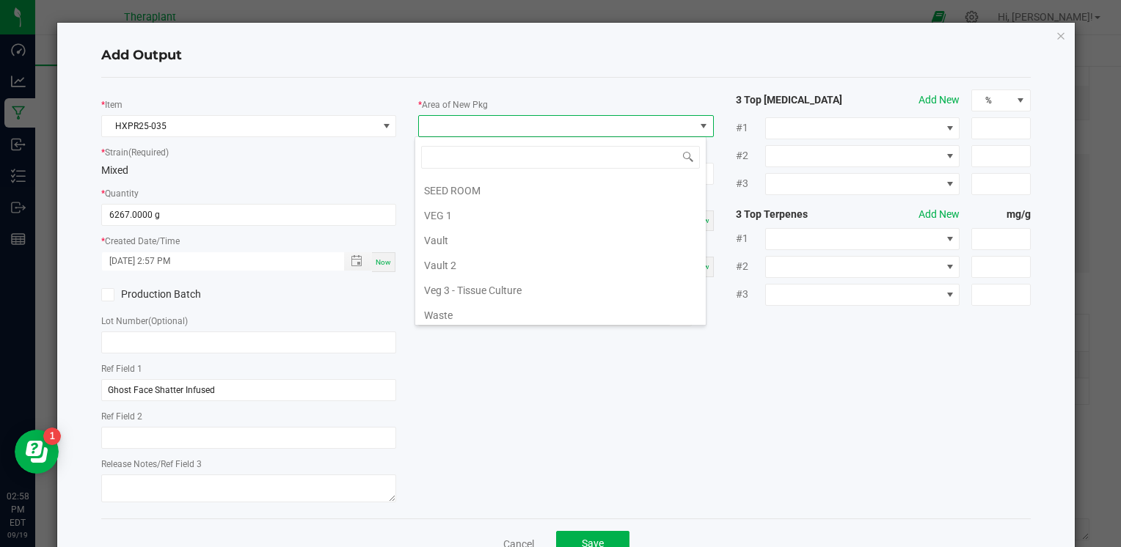
click at [464, 260] on li "Vault 2" at bounding box center [560, 265] width 291 height 25
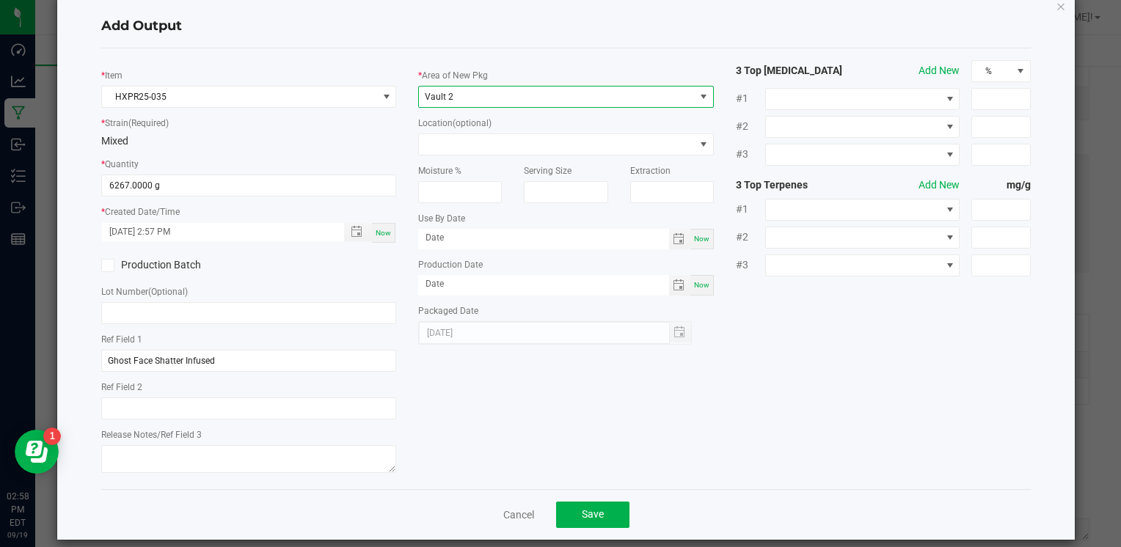
scroll to position [45, 0]
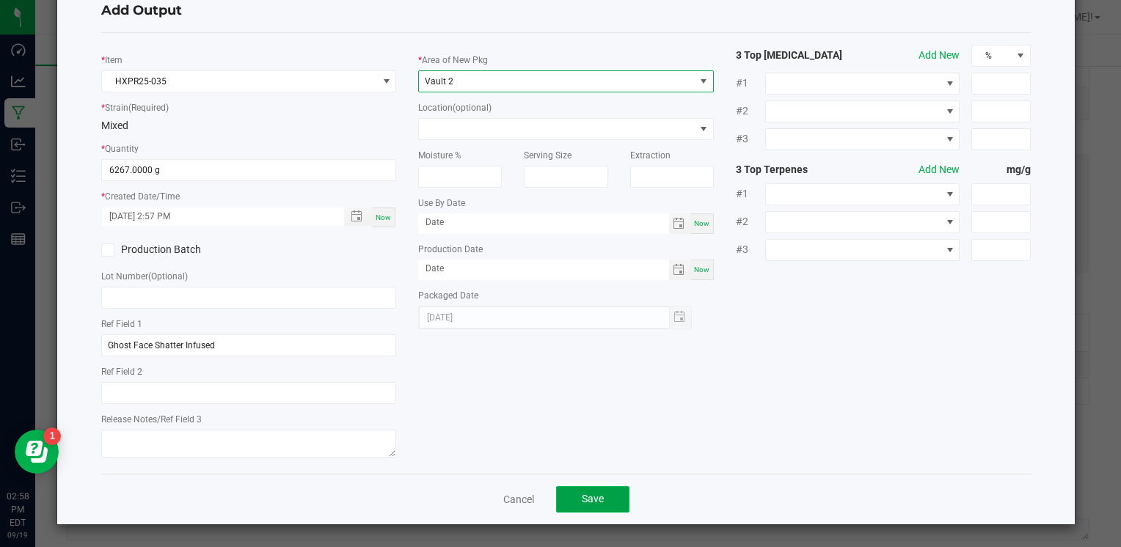
click at [599, 497] on button "Save" at bounding box center [592, 499] width 73 height 26
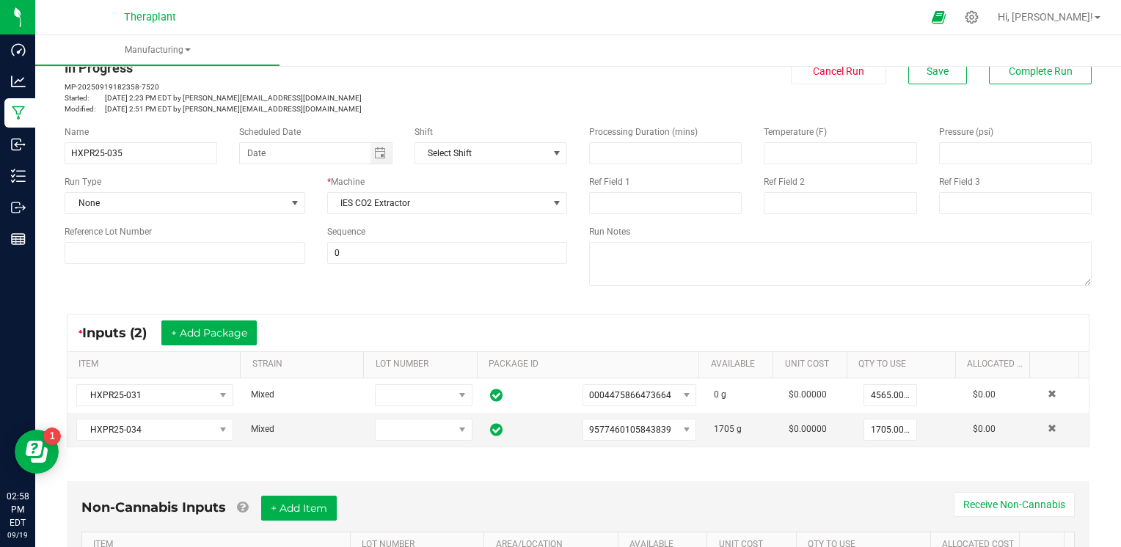
scroll to position [0, 0]
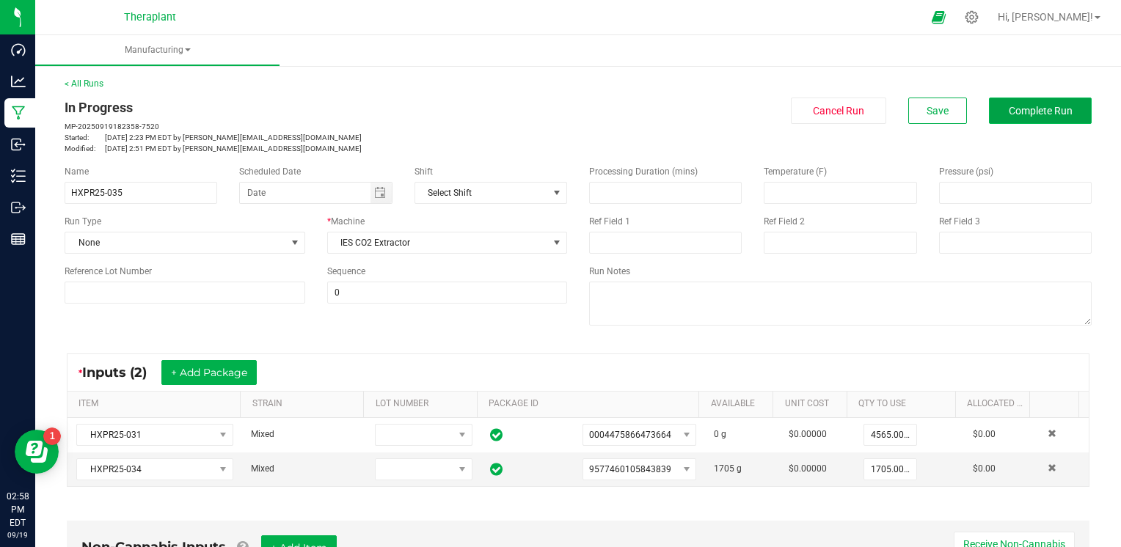
click at [1027, 114] on span "Complete Run" at bounding box center [1041, 111] width 64 height 12
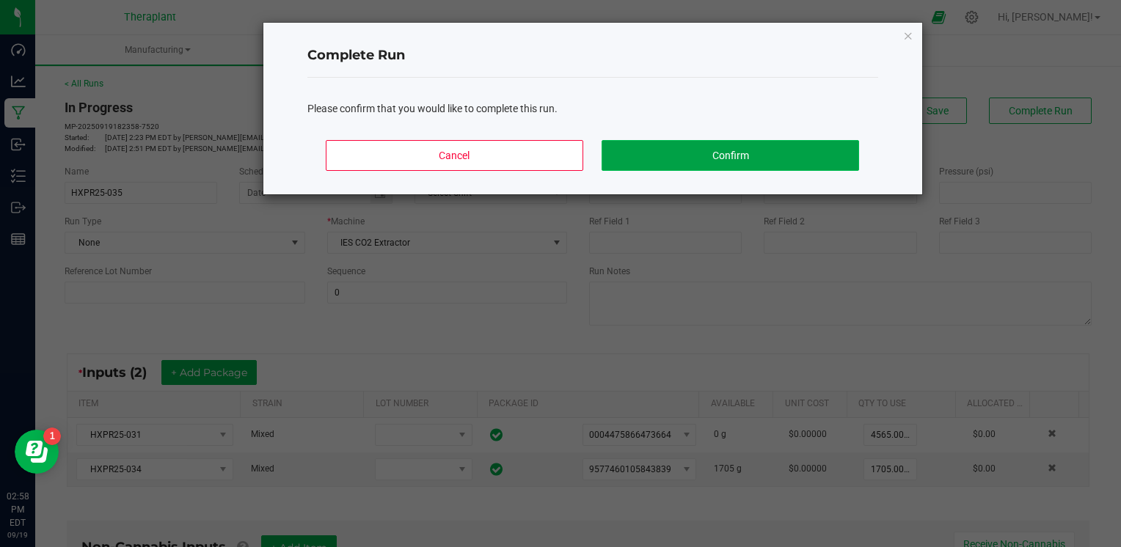
click at [795, 159] on button "Confirm" at bounding box center [730, 155] width 257 height 31
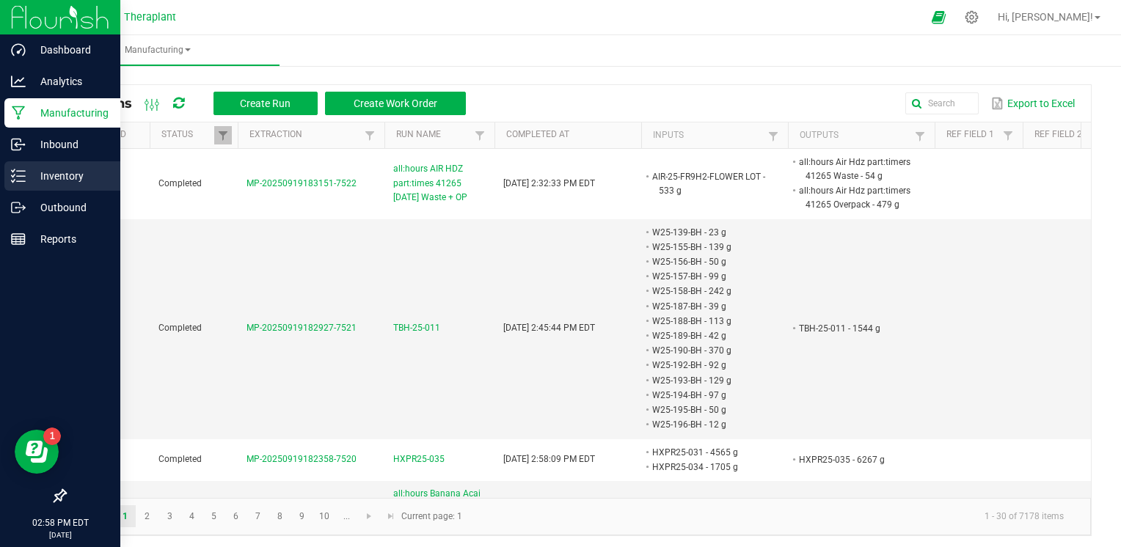
click at [76, 175] on p "Inventory" at bounding box center [70, 176] width 88 height 18
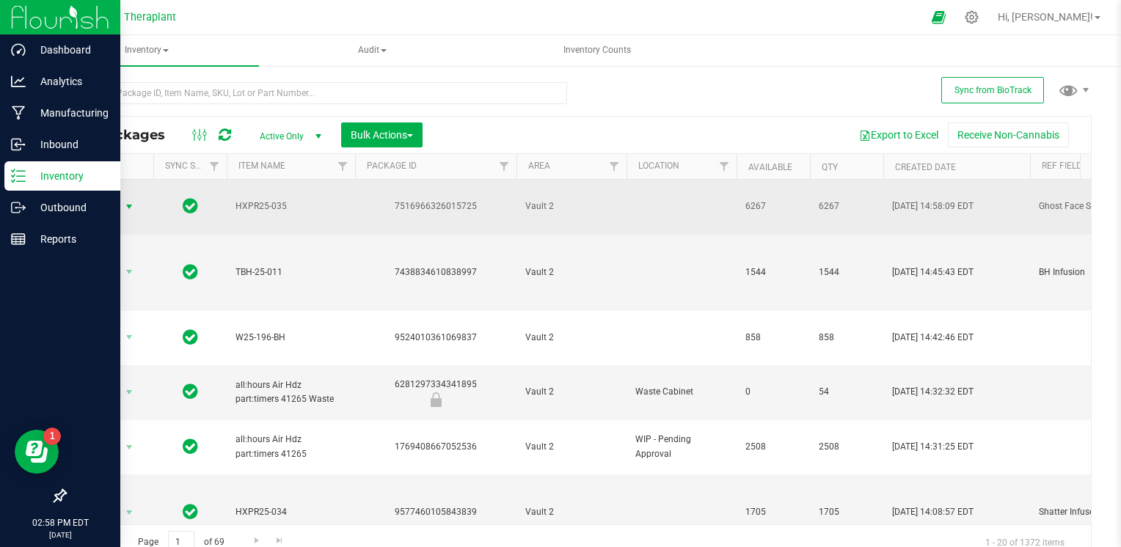
click at [109, 197] on span "Action" at bounding box center [100, 207] width 40 height 21
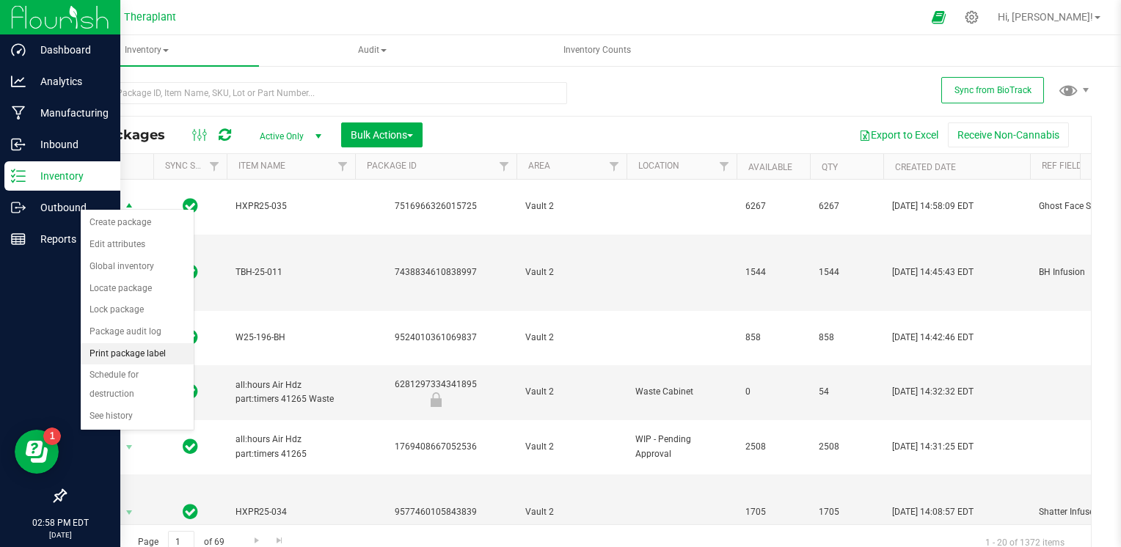
click at [126, 349] on li "Print package label" at bounding box center [137, 354] width 113 height 22
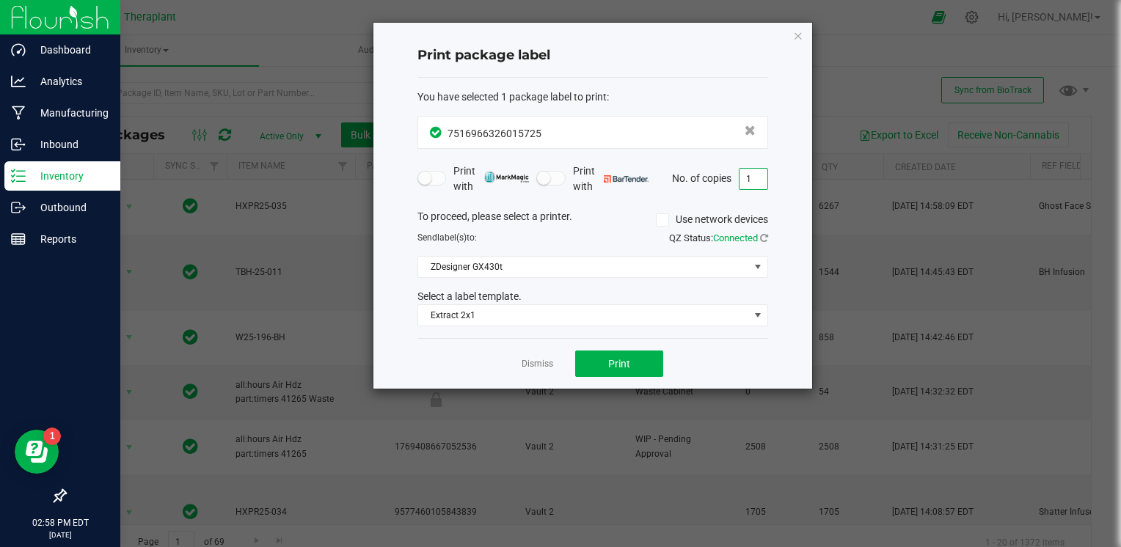
click at [757, 175] on input "1" at bounding box center [753, 179] width 28 height 21
type input "1"
type input "4"
click at [638, 371] on button "Print" at bounding box center [619, 364] width 88 height 26
click at [289, 348] on ngb-modal-window "Print package label You have selected 1 package label to print : 75169663260157…" at bounding box center [566, 273] width 1132 height 547
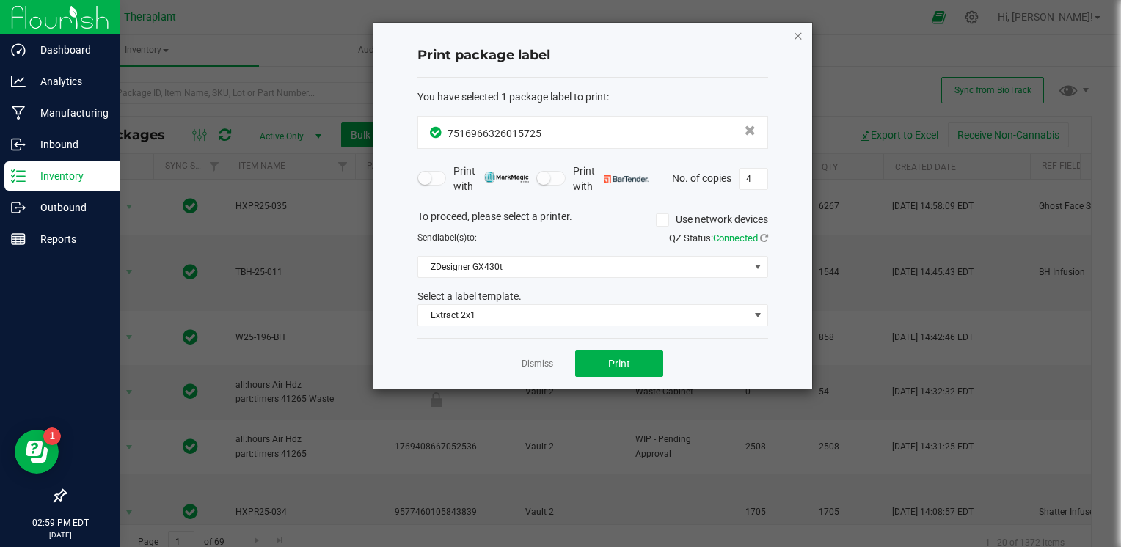
click at [795, 34] on icon "button" at bounding box center [798, 35] width 10 height 18
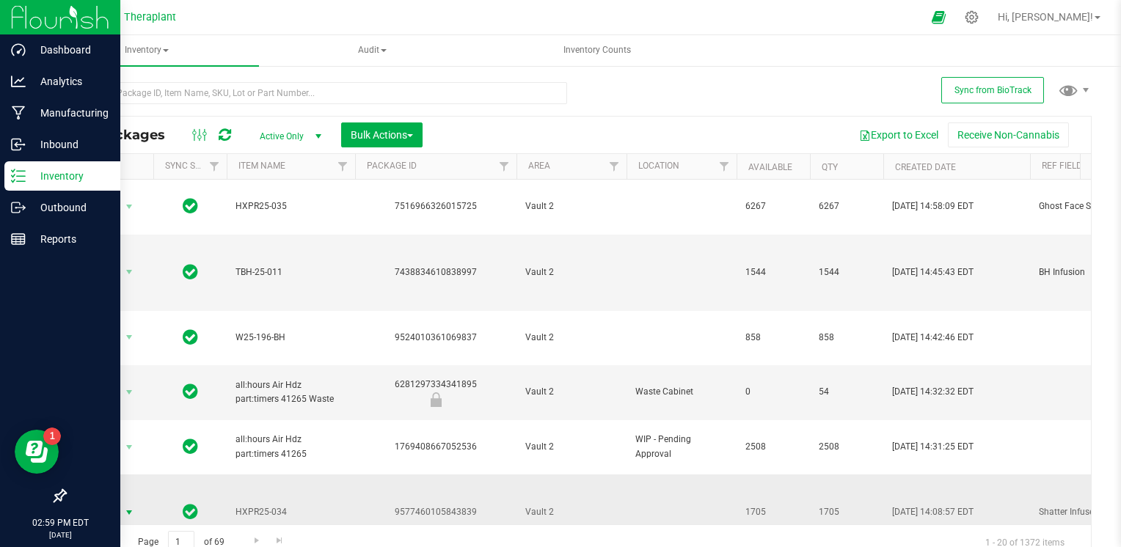
click at [116, 503] on span "Action" at bounding box center [100, 513] width 40 height 21
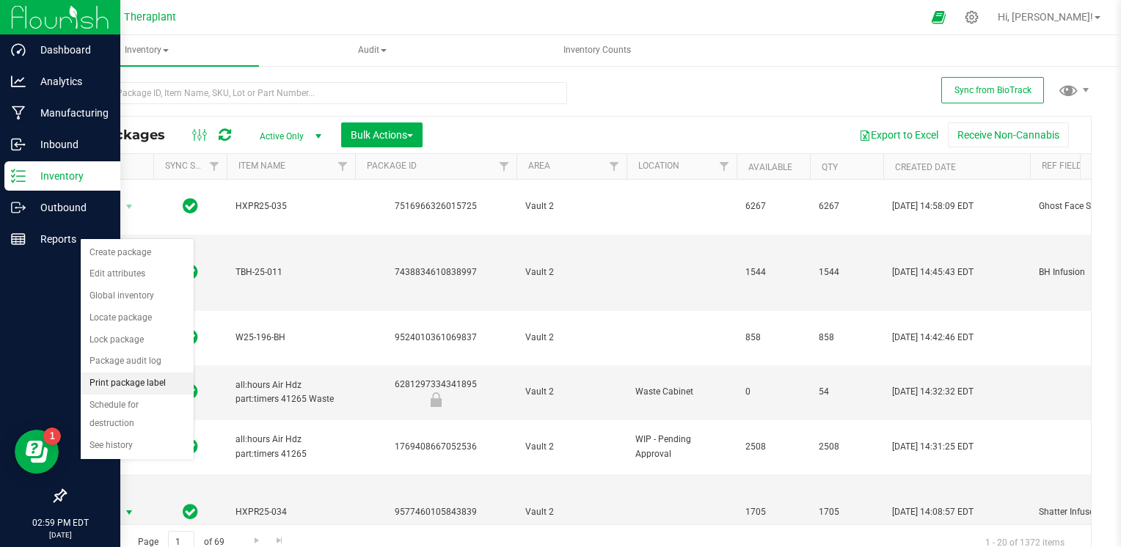
click at [145, 381] on li "Print package label" at bounding box center [137, 384] width 113 height 22
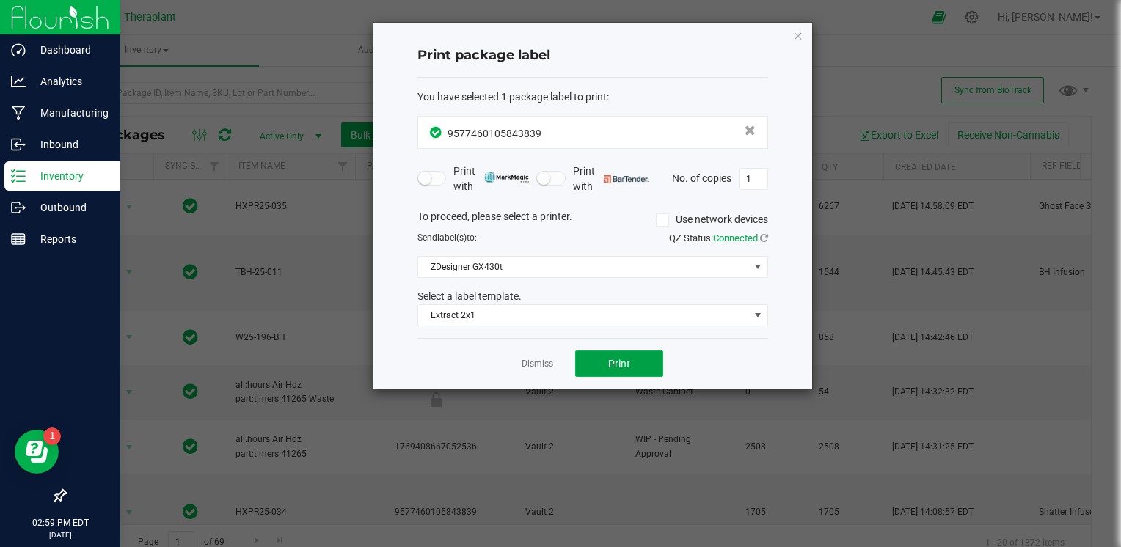
click at [617, 363] on span "Print" at bounding box center [619, 364] width 22 height 12
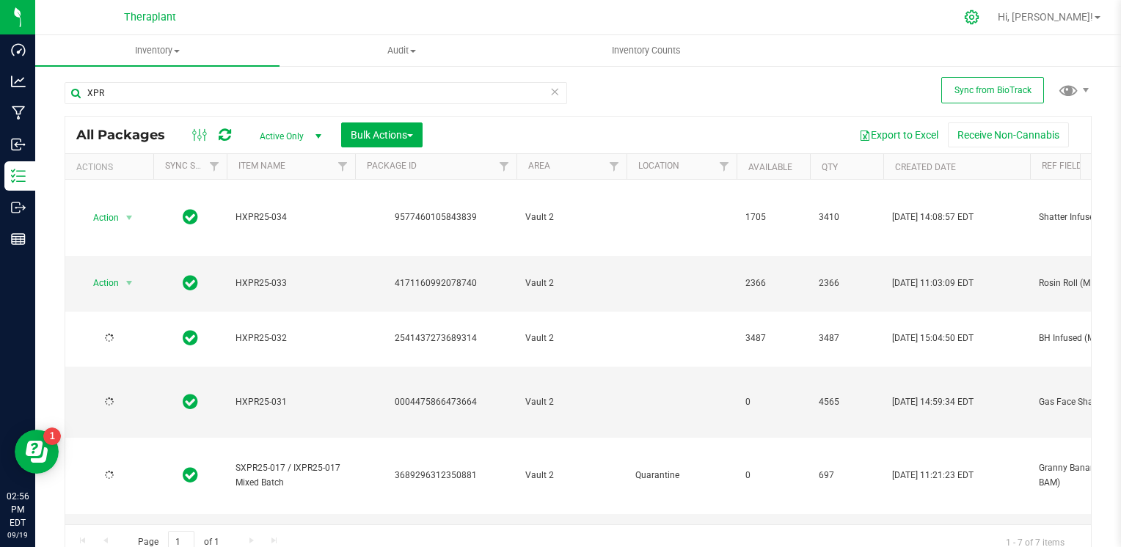
click at [979, 17] on icon at bounding box center [971, 17] width 15 height 15
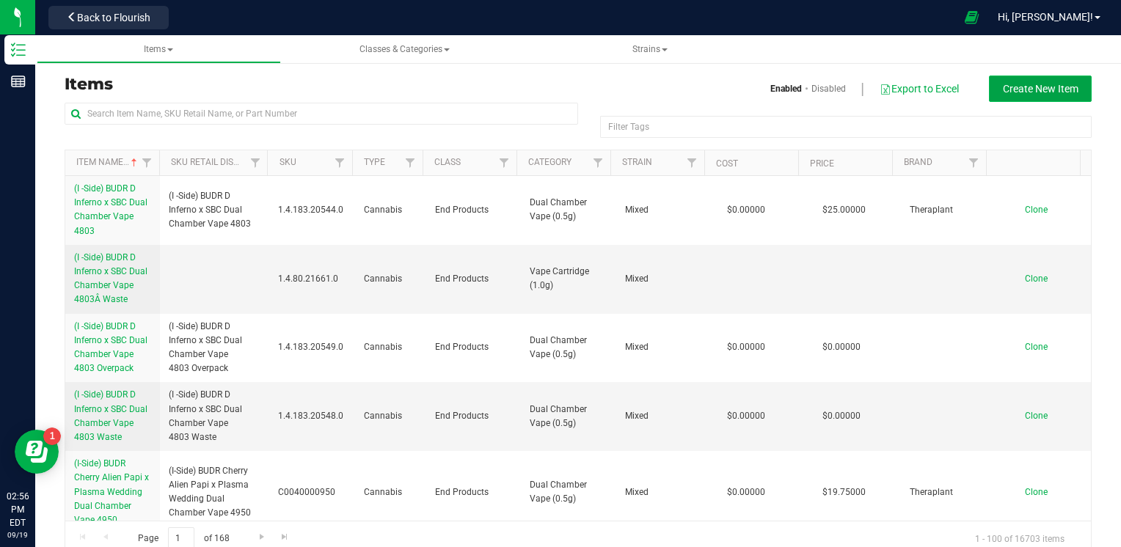
click at [1051, 84] on span "Create New Item" at bounding box center [1041, 89] width 76 height 12
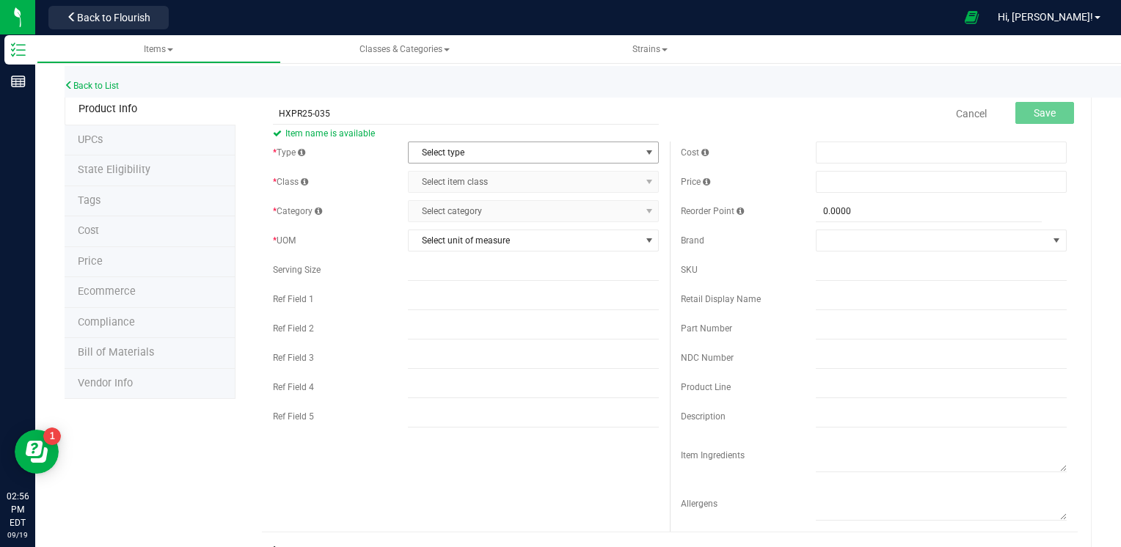
type input "HXPR25-035"
click at [445, 150] on span "Select type" at bounding box center [524, 152] width 231 height 21
click at [440, 181] on li "Cannabis" at bounding box center [529, 178] width 246 height 22
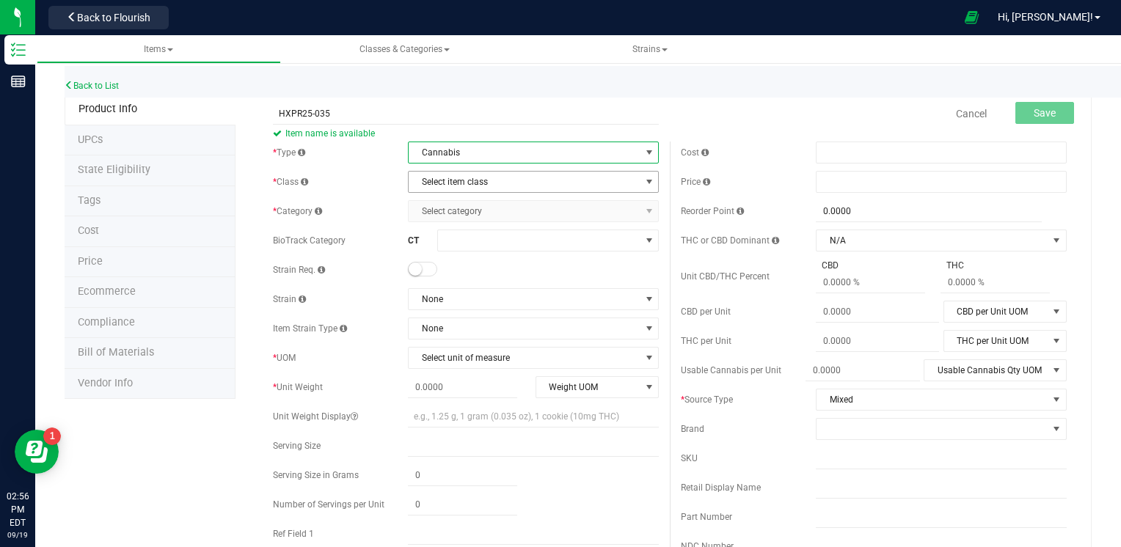
click at [428, 182] on span "Select item class" at bounding box center [524, 182] width 231 height 21
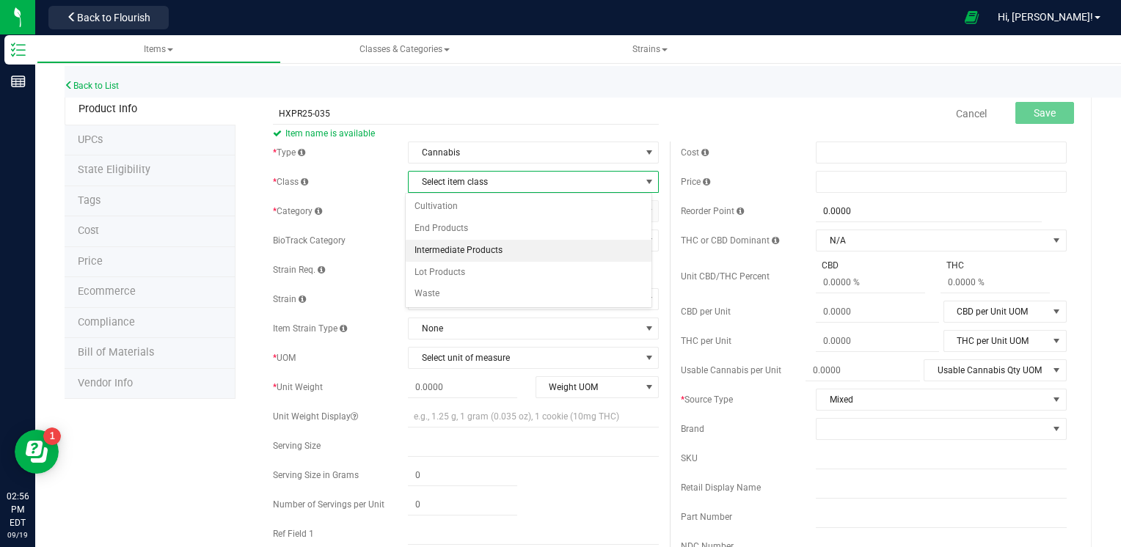
click at [434, 242] on li "Intermediate Products" at bounding box center [529, 251] width 246 height 22
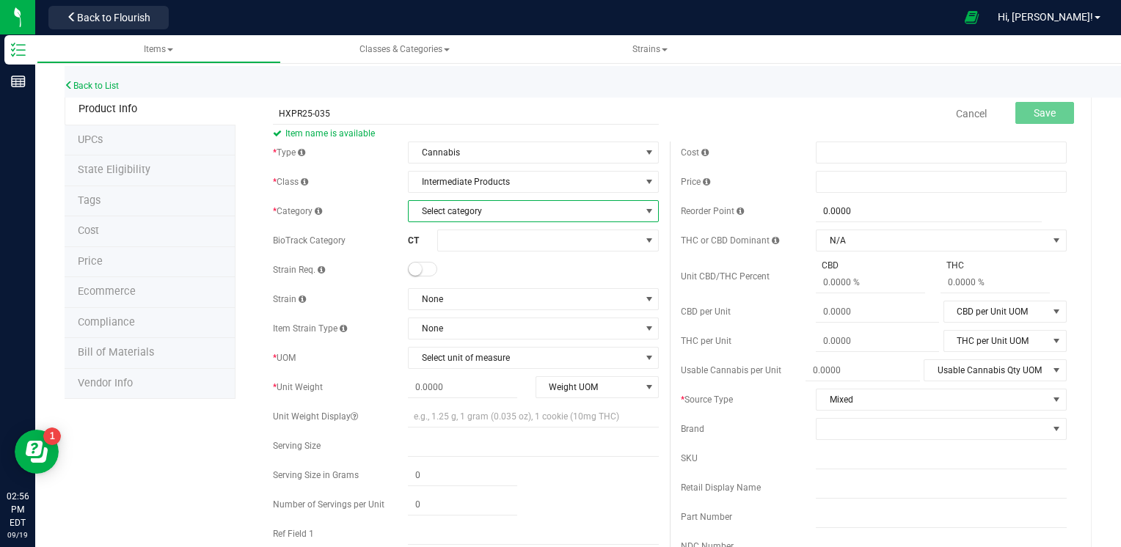
click at [436, 211] on span "Select category" at bounding box center [524, 211] width 231 height 21
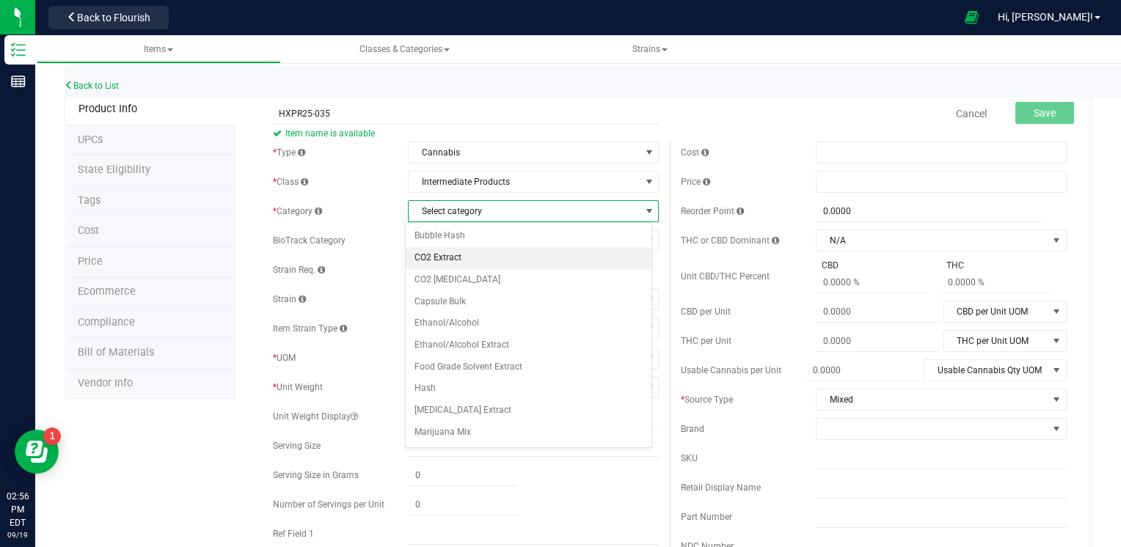
click at [439, 251] on li "CO2 Extract" at bounding box center [529, 258] width 246 height 22
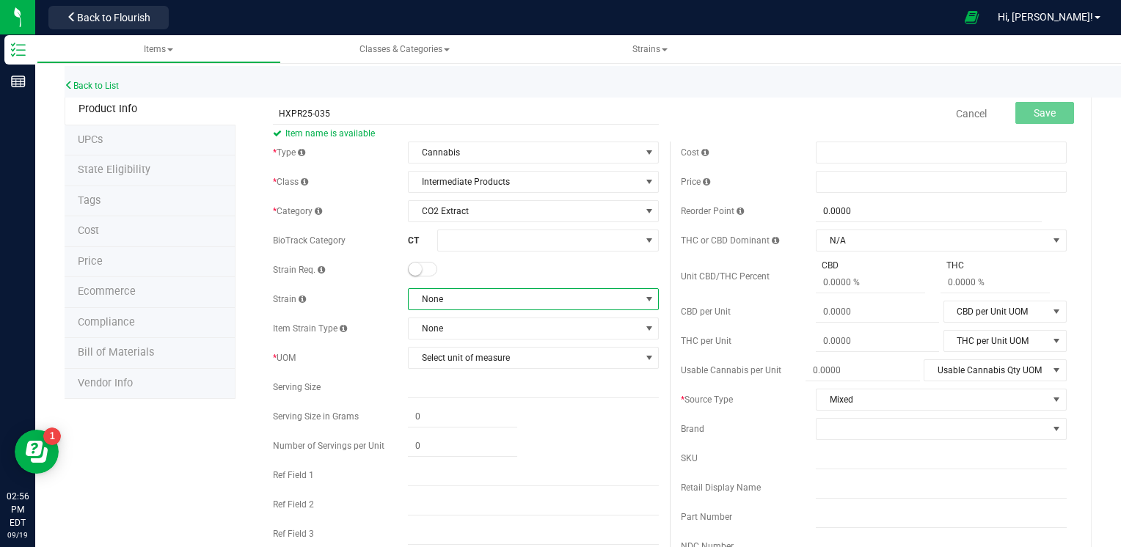
click at [440, 297] on span "None" at bounding box center [524, 299] width 231 height 21
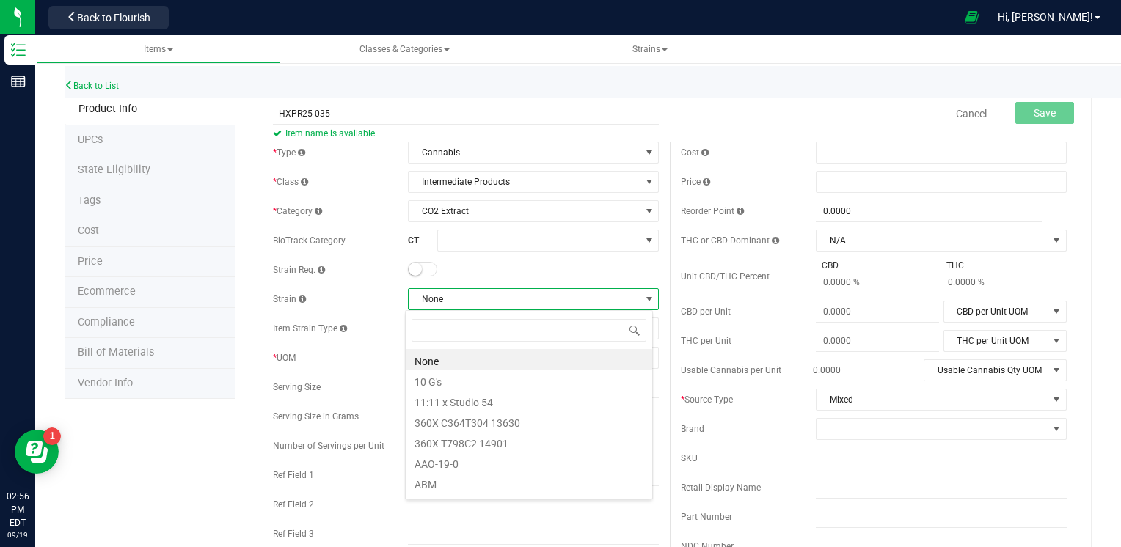
scroll to position [21, 247]
type input "MIX"
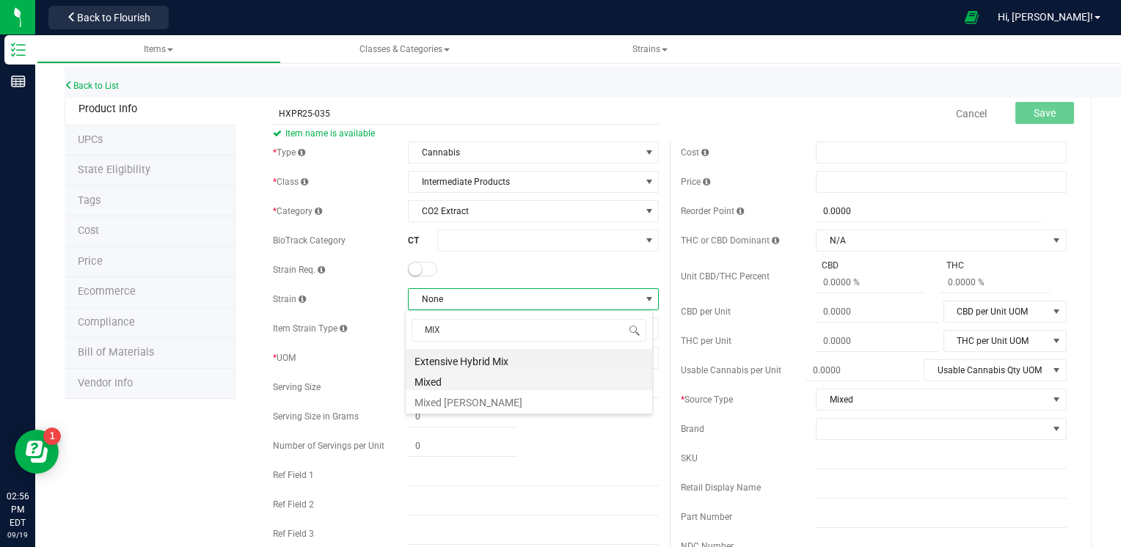
click at [443, 386] on li "Mixed" at bounding box center [529, 380] width 246 height 21
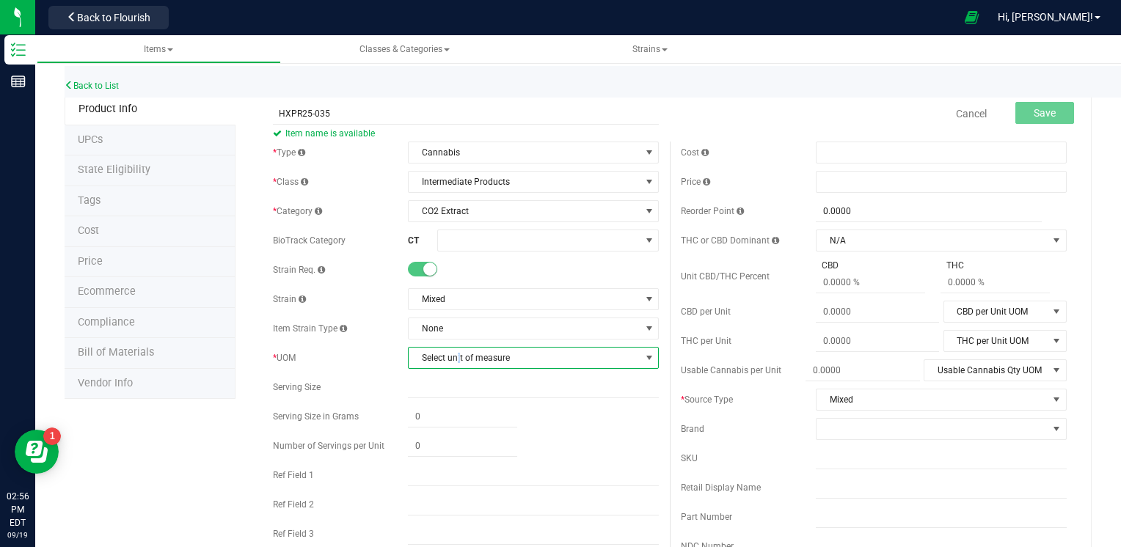
click at [456, 364] on span "Select unit of measure" at bounding box center [524, 358] width 231 height 21
click at [455, 163] on li "Gram" at bounding box center [529, 157] width 246 height 22
click at [1034, 110] on span "Save" at bounding box center [1045, 113] width 22 height 12
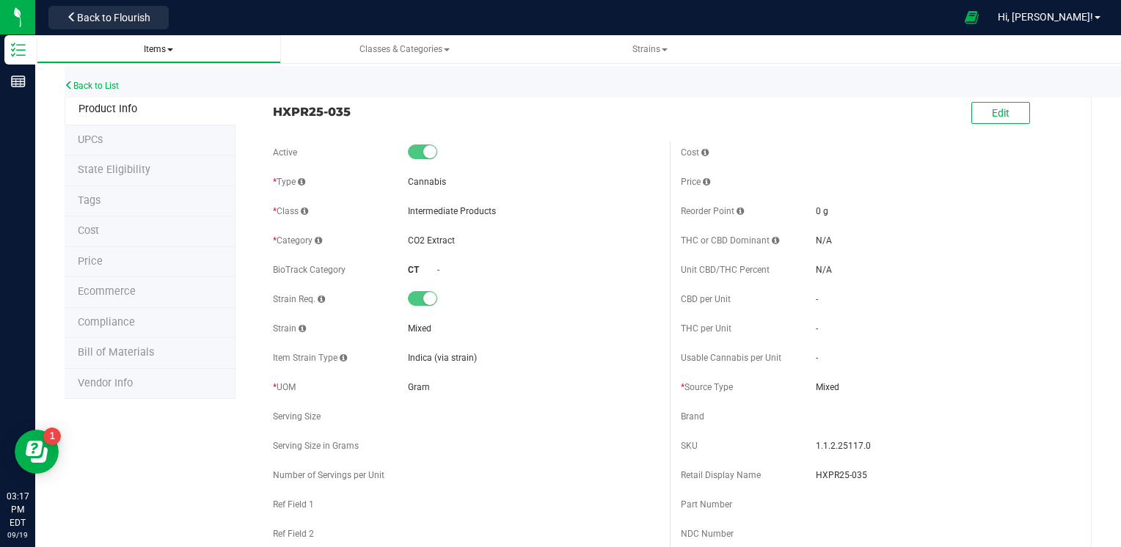
click at [125, 48] on span "Items" at bounding box center [158, 49] width 221 height 12
click at [161, 50] on span "Items" at bounding box center [158, 49] width 29 height 10
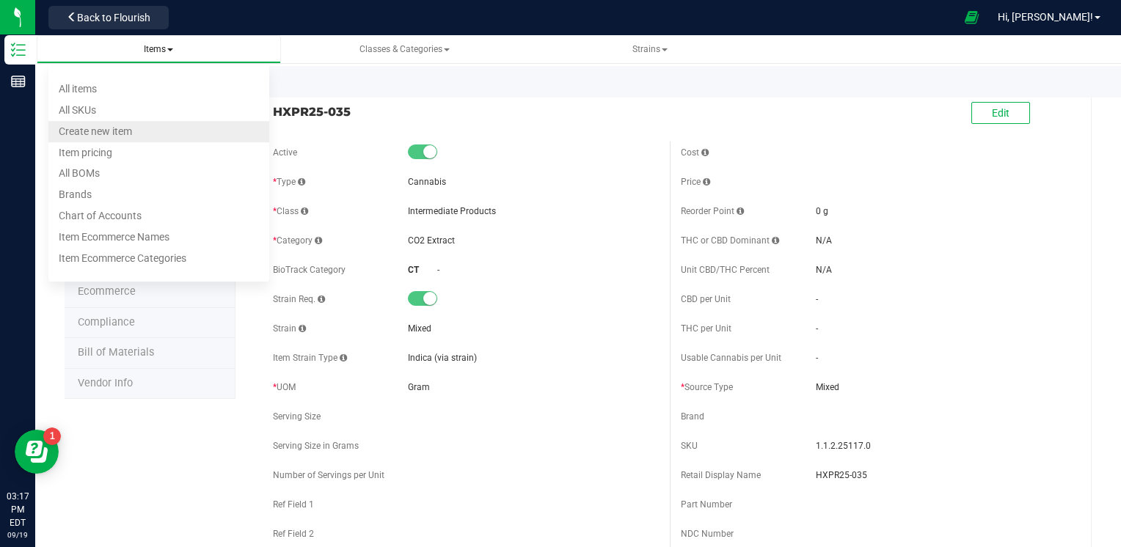
click at [122, 135] on span "Create new item" at bounding box center [95, 131] width 73 height 12
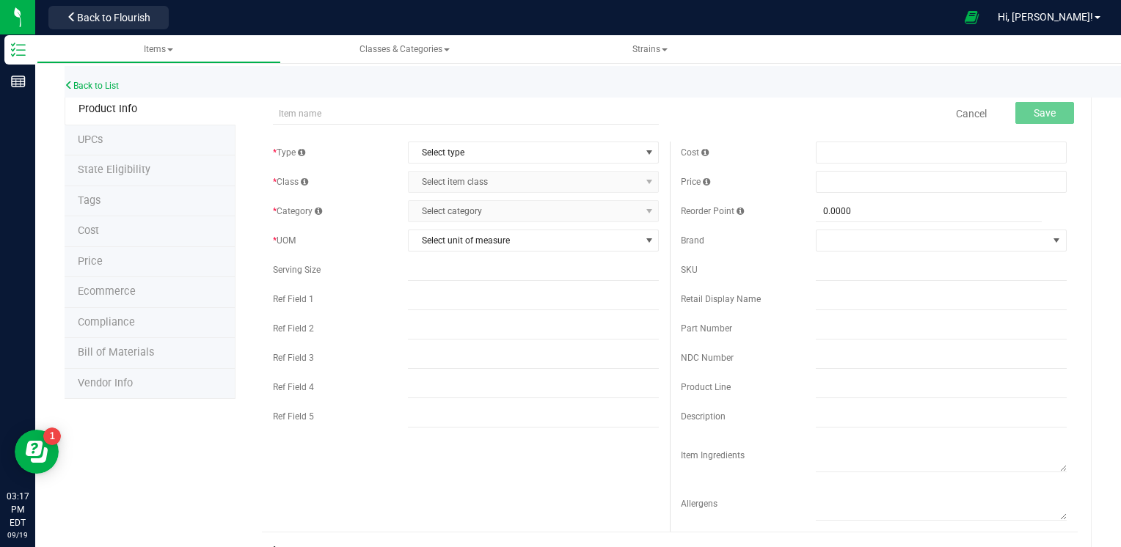
type input "c"
type input "CI25-051-T1"
click at [478, 150] on span "Select type" at bounding box center [524, 152] width 231 height 21
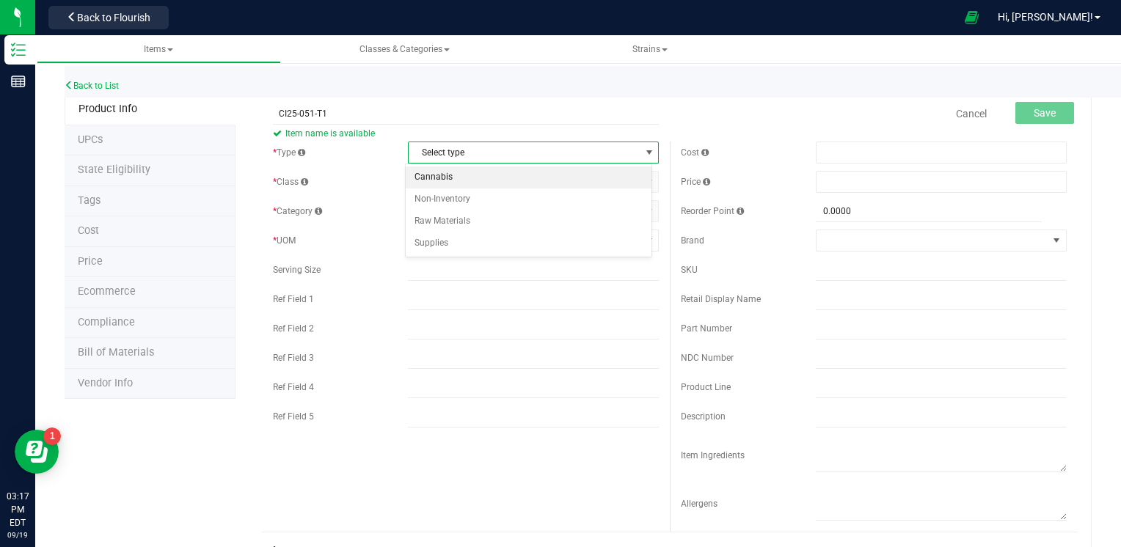
drag, startPoint x: 466, startPoint y: 173, endPoint x: 483, endPoint y: 185, distance: 21.2
click at [466, 174] on li "Cannabis" at bounding box center [529, 178] width 246 height 22
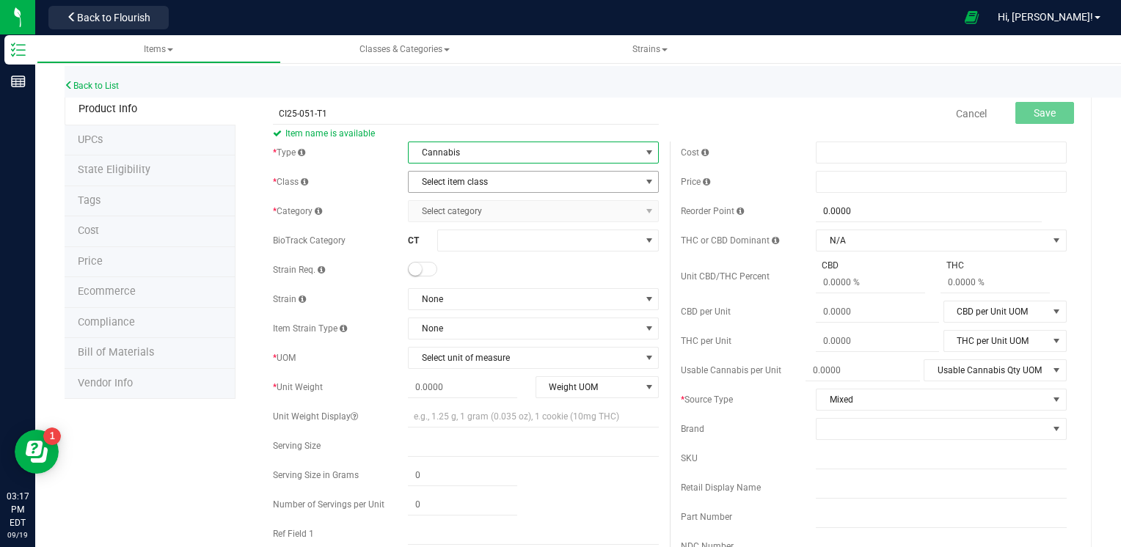
click at [496, 183] on span "Select item class" at bounding box center [524, 182] width 231 height 21
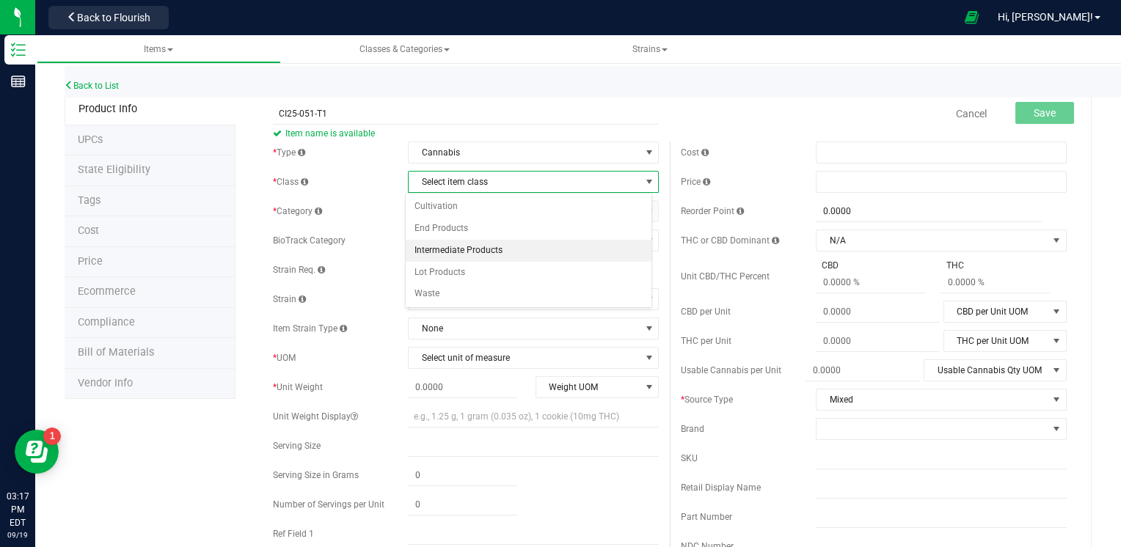
click at [472, 246] on li "Intermediate Products" at bounding box center [529, 251] width 246 height 22
click at [493, 213] on span "Select category" at bounding box center [524, 211] width 231 height 21
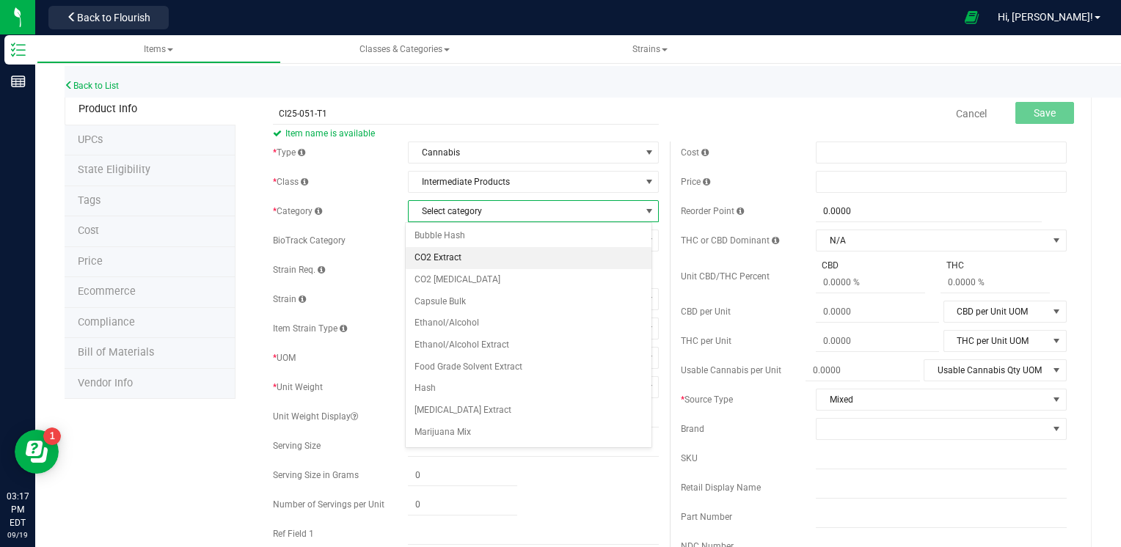
click at [462, 257] on li "CO2 Extract" at bounding box center [529, 258] width 246 height 22
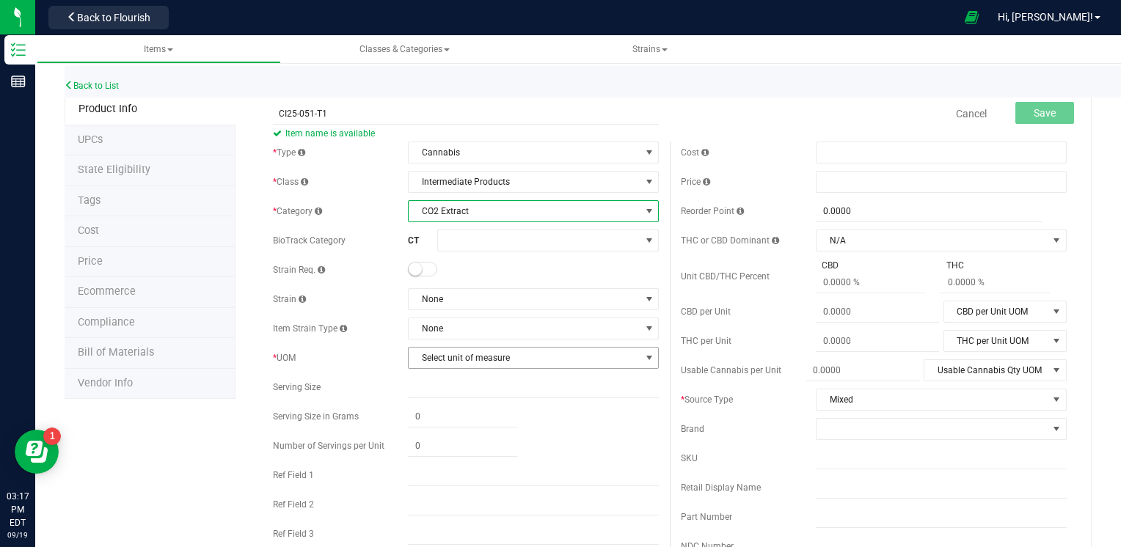
click at [487, 357] on span "Select unit of measure" at bounding box center [524, 358] width 231 height 21
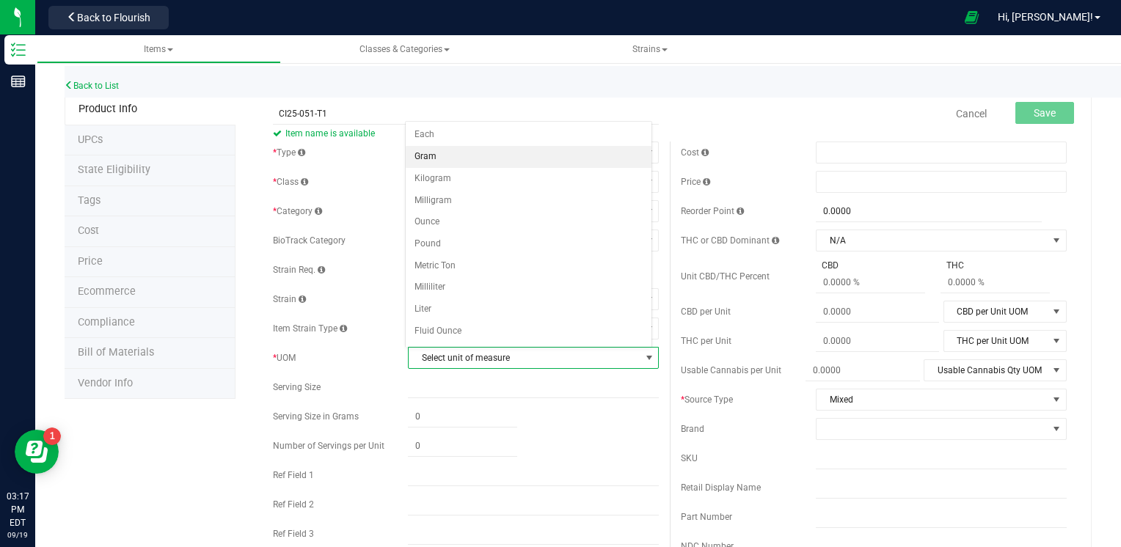
click at [450, 157] on li "Gram" at bounding box center [529, 157] width 246 height 22
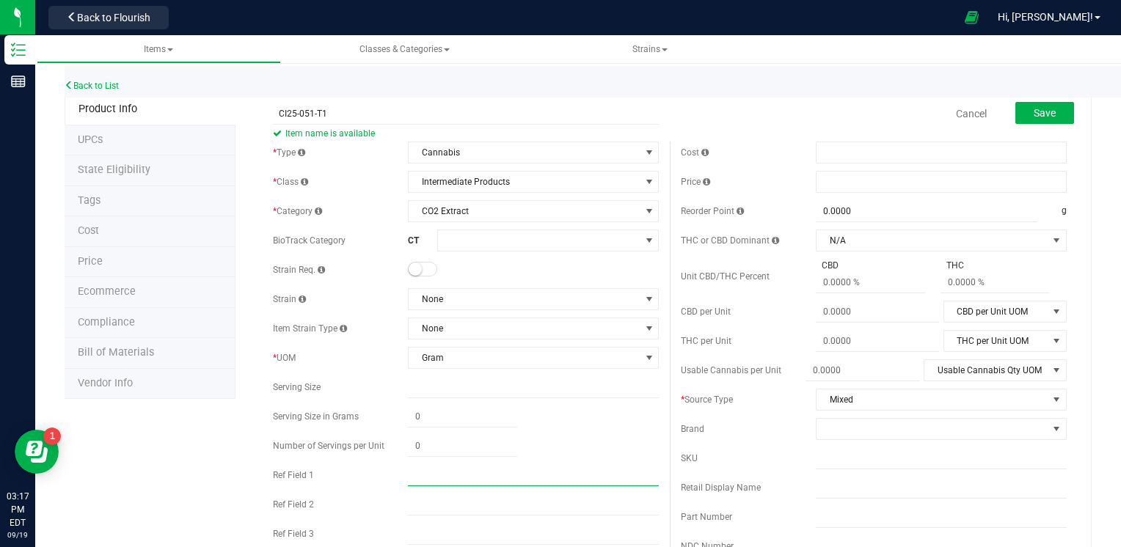
click at [461, 481] on input "text" at bounding box center [533, 475] width 251 height 22
type input "HSB"
click at [1040, 105] on button "Save" at bounding box center [1044, 113] width 59 height 22
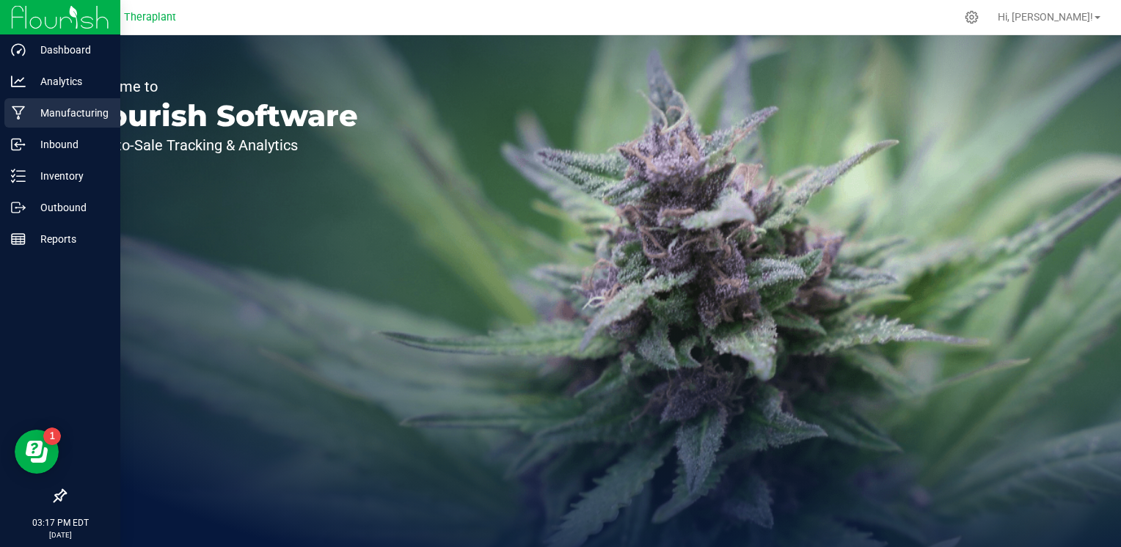
click at [26, 109] on p "Manufacturing" at bounding box center [70, 113] width 88 height 18
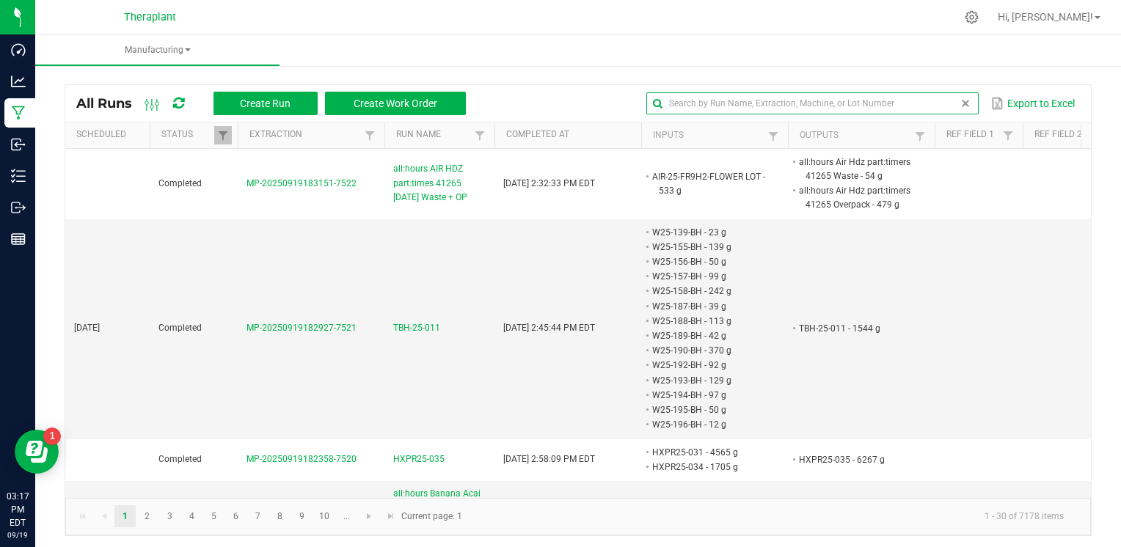
click at [930, 93] on input "text" at bounding box center [812, 103] width 332 height 22
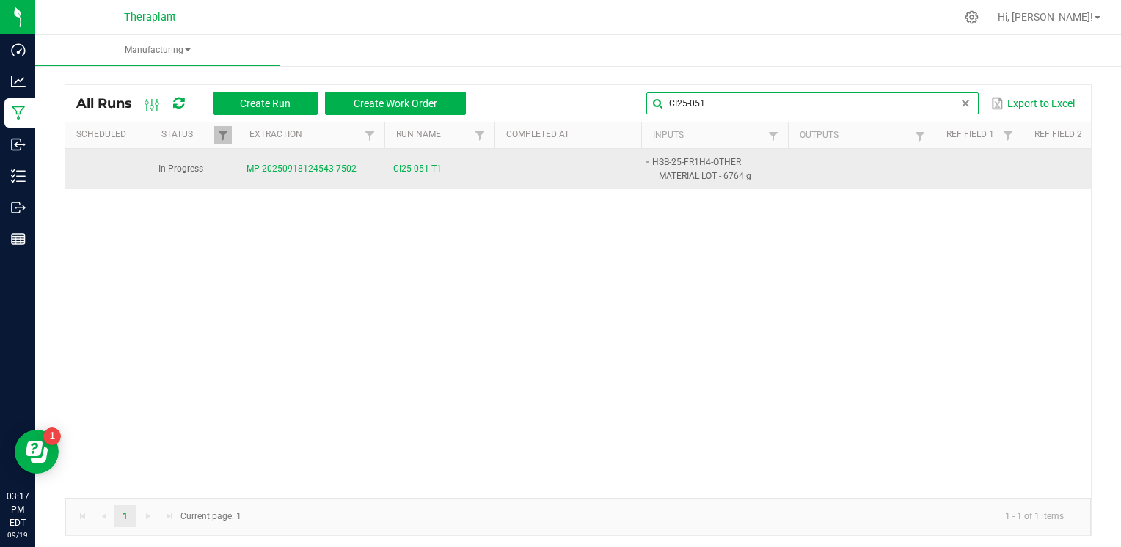
type input "CI25-051"
click at [431, 169] on span "CI25-051-T1" at bounding box center [417, 169] width 48 height 14
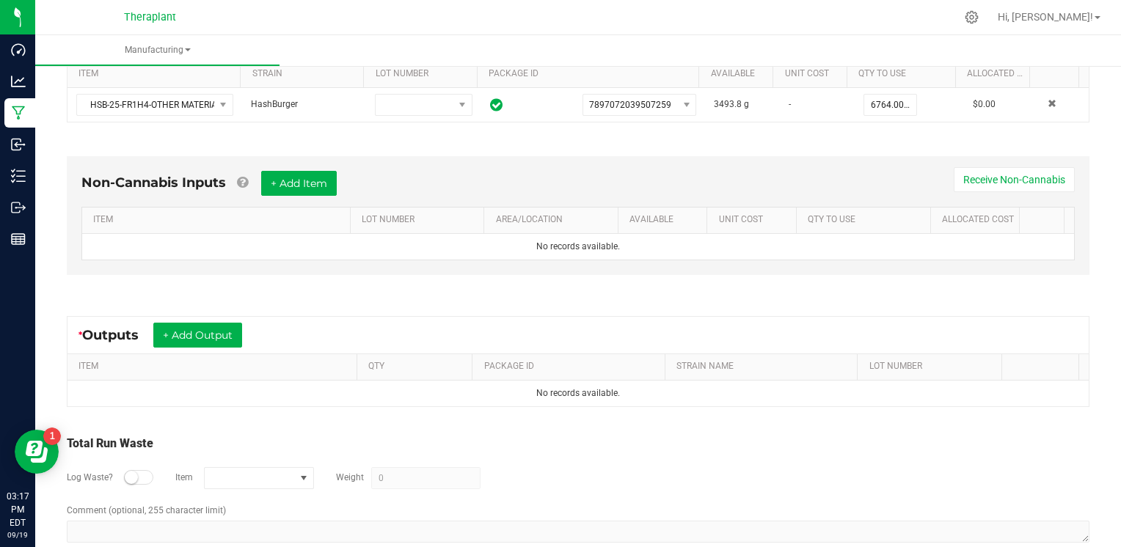
scroll to position [354, 0]
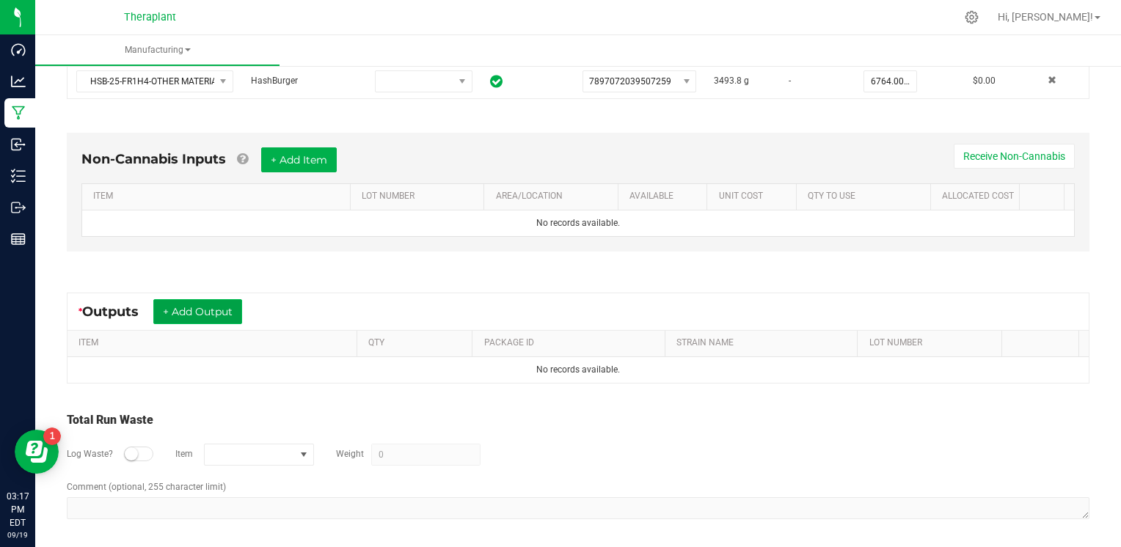
click at [191, 301] on button "+ Add Output" at bounding box center [197, 311] width 89 height 25
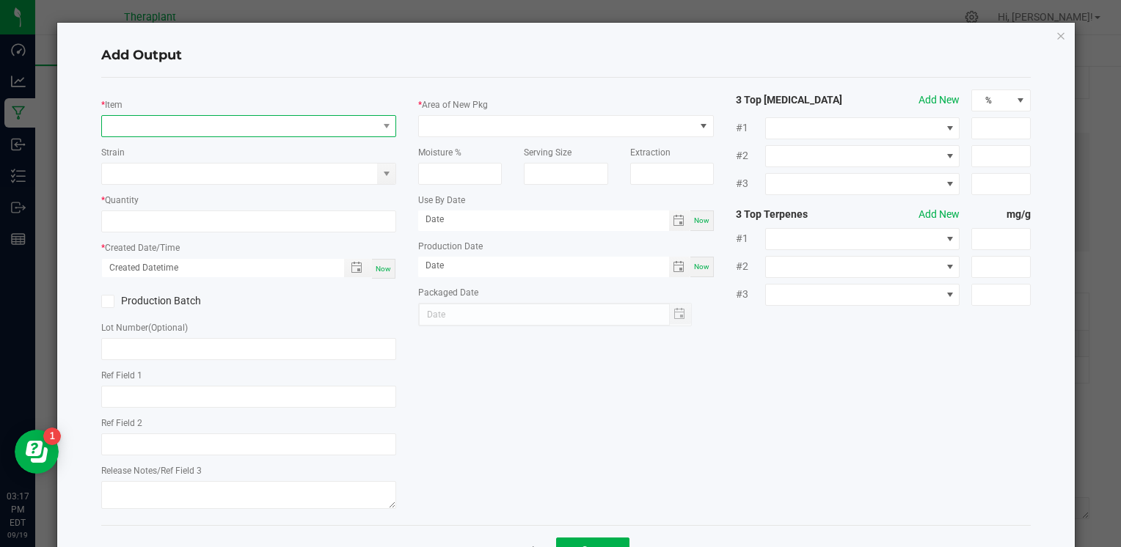
click at [188, 128] on span "NO DATA FOUND" at bounding box center [239, 126] width 275 height 21
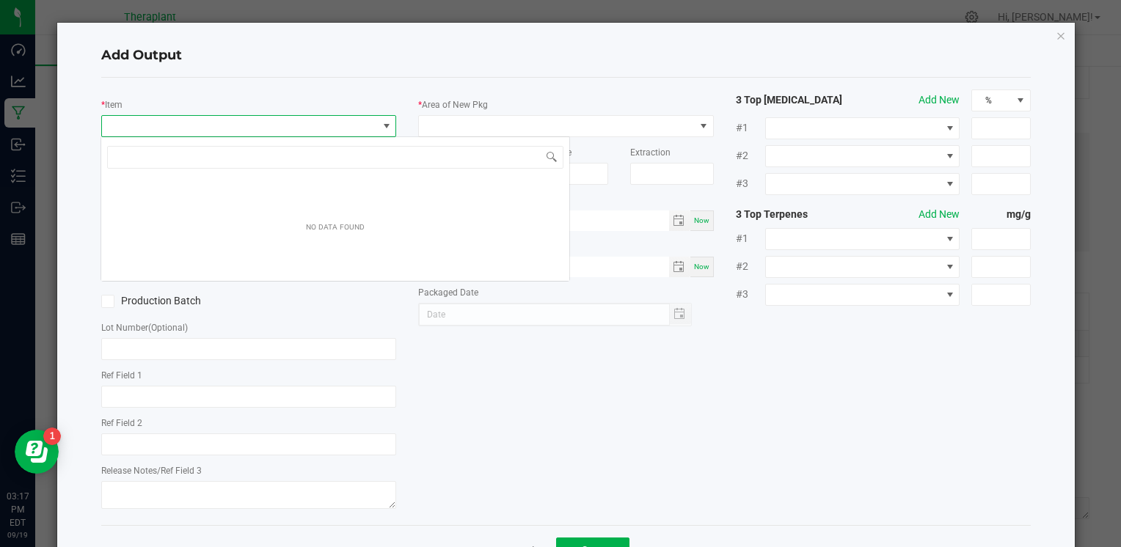
scroll to position [21, 292]
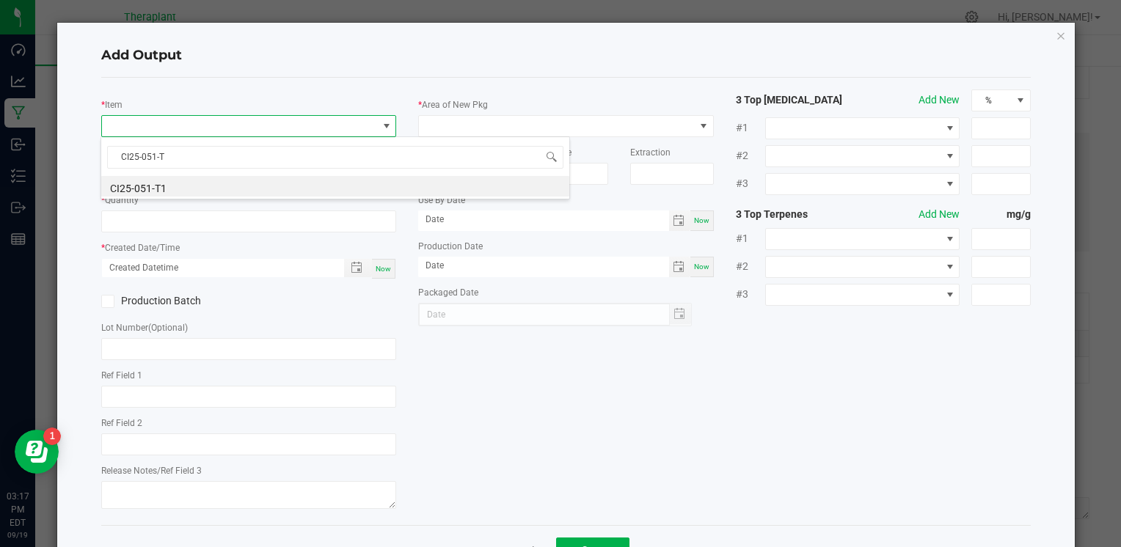
type input "CI25-051-T1"
click at [130, 187] on li "CI25-051-T1" at bounding box center [335, 186] width 468 height 21
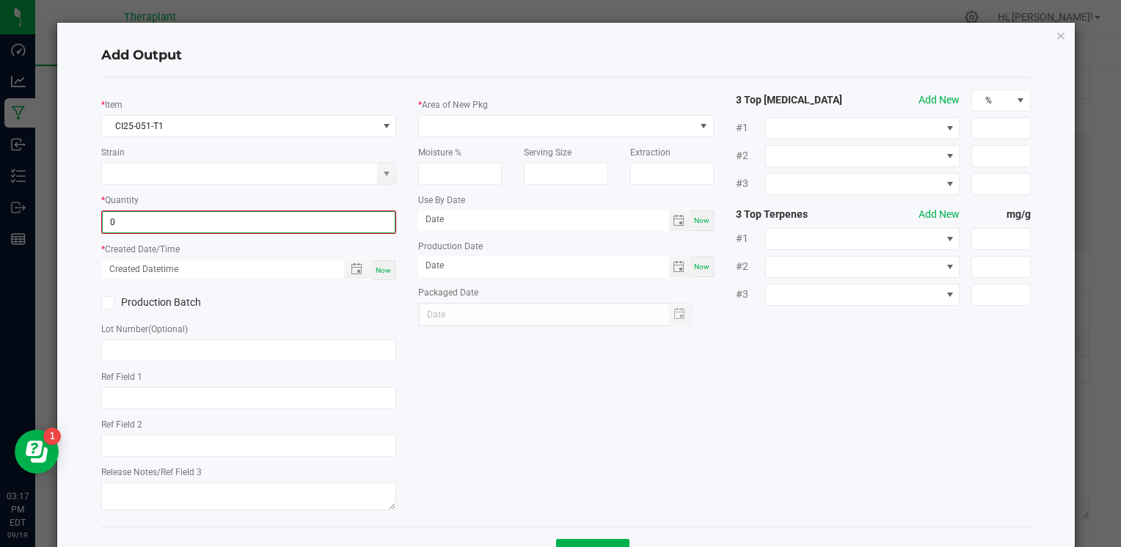
click at [148, 221] on input "0" at bounding box center [249, 222] width 292 height 21
type input "65.0000 g"
click at [384, 268] on span "Now" at bounding box center [383, 269] width 15 height 8
type input "09/19/2025 3:18 PM"
type input "[DATE]"
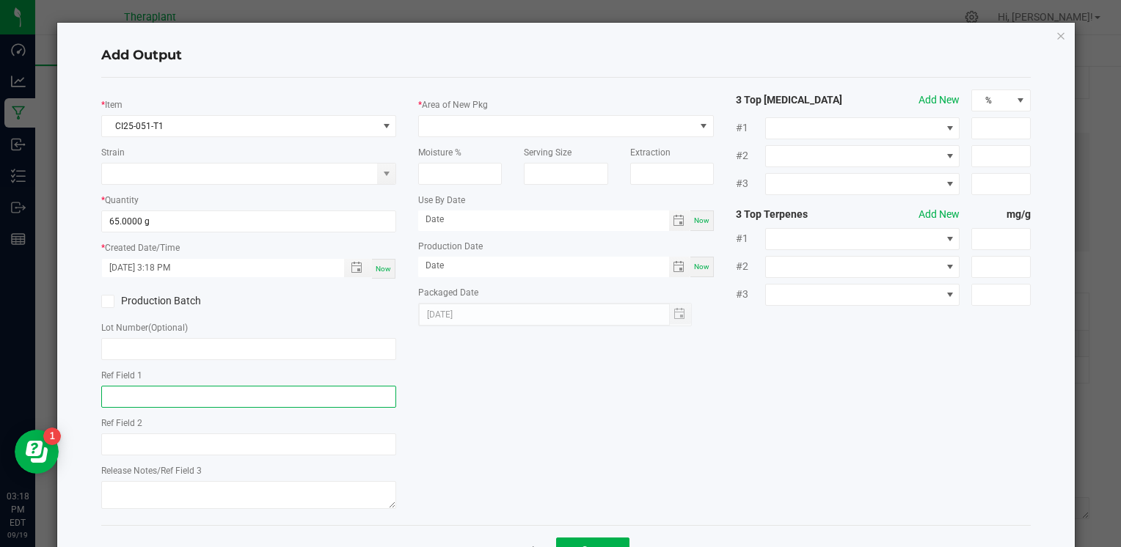
click at [147, 393] on input "text" at bounding box center [248, 397] width 295 height 22
type input "HSB"
click at [575, 119] on span at bounding box center [556, 126] width 275 height 21
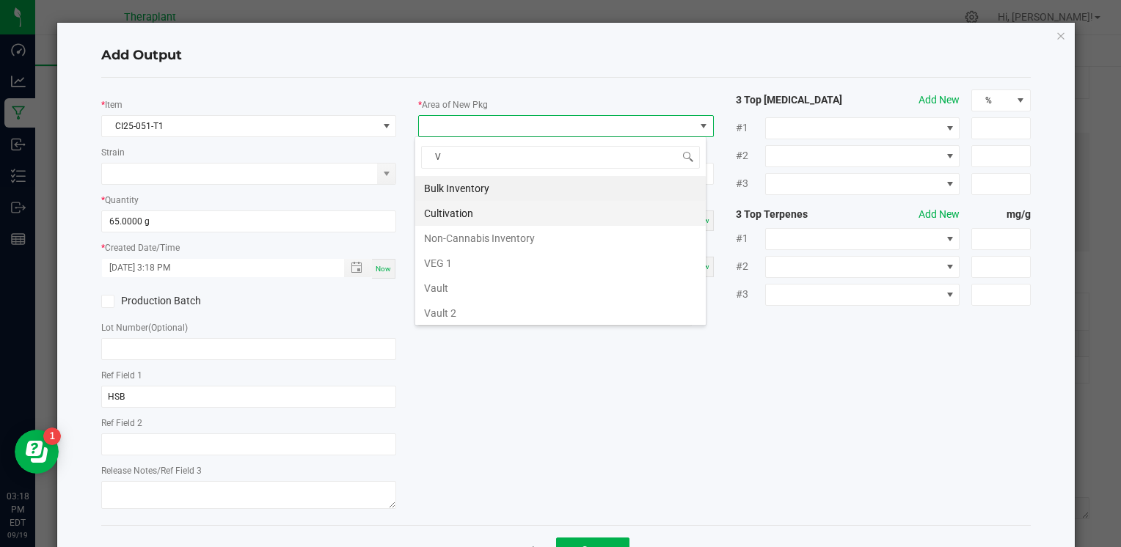
type input "VA"
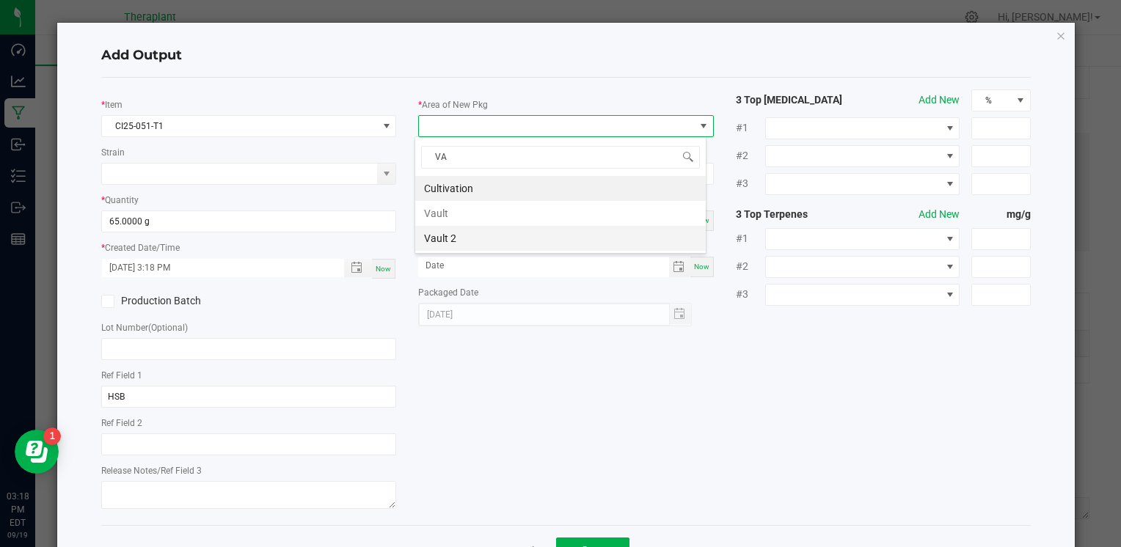
click at [440, 240] on li "Vault 2" at bounding box center [560, 238] width 291 height 25
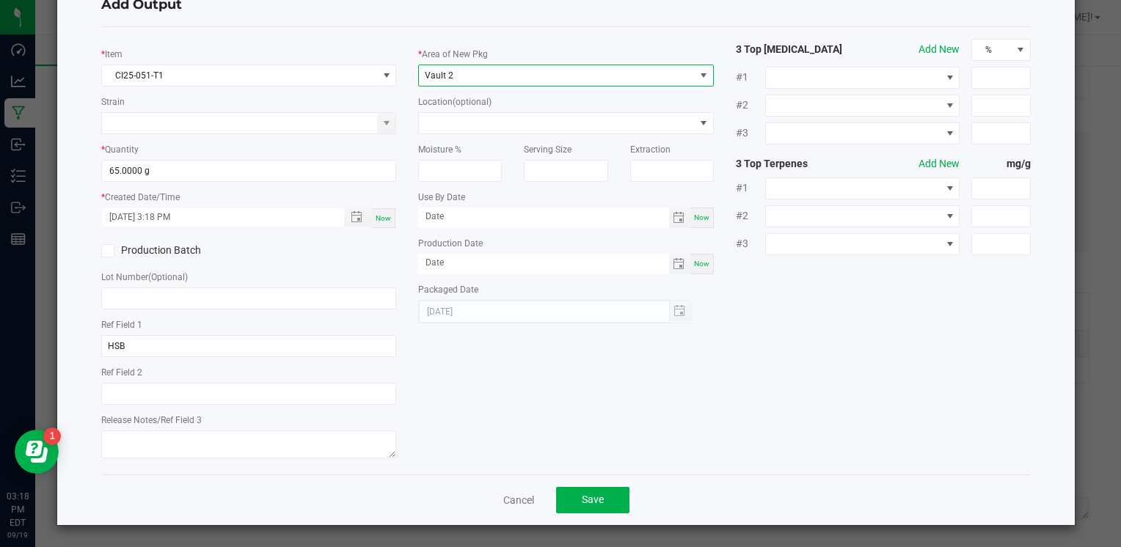
scroll to position [51, 0]
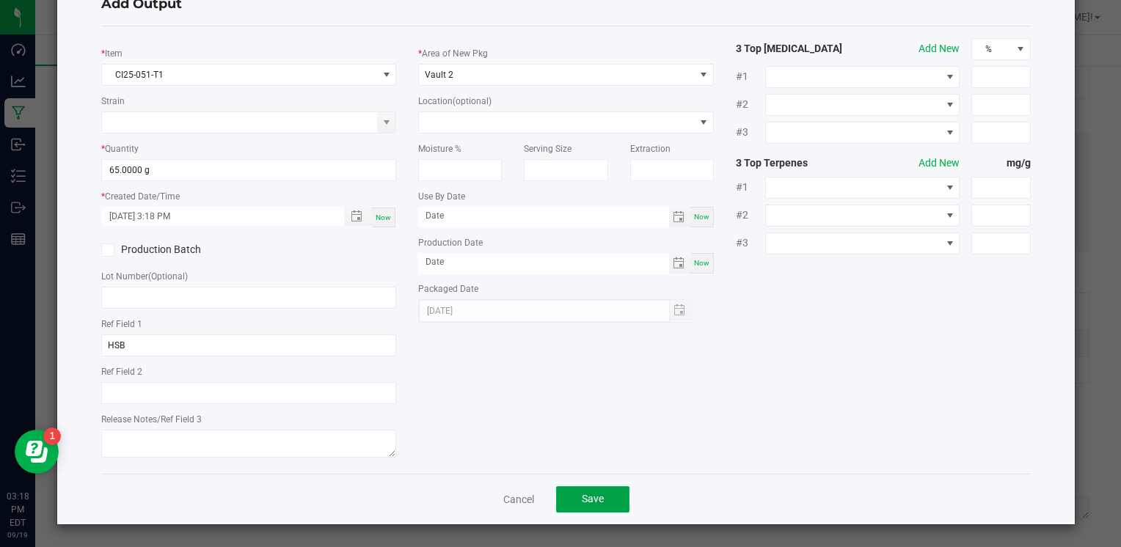
click at [599, 495] on button "Save" at bounding box center [592, 499] width 73 height 26
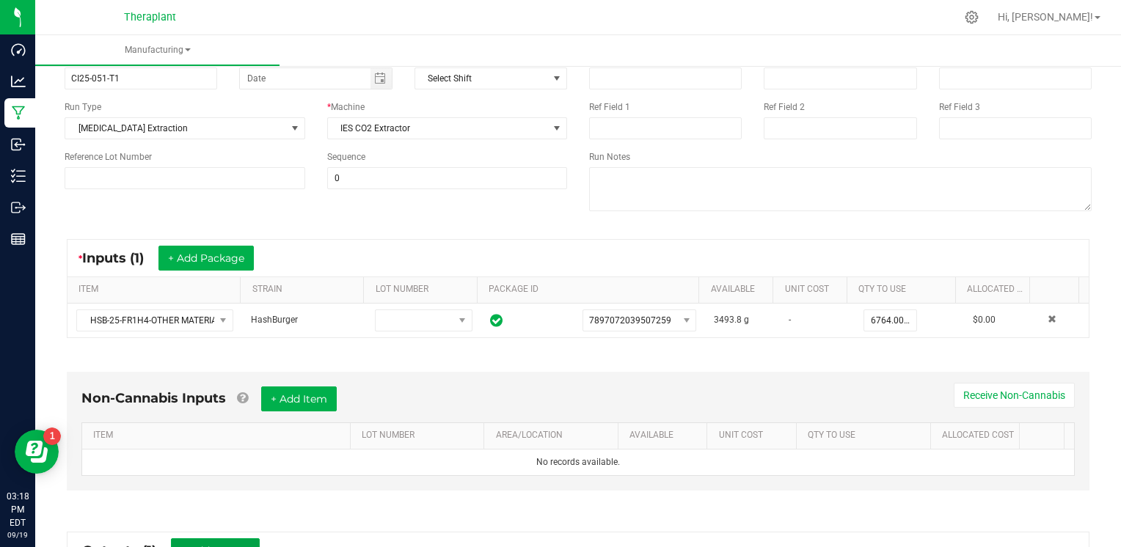
scroll to position [0, 0]
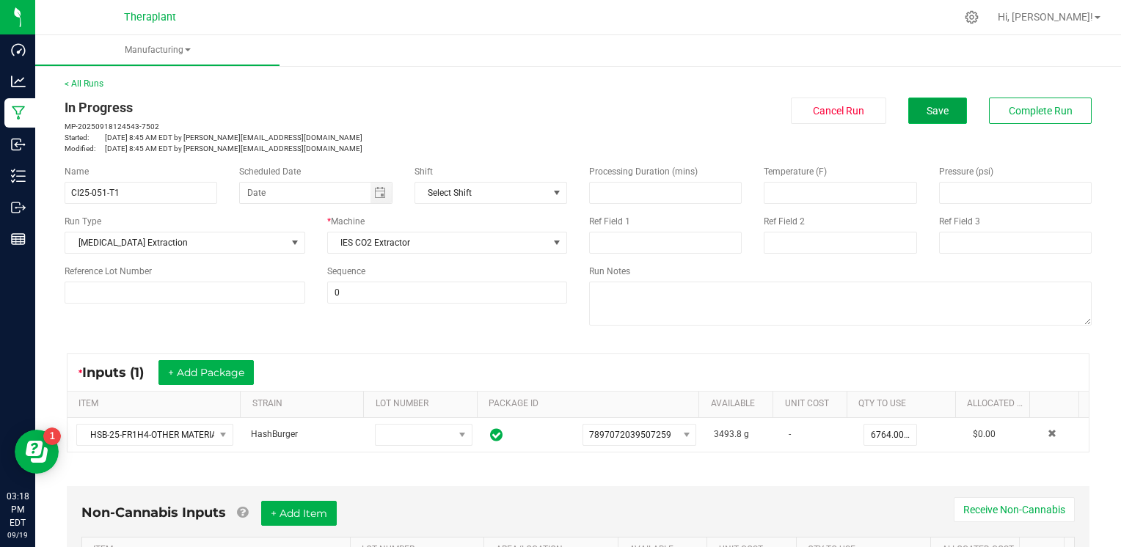
click at [927, 106] on span "Save" at bounding box center [938, 111] width 22 height 12
click at [916, 128] on div "In Progress MP-20250918124543-7502 Started: Sep 18, 2025 8:45 AM EDT by s.kowal…" at bounding box center [578, 126] width 1049 height 56
click at [921, 119] on button "Save" at bounding box center [937, 111] width 59 height 26
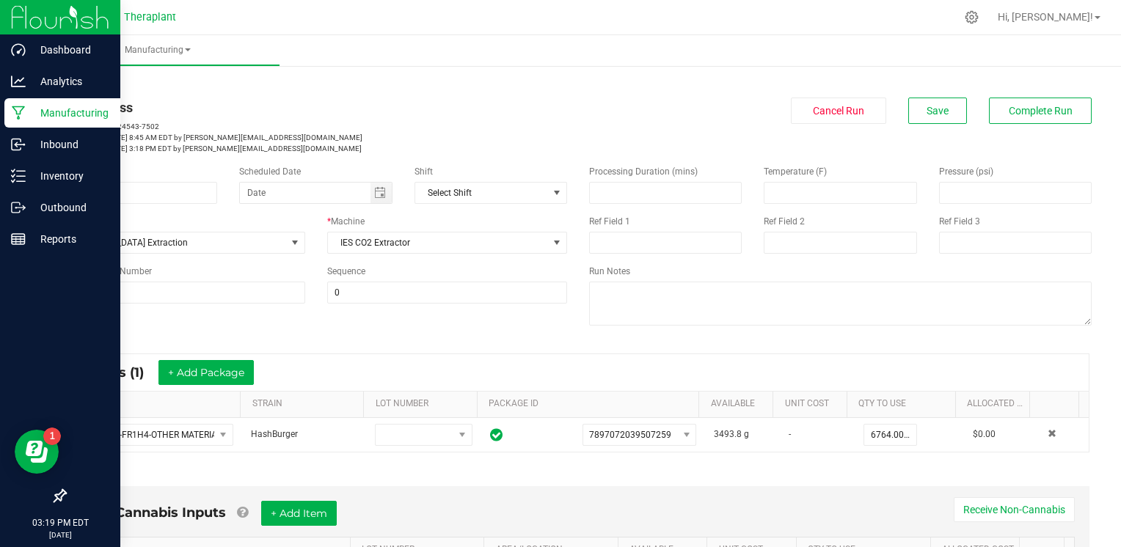
click at [18, 124] on div "Manufacturing" at bounding box center [62, 112] width 116 height 29
